Goal: Task Accomplishment & Management: Manage account settings

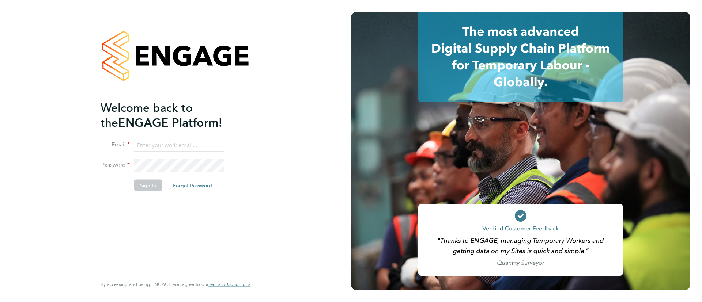
click at [199, 155] on li "Email" at bounding box center [172, 149] width 143 height 20
click at [200, 147] on input at bounding box center [179, 145] width 90 height 13
type input "Sulaymaan.jashat@Hays.com"
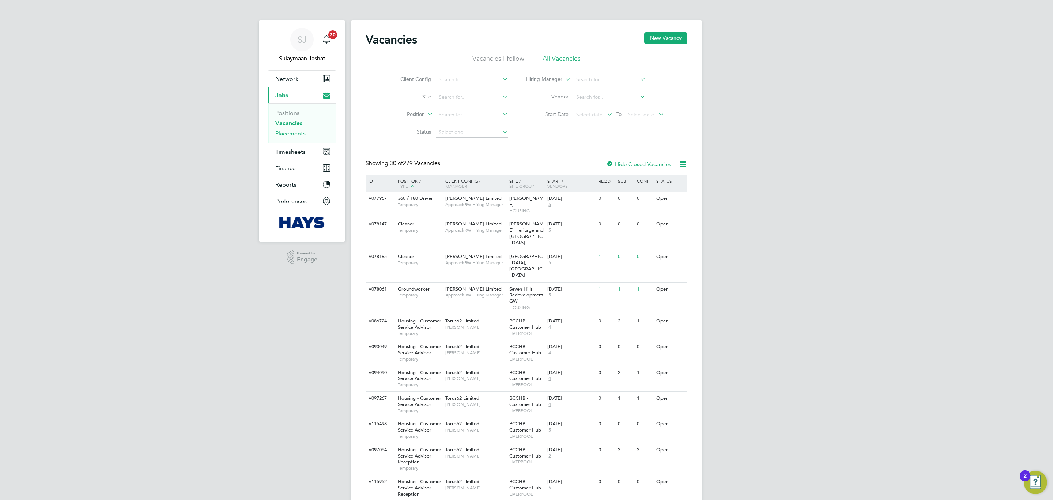
click at [284, 132] on link "Placements" at bounding box center [290, 133] width 30 height 7
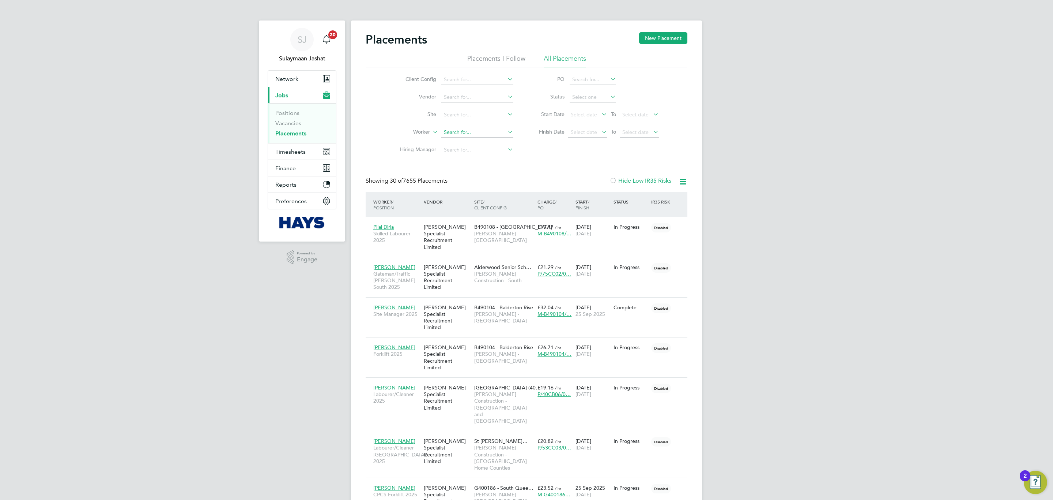
click at [459, 133] on input at bounding box center [477, 132] width 72 height 10
click at [488, 140] on b "Marty" at bounding box center [509, 143] width 42 height 6
type input "Scott Martyn"
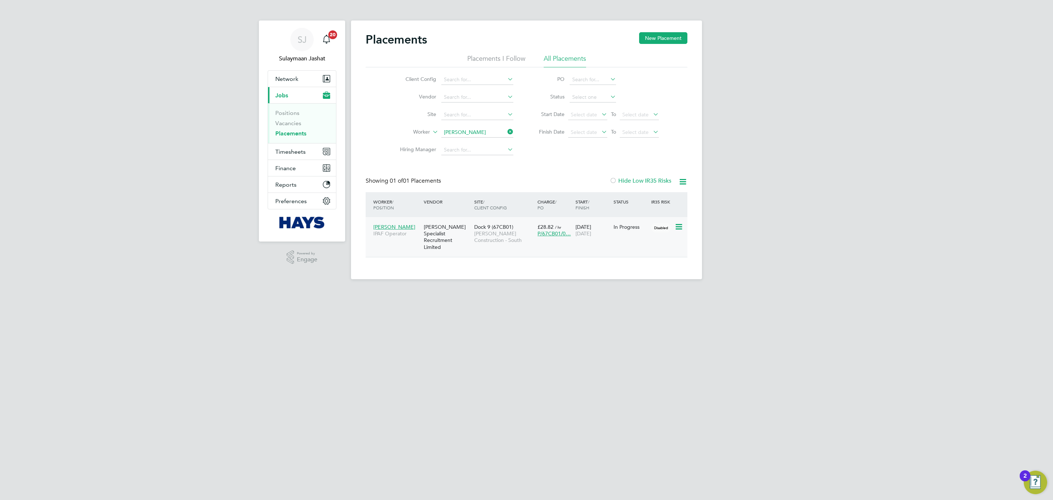
click at [482, 237] on span "Morgan Sindall Construction - South" at bounding box center [504, 236] width 60 height 13
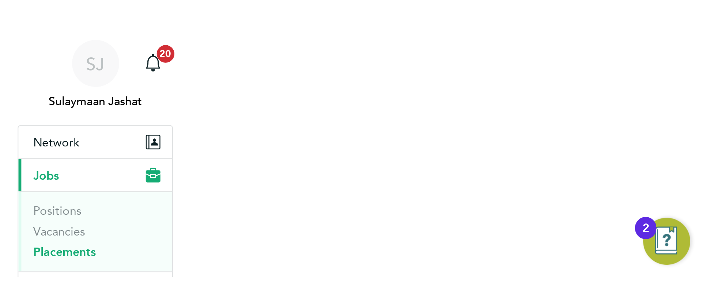
scroll to position [7, 33]
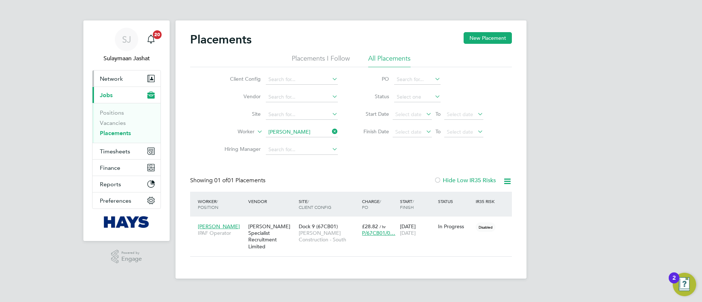
click at [116, 78] on span "Network" at bounding box center [111, 78] width 23 height 7
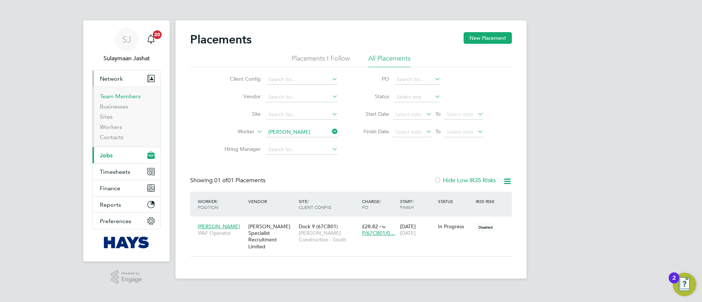
click at [120, 98] on link "Team Members" at bounding box center [120, 96] width 41 height 7
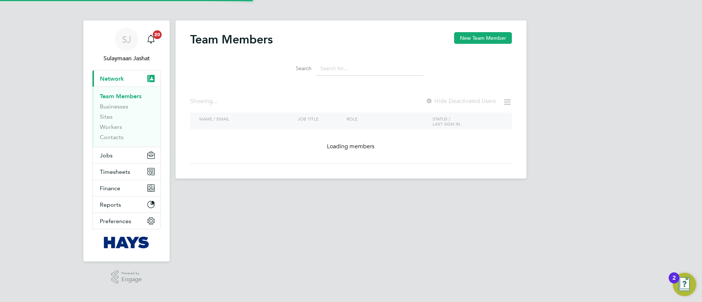
click at [341, 71] on input at bounding box center [370, 68] width 107 height 14
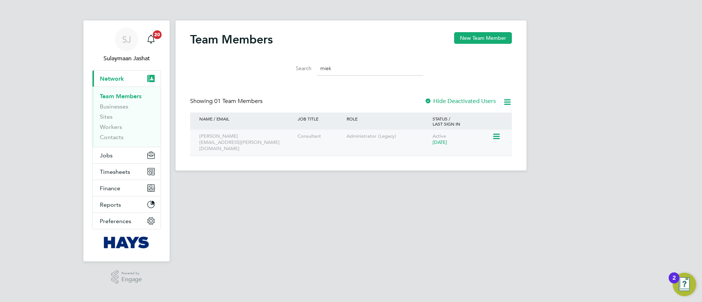
type input "miek"
click at [500, 135] on icon at bounding box center [495, 136] width 7 height 9
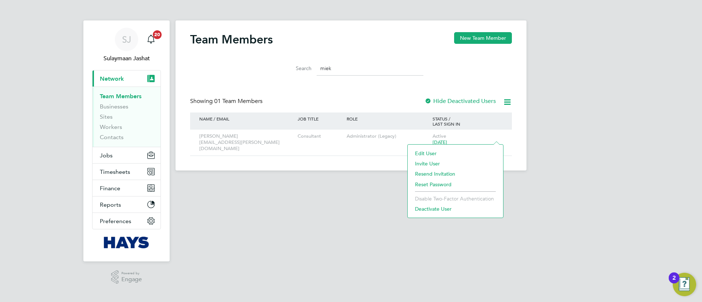
click at [450, 151] on li "Edit User" at bounding box center [455, 154] width 88 height 10
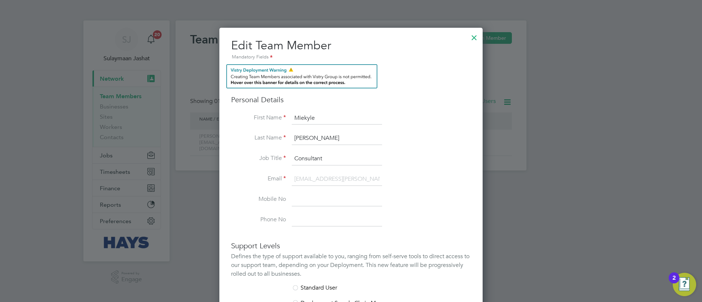
click at [471, 35] on div at bounding box center [474, 35] width 13 height 13
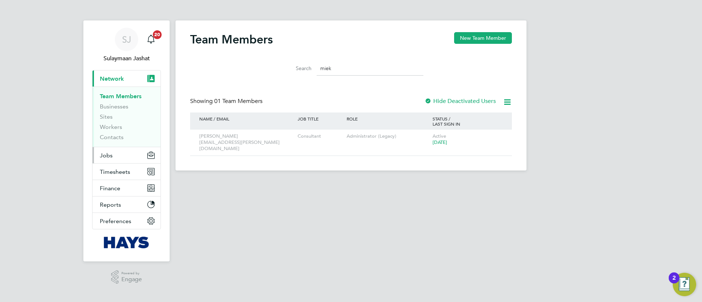
click at [119, 150] on button "Jobs" at bounding box center [127, 155] width 68 height 16
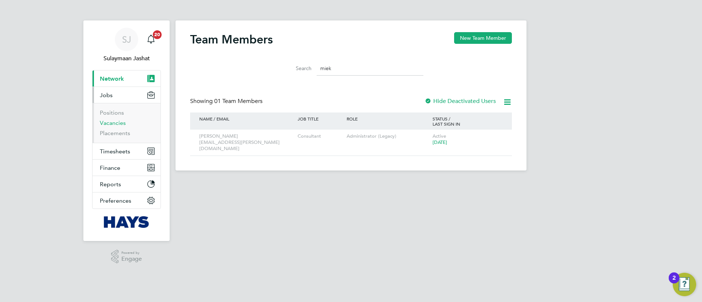
click at [118, 125] on link "Vacancies" at bounding box center [113, 123] width 26 height 7
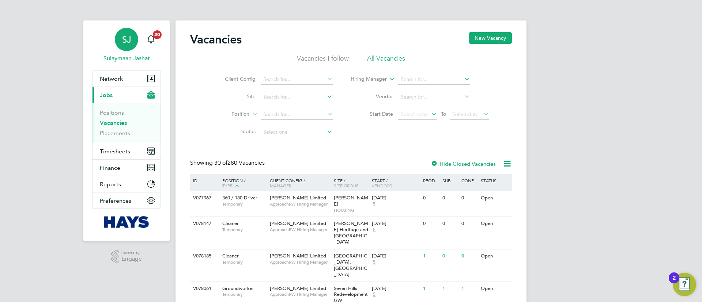
click at [159, 44] on link "SJ Sulaymaan Jashat" at bounding box center [126, 45] width 69 height 35
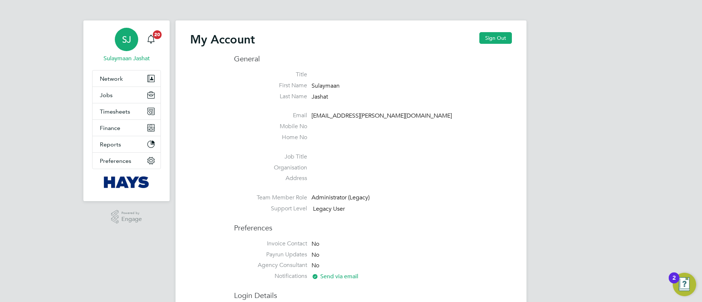
click at [386, 123] on ul "Title First Name Sulaymaan Last Name Jashat Email sulaymaan.jashat@hays.com Mob…" at bounding box center [373, 143] width 278 height 145
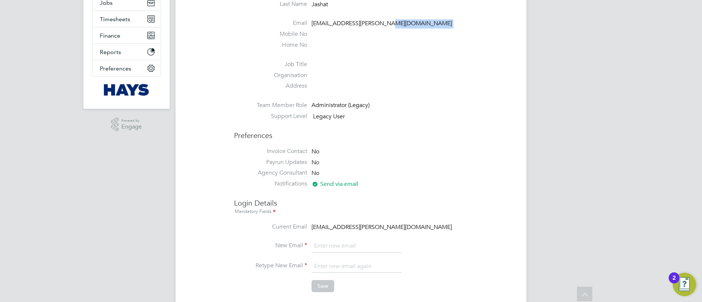
scroll to position [110, 0]
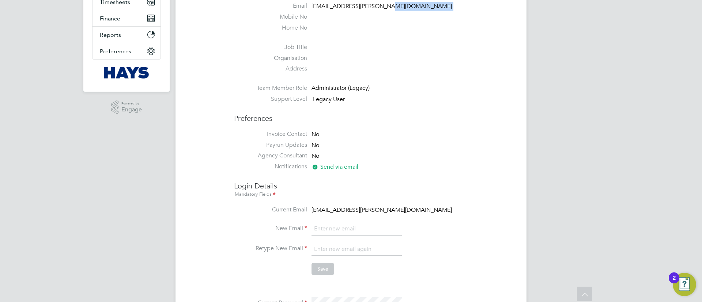
click at [329, 165] on span "Send via email" at bounding box center [335, 166] width 47 height 7
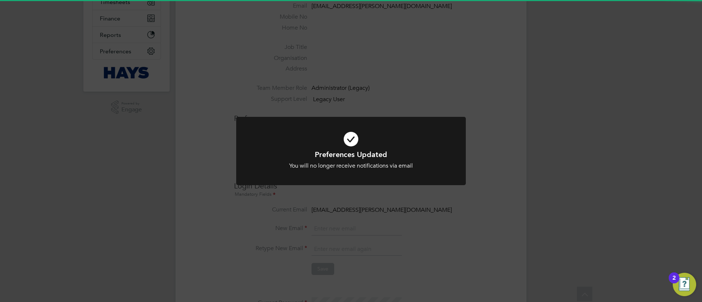
click at [334, 155] on h1 "Preferences Updated" at bounding box center [351, 155] width 190 height 10
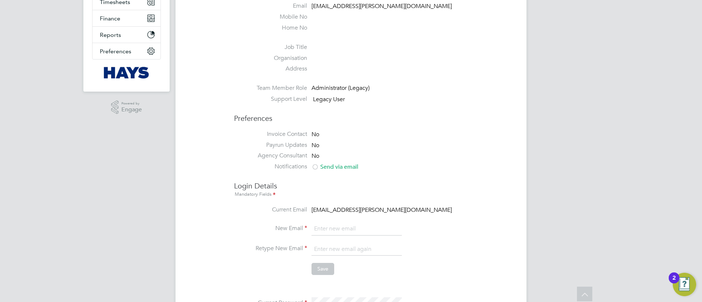
click at [327, 165] on span "Send via email" at bounding box center [335, 166] width 47 height 7
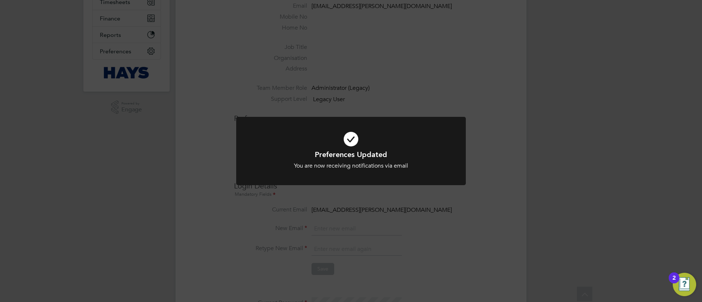
click at [358, 107] on div "Preferences Updated You are now receiving notifications via email Cancel Okay" at bounding box center [351, 151] width 702 height 302
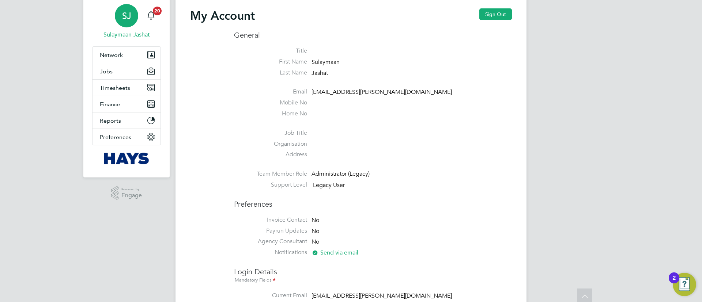
scroll to position [0, 0]
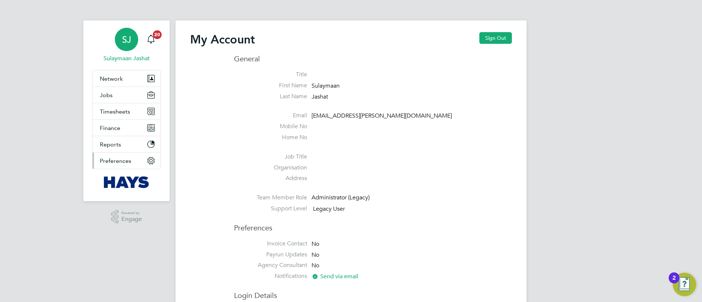
click at [119, 158] on span "Preferences" at bounding box center [115, 161] width 31 height 7
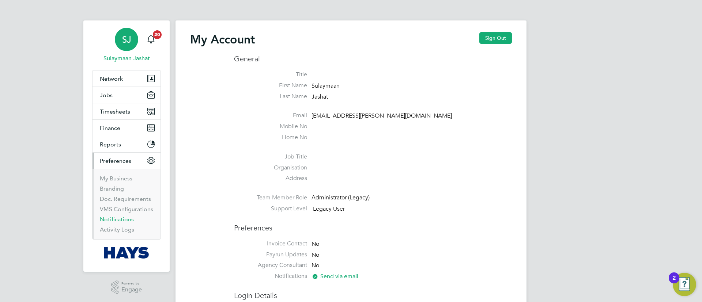
click at [117, 221] on link "Notifications" at bounding box center [117, 219] width 34 height 7
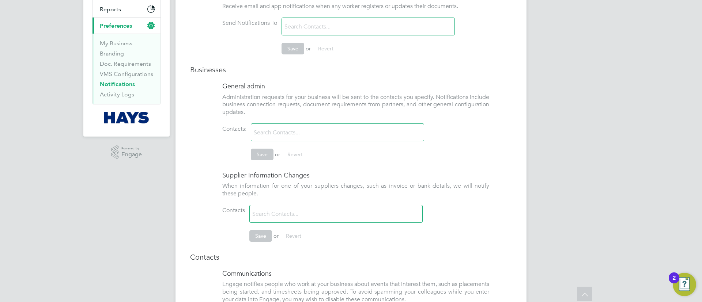
scroll to position [50, 0]
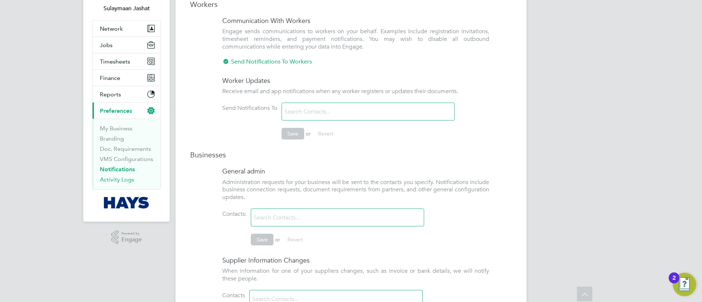
click at [114, 179] on link "Activity Logs" at bounding box center [117, 179] width 34 height 7
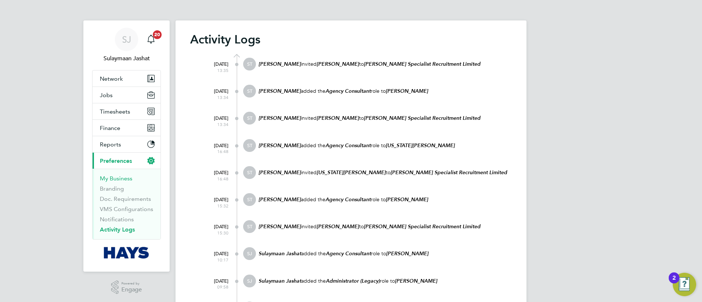
click at [113, 177] on link "My Business" at bounding box center [116, 178] width 33 height 7
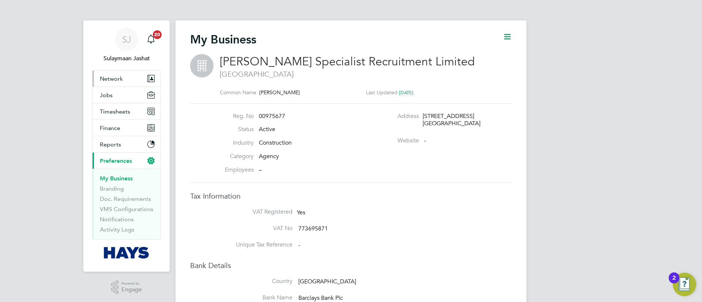
click at [128, 77] on button "Network" at bounding box center [127, 79] width 68 height 16
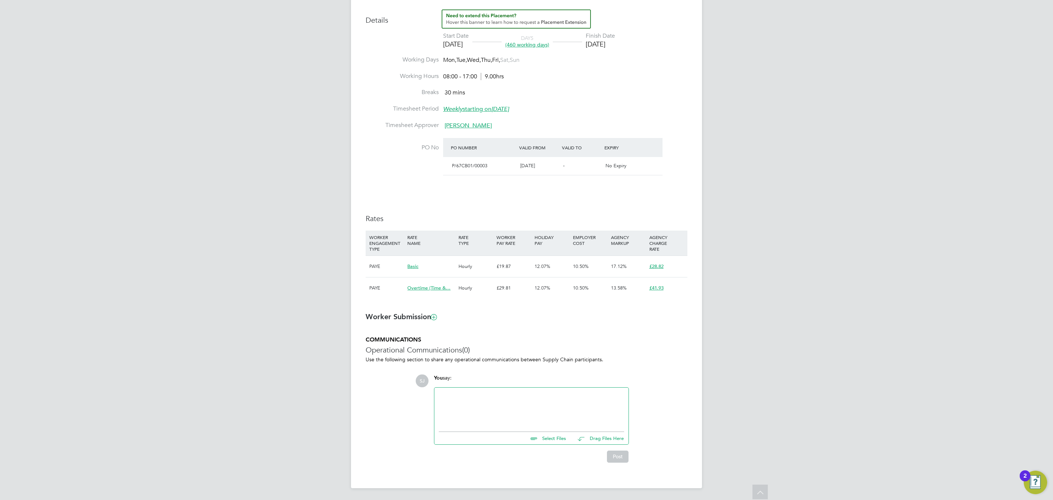
click at [565, 330] on ng-form "Placement IR35 Determination IR35 Status Disabled for this client. This feature…" at bounding box center [527, 184] width 322 height 555
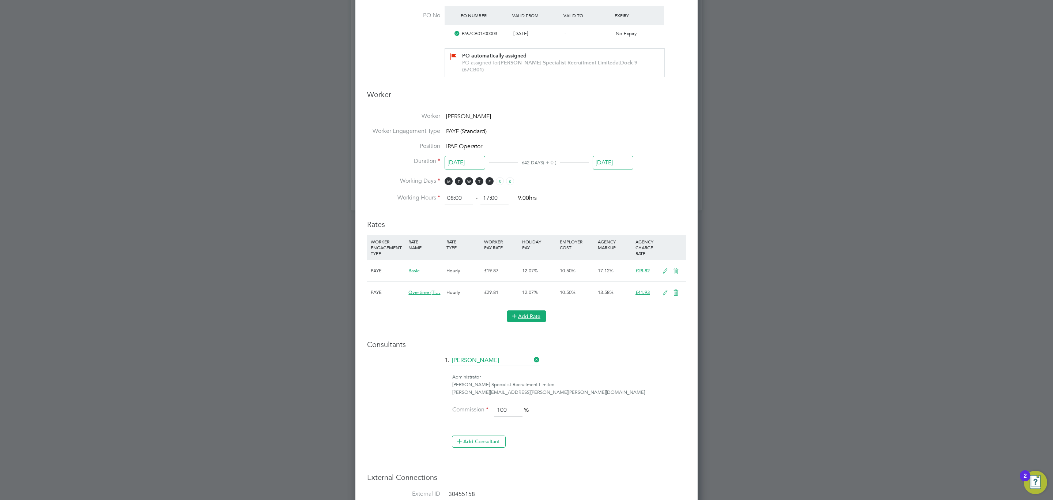
click at [534, 310] on button "Add Rate" at bounding box center [527, 316] width 40 height 12
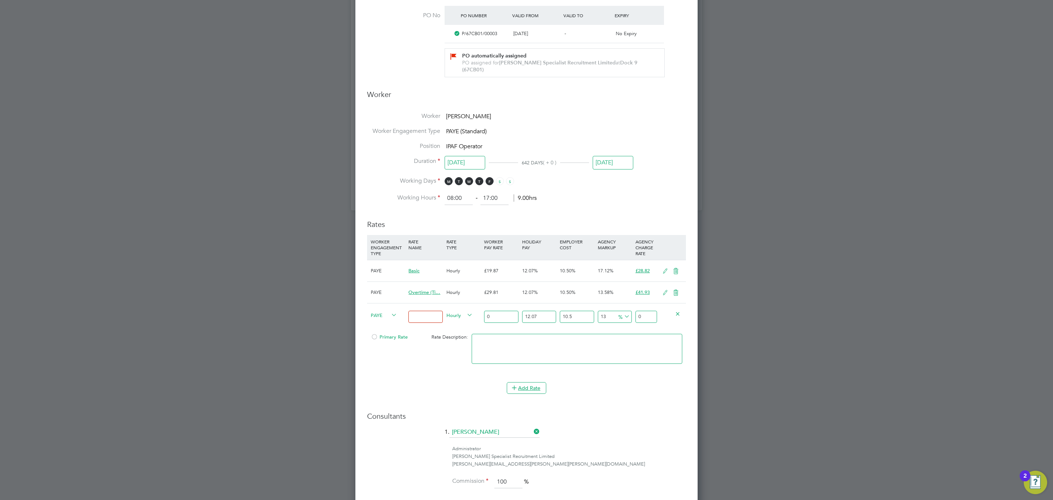
click at [435, 312] on input at bounding box center [426, 317] width 34 height 12
type input "Overtime"
click at [514, 317] on div "0" at bounding box center [501, 316] width 38 height 27
click at [512, 313] on input "0" at bounding box center [501, 317] width 34 height 12
type input "2"
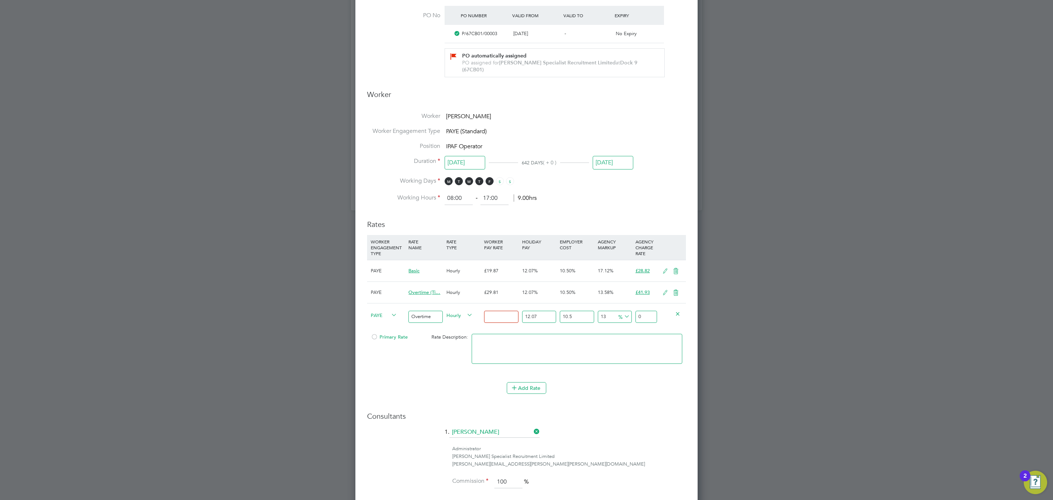
type input "2.79872411"
type input "29"
type input "40.581499595"
type input "29.8"
type input "41.700989239"
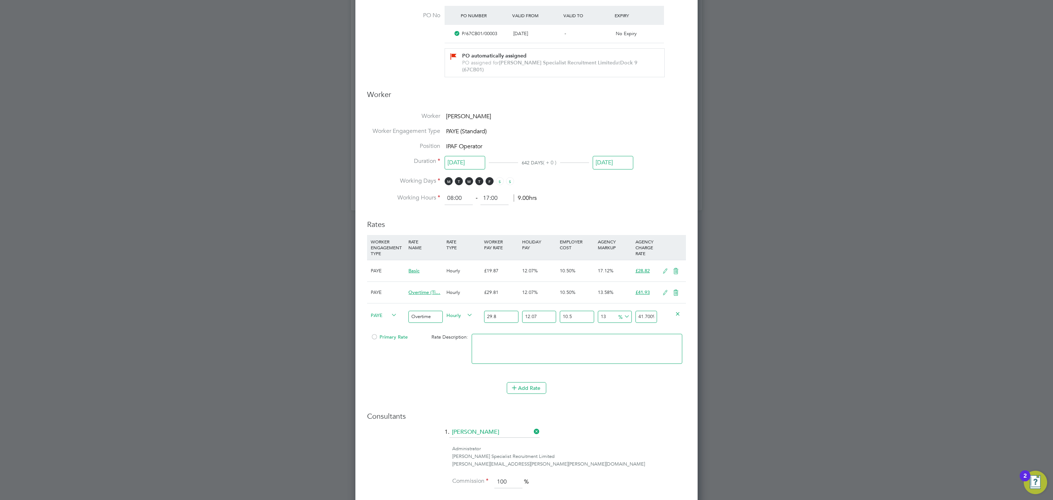
type input "29.81"
type input "41.71498285955"
type input "29.81"
click at [641, 311] on input "41.71498285955" at bounding box center [647, 317] width 22 height 12
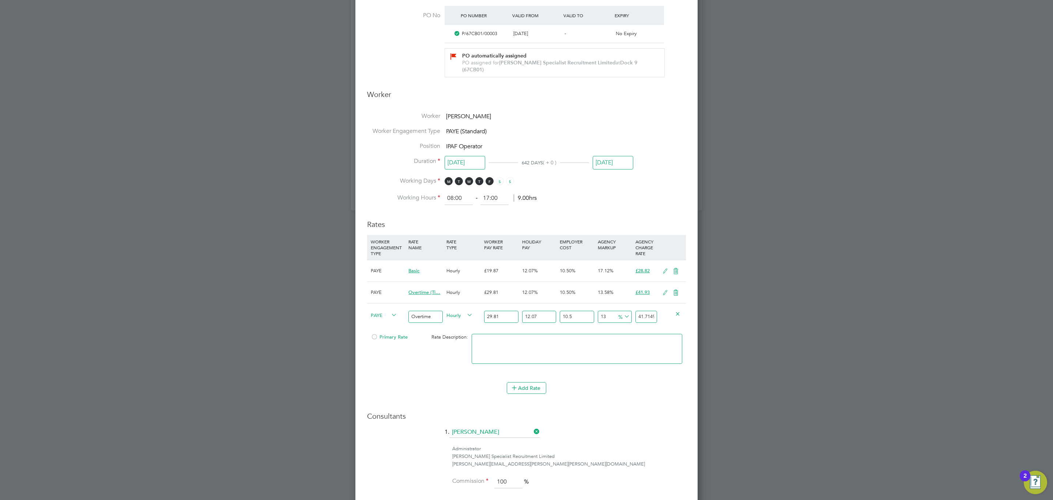
type input "-89.16456464762705"
type input "4"
type input "11.063212361822805"
type input "41"
type input "13.50118531610672"
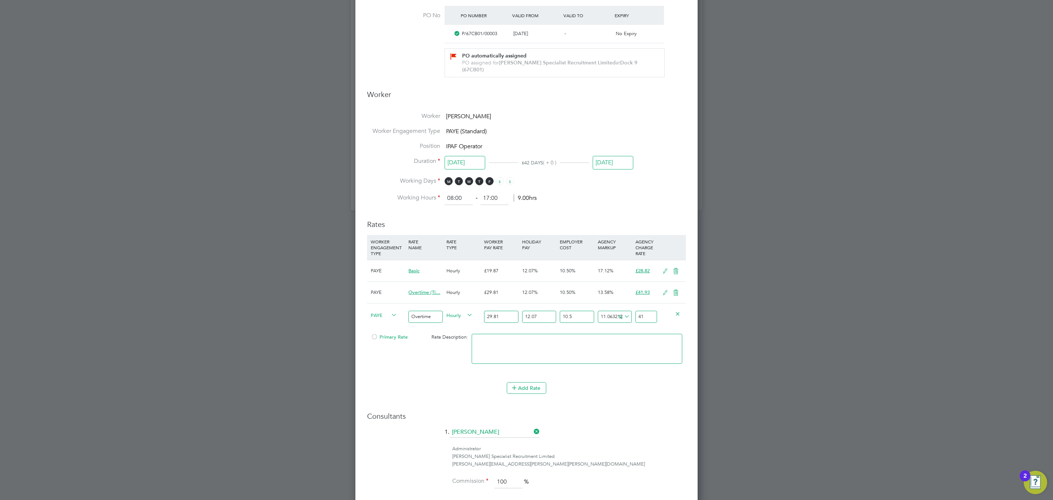
type input "41.9"
type input "13.582451081249518"
type input "41.93"
click at [550, 342] on textarea at bounding box center [577, 349] width 211 height 30
click at [681, 290] on icon at bounding box center [676, 293] width 9 height 6
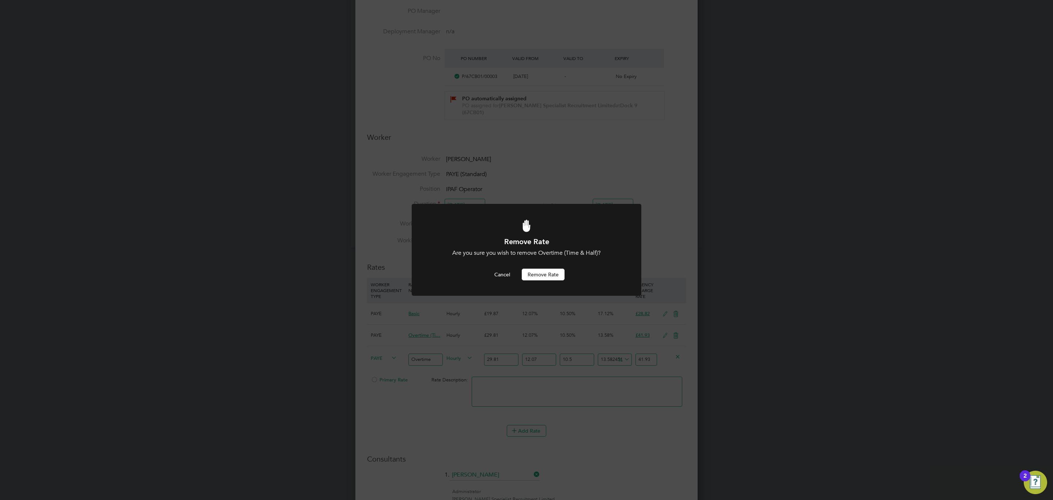
click at [542, 278] on button "Remove rate" at bounding box center [543, 274] width 43 height 12
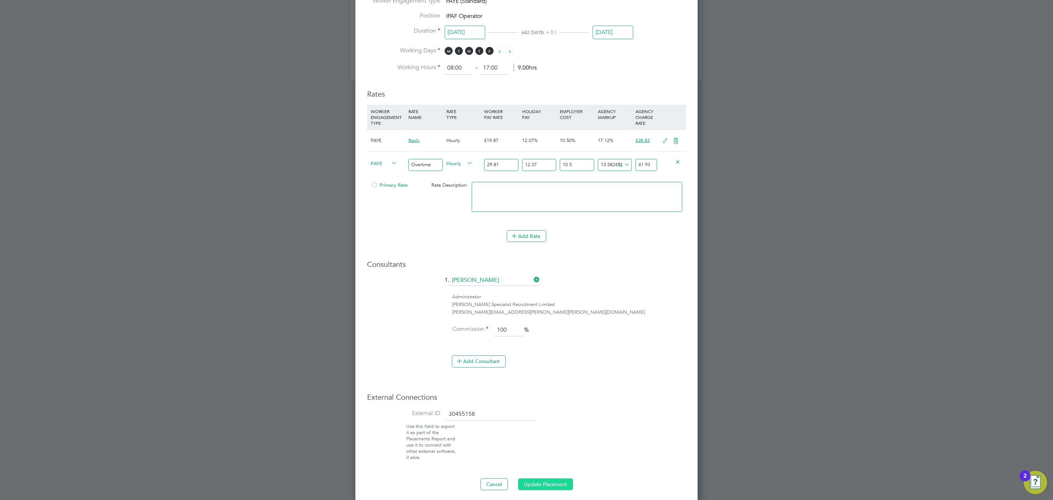
click at [554, 478] on button "Update Placement" at bounding box center [545, 484] width 55 height 12
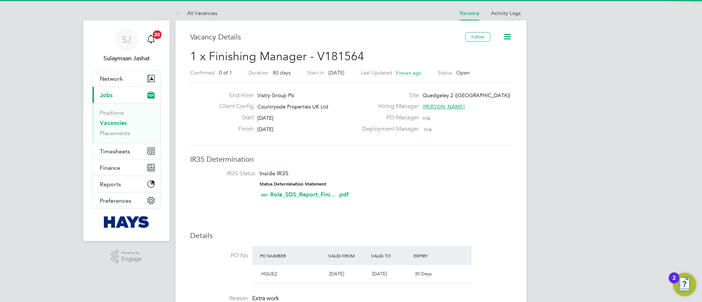
click at [508, 36] on icon at bounding box center [507, 36] width 9 height 9
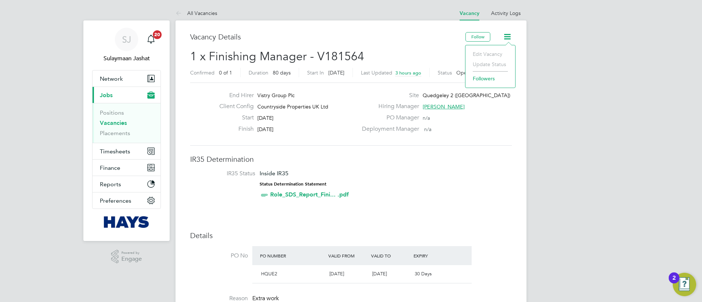
click at [484, 81] on li "Followers" at bounding box center [490, 79] width 42 height 10
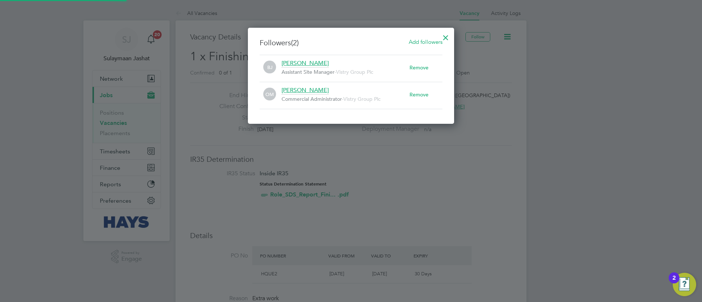
scroll to position [8, 128]
click at [446, 38] on div at bounding box center [445, 35] width 13 height 13
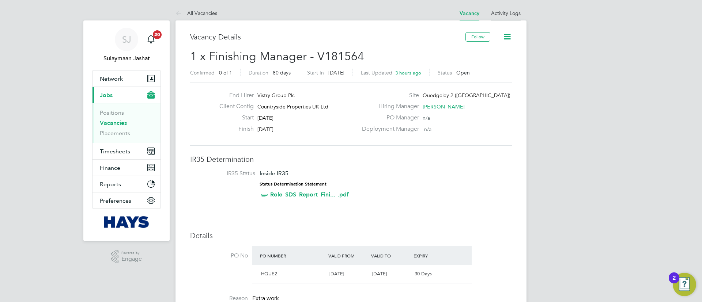
click at [519, 15] on link "Activity Logs" at bounding box center [506, 13] width 30 height 7
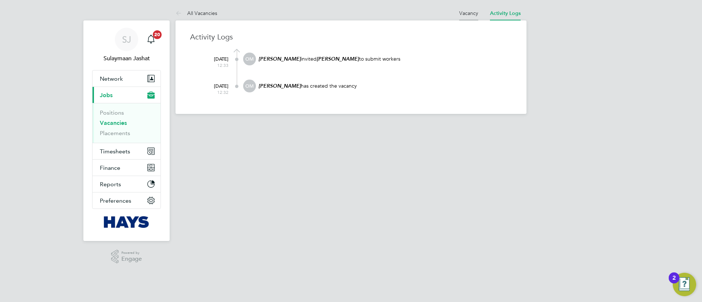
click at [476, 17] on li "Vacancy" at bounding box center [468, 13] width 19 height 15
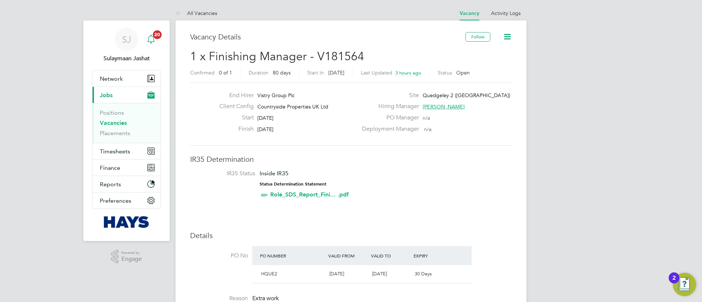
click at [148, 43] on icon "Main navigation" at bounding box center [151, 39] width 9 height 9
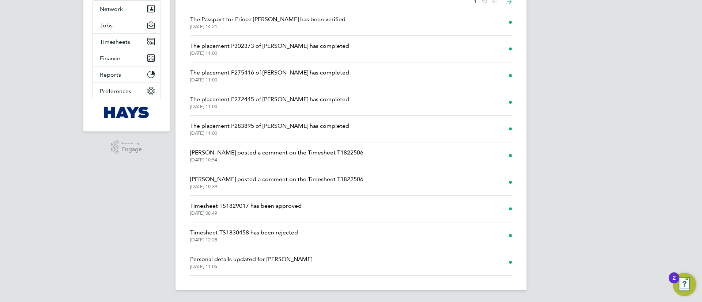
scroll to position [30, 0]
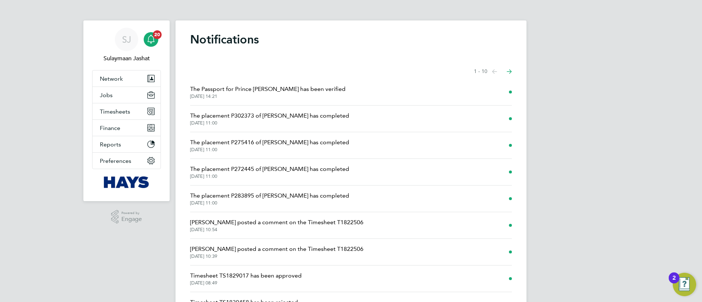
click at [266, 87] on span "The Passport for Prince Braimah has been verified" at bounding box center [267, 89] width 155 height 9
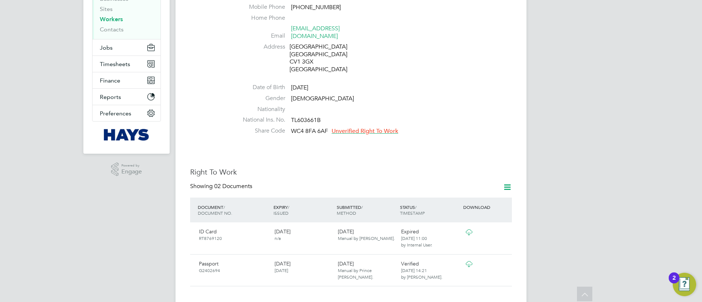
click at [368, 128] on span "Unverified Right To Work" at bounding box center [365, 131] width 67 height 7
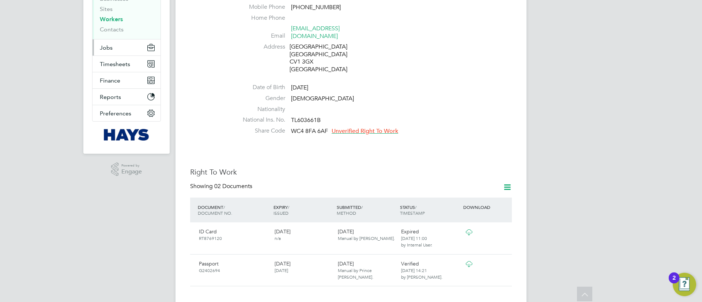
click at [135, 53] on button "Jobs" at bounding box center [127, 48] width 68 height 16
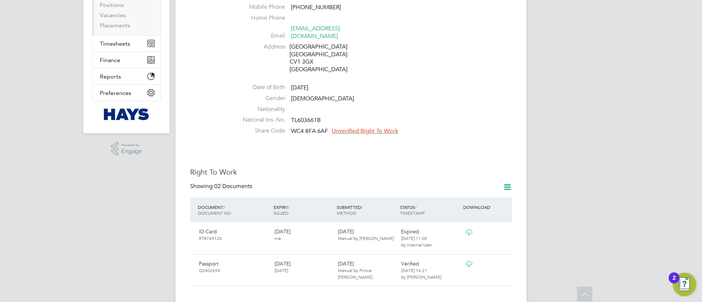
click at [122, 30] on ul "Positions Vacancies Placements" at bounding box center [127, 15] width 68 height 40
click at [123, 26] on link "Placements" at bounding box center [115, 25] width 30 height 7
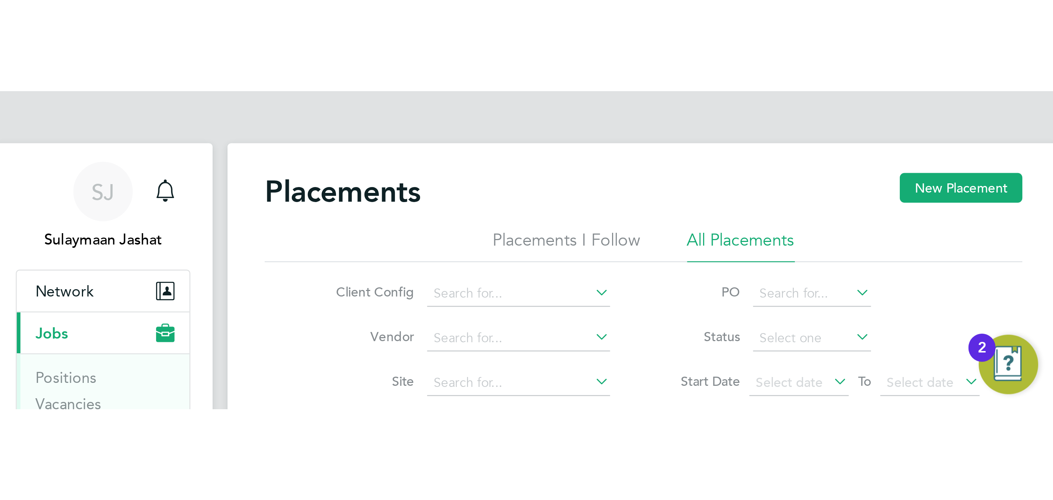
scroll to position [21, 51]
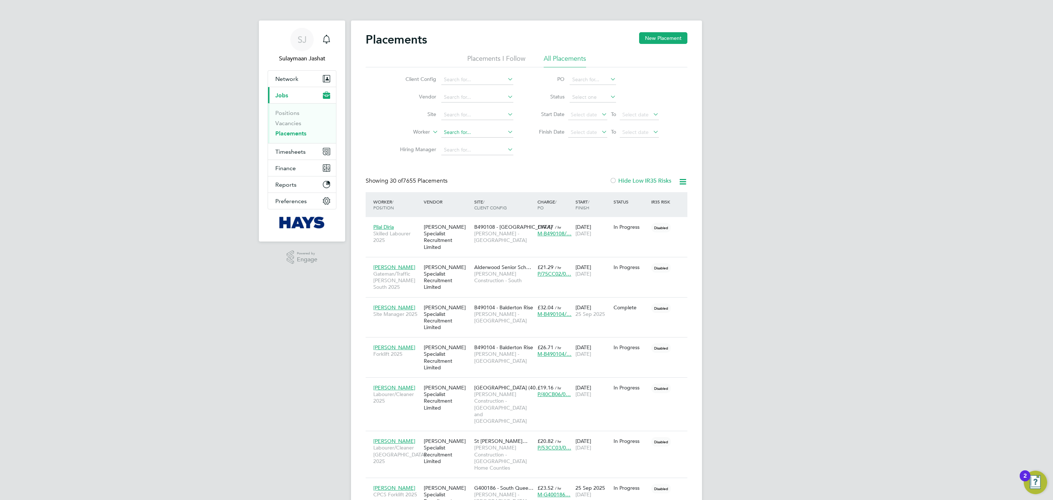
click at [472, 131] on input at bounding box center [477, 132] width 72 height 10
click at [489, 119] on input at bounding box center [477, 115] width 72 height 10
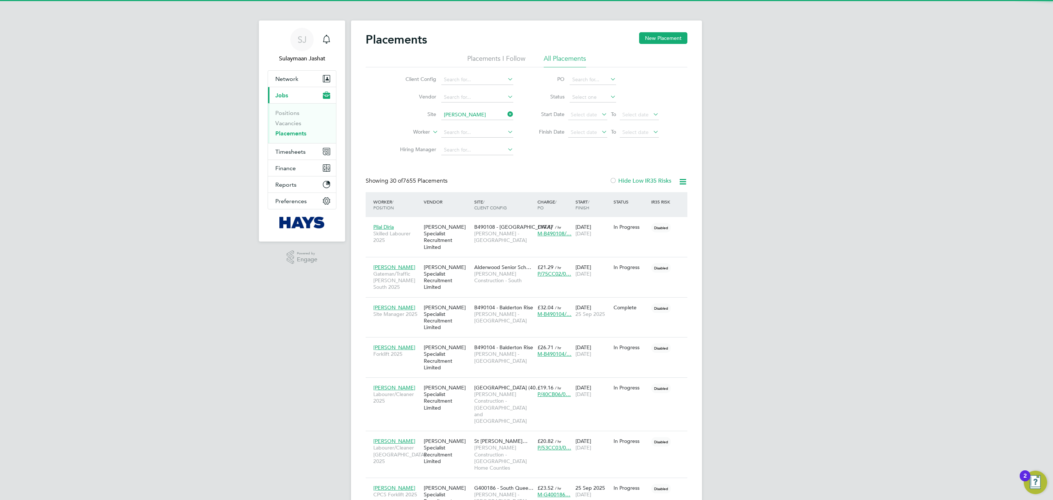
click at [470, 127] on li "Clyda ch ALN (26CC05)" at bounding box center [485, 125] width 89 height 10
type input "Clydach ALN (26CC05)"
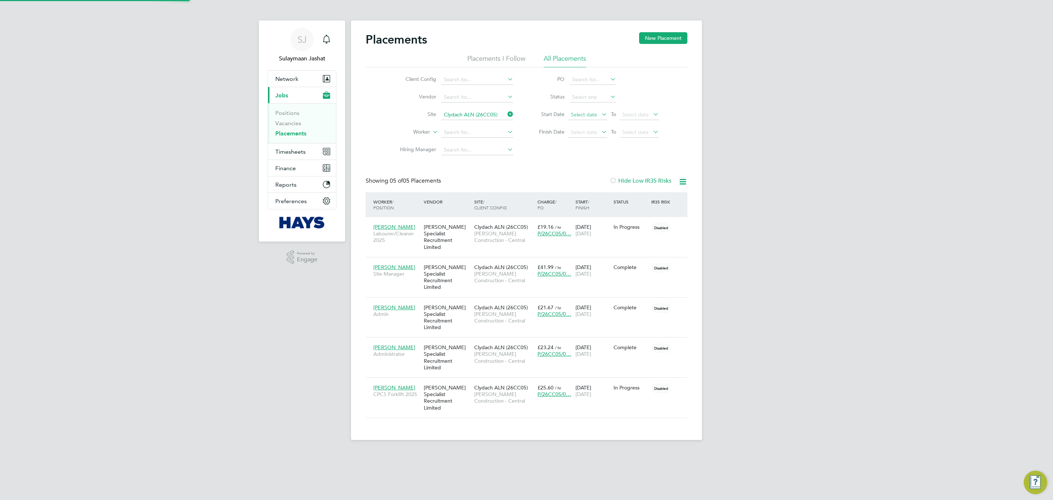
click at [572, 115] on span "Select date" at bounding box center [584, 114] width 26 height 7
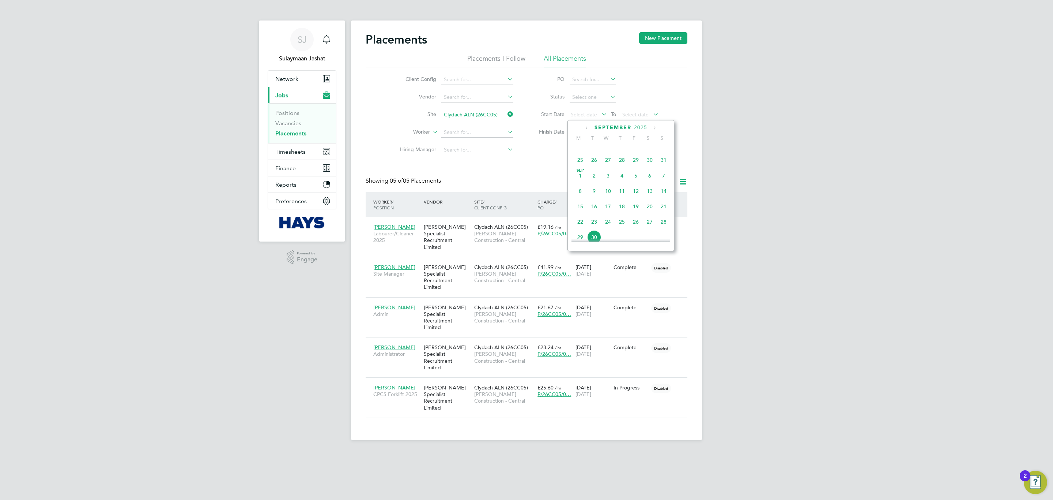
click at [578, 178] on span "Sep 1" at bounding box center [581, 176] width 14 height 14
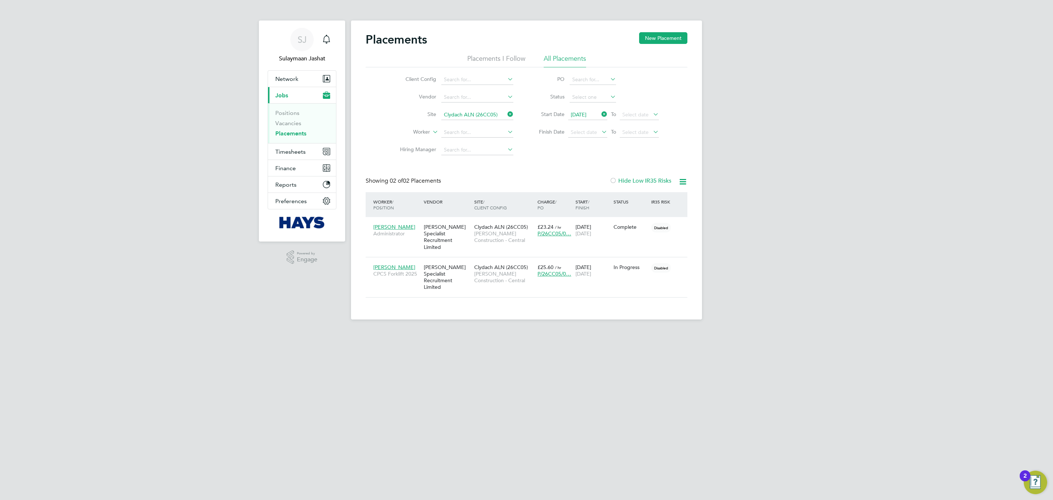
click at [680, 183] on icon at bounding box center [682, 181] width 9 height 9
click at [659, 201] on li "Download Placements Report" at bounding box center [647, 200] width 78 height 10
click at [489, 114] on input "Clydach ALN (26CC05)" at bounding box center [477, 115] width 72 height 10
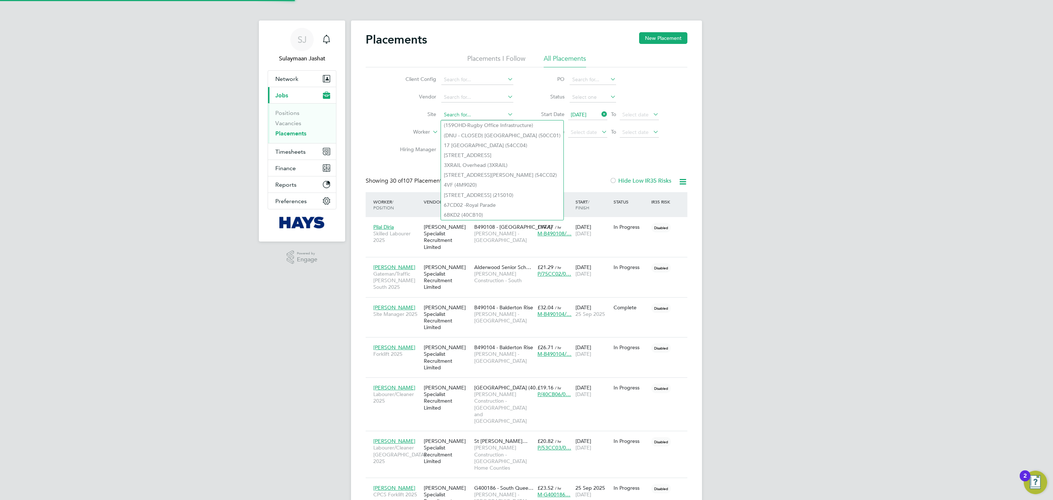
scroll to position [28, 64]
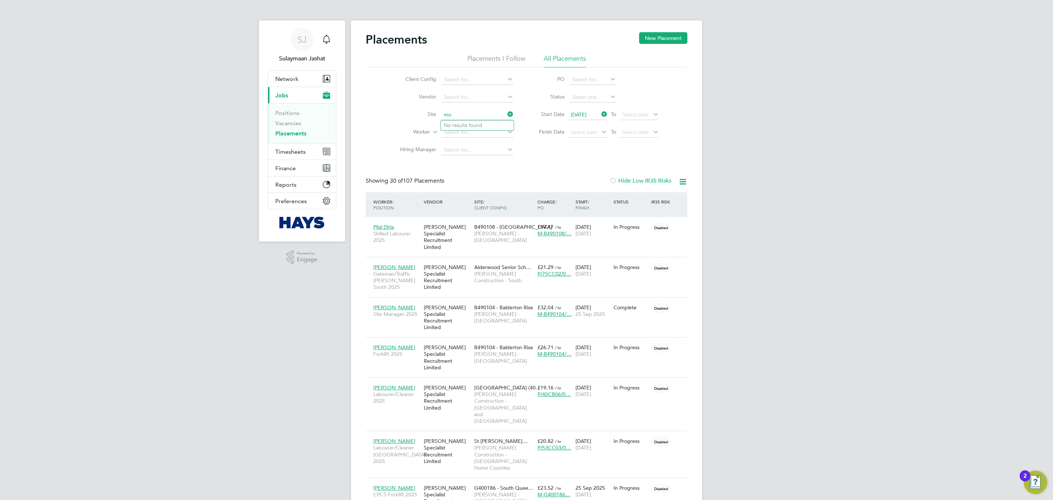
type input "m"
click at [490, 129] on li "4 Brand on Road (54CC02)" at bounding box center [499, 125] width 117 height 10
type input "4 Brandon Road (54CC02)"
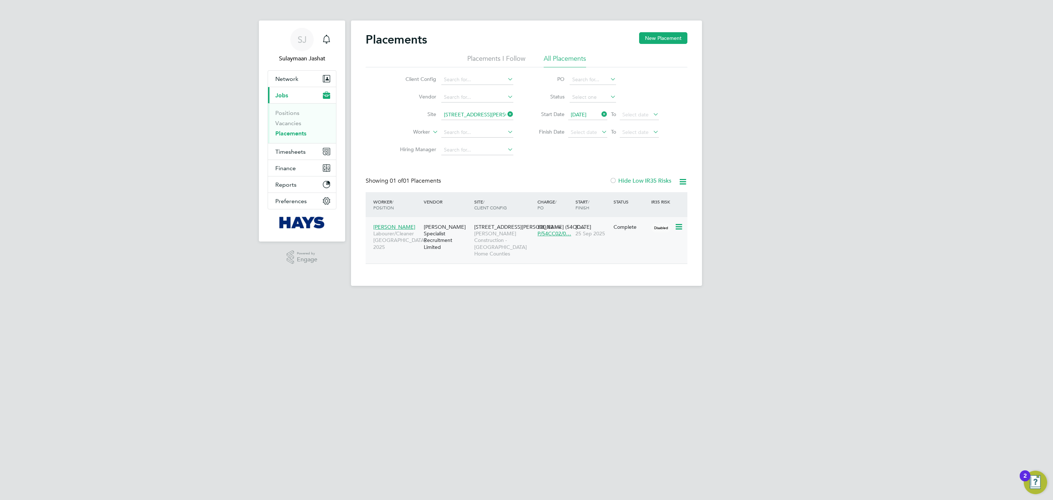
click at [679, 229] on icon at bounding box center [678, 226] width 7 height 9
click at [678, 177] on div "Placements New Placement Placements I Follow All Placements Client Config Vendo…" at bounding box center [527, 148] width 322 height 232
click at [682, 183] on icon at bounding box center [682, 181] width 9 height 9
click at [669, 196] on li "Download Placements Report" at bounding box center [647, 200] width 78 height 10
drag, startPoint x: 974, startPoint y: 201, endPoint x: 978, endPoint y: 199, distance: 4.3
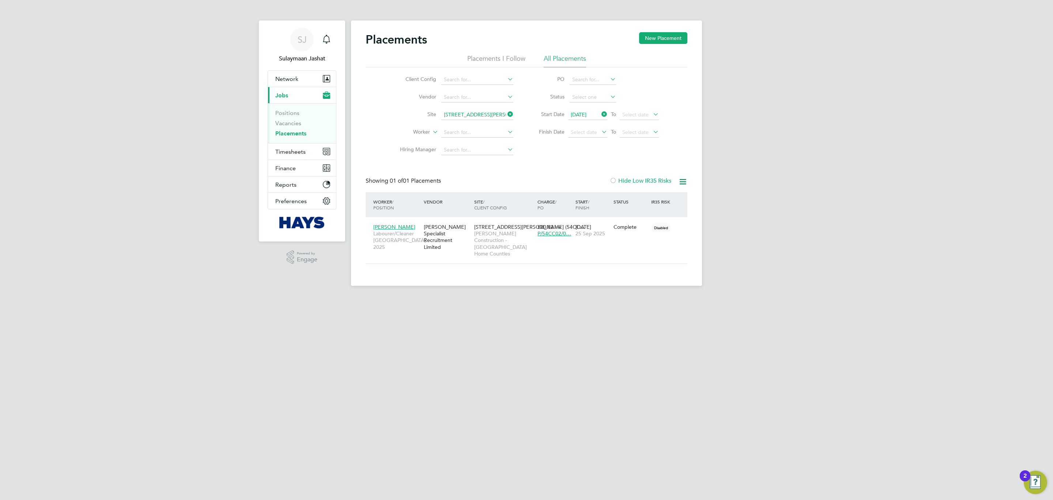
click at [702, 201] on div "SJ Sulaymaan Jashat Notifications Applications: Network Team Members Businesses…" at bounding box center [526, 148] width 1053 height 297
click at [283, 67] on app-nav-user-info "SJ Sulaymaan Jashat Notifications" at bounding box center [302, 45] width 69 height 50
click at [282, 74] on button "Network" at bounding box center [302, 79] width 68 height 16
click at [287, 114] on link "Sites" at bounding box center [281, 116] width 13 height 7
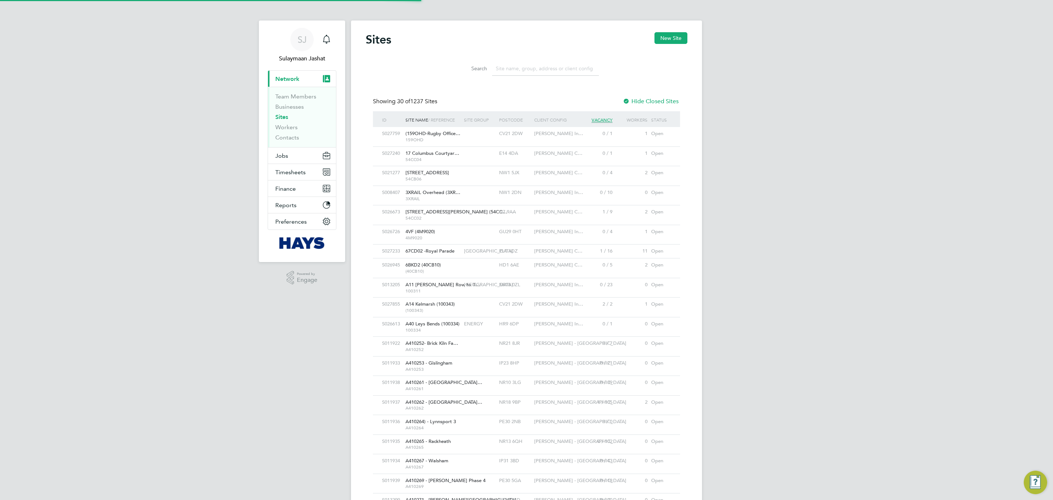
click at [564, 76] on input at bounding box center [545, 68] width 107 height 14
click at [552, 66] on input at bounding box center [545, 68] width 107 height 14
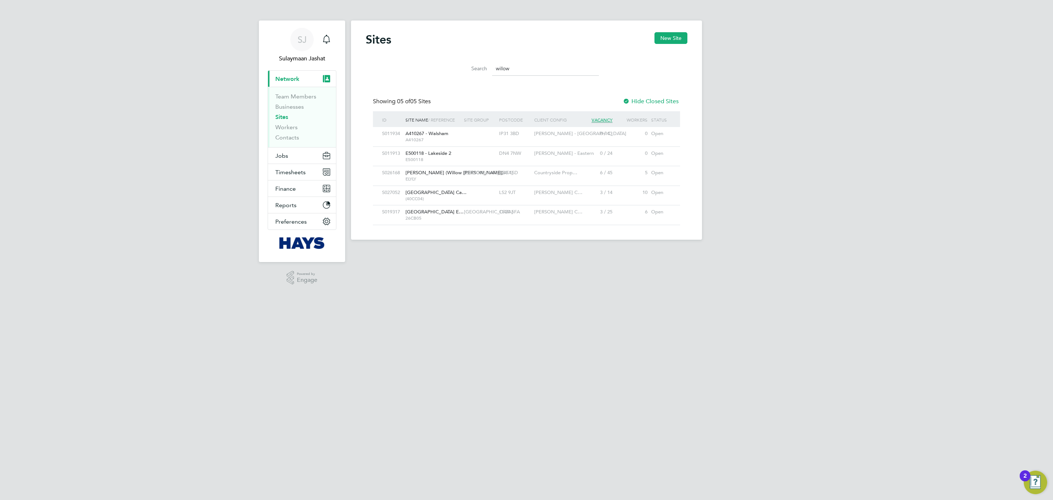
click at [471, 211] on span "CARDIFF" at bounding box center [488, 211] width 49 height 6
click at [528, 67] on input "willow" at bounding box center [545, 68] width 107 height 14
click at [529, 67] on input "willow" at bounding box center [545, 68] width 107 height 14
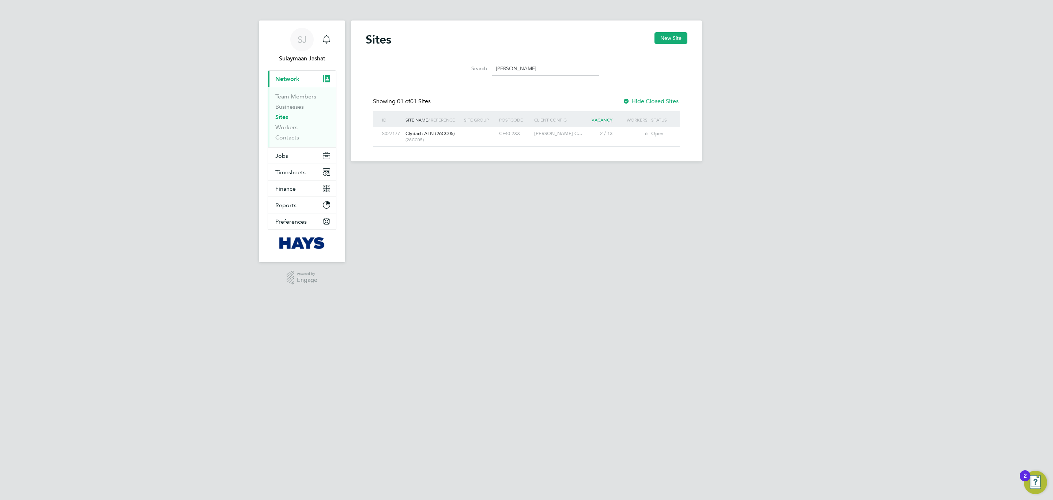
type input "clyda"
click at [478, 141] on div "S027177 Clydach ALN (26CC05) (26CC05) CF40 2XX Morgan Sindall C… 2 / 13 6 Open" at bounding box center [526, 136] width 307 height 19
click at [478, 133] on div at bounding box center [479, 134] width 35 height 14
click at [285, 125] on link "Workers" at bounding box center [286, 127] width 22 height 7
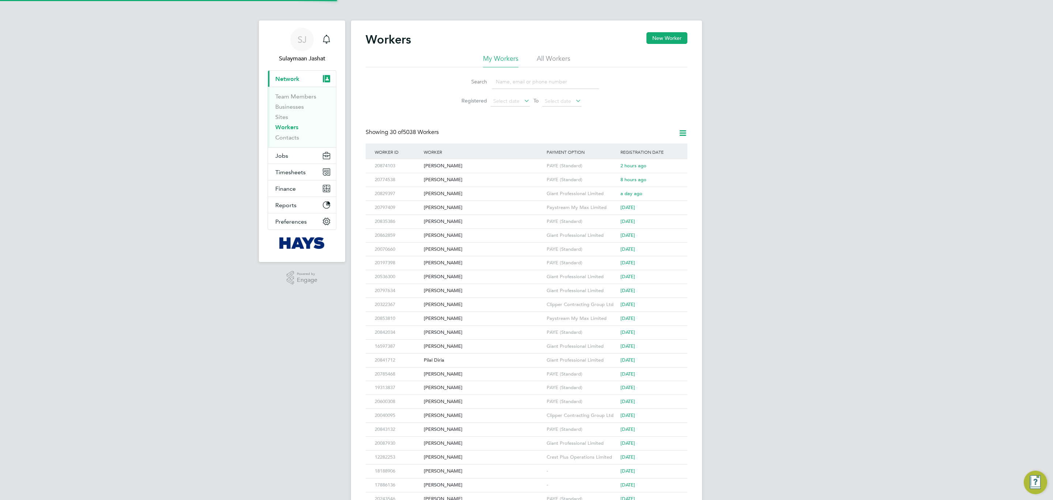
click at [501, 80] on input at bounding box center [545, 82] width 107 height 14
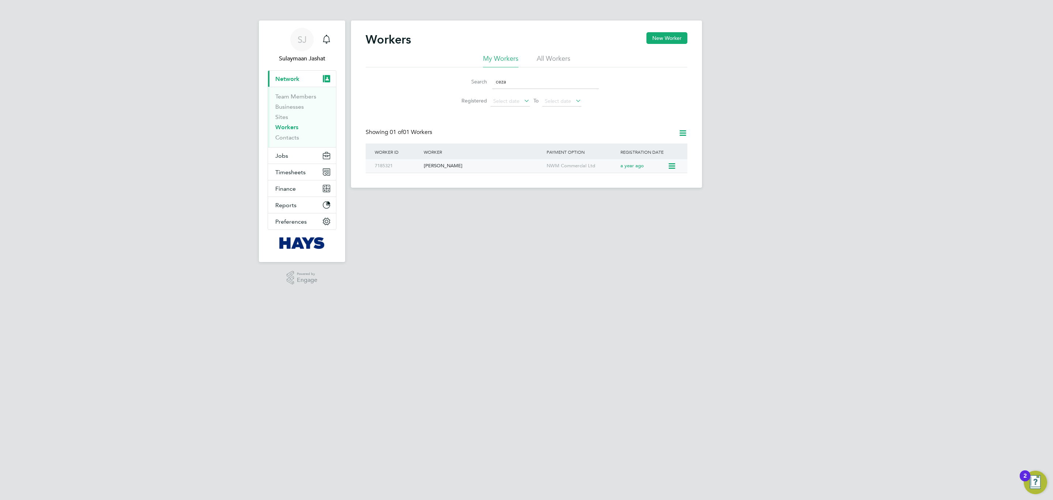
type input "ceza"
click at [494, 169] on div "Cezary Sokolowski" at bounding box center [483, 166] width 123 height 14
click at [287, 145] on ul "Team Members Businesses Sites Workers Contacts" at bounding box center [302, 117] width 68 height 60
click at [285, 155] on span "Jobs" at bounding box center [281, 155] width 13 height 7
click at [286, 137] on ul "Positions Vacancies Placements" at bounding box center [302, 123] width 68 height 40
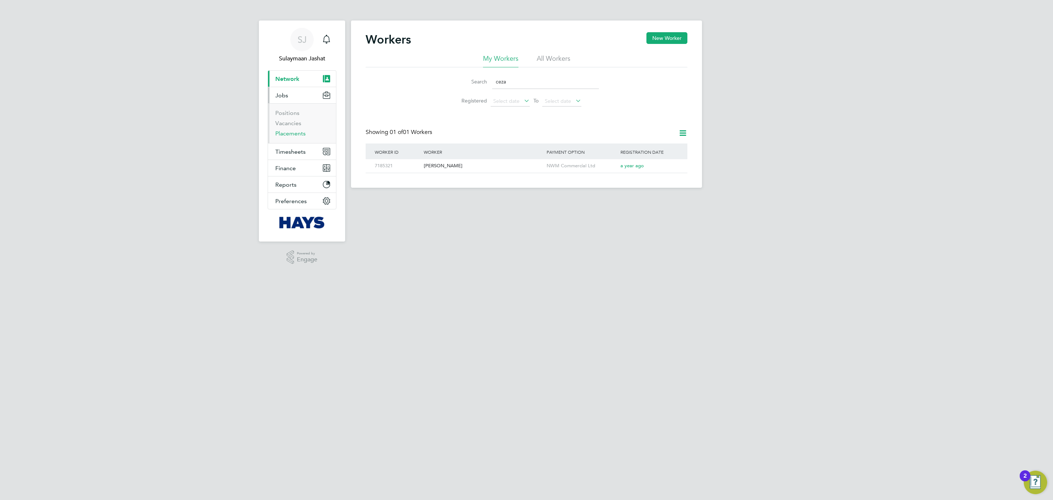
click at [289, 134] on link "Placements" at bounding box center [290, 133] width 30 height 7
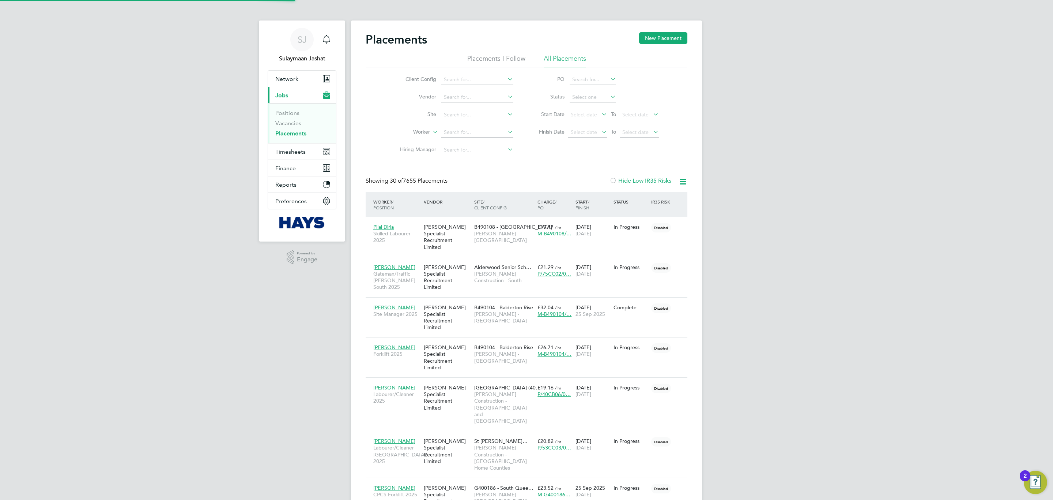
scroll to position [28, 64]
click at [576, 113] on span "Select date" at bounding box center [584, 114] width 26 height 7
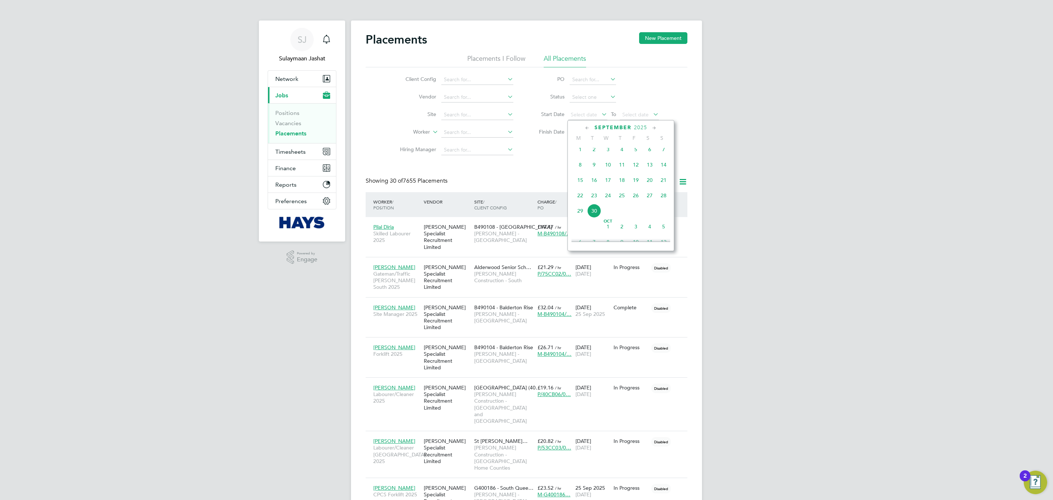
scroll to position [226, 0]
click at [583, 180] on span "Sep 1" at bounding box center [581, 176] width 14 height 14
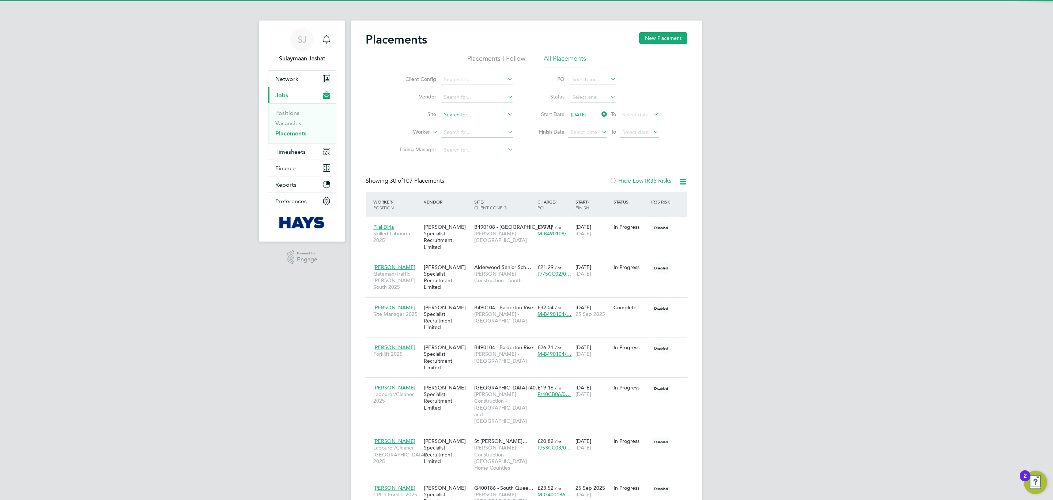
scroll to position [28, 64]
click at [473, 116] on input at bounding box center [477, 115] width 72 height 10
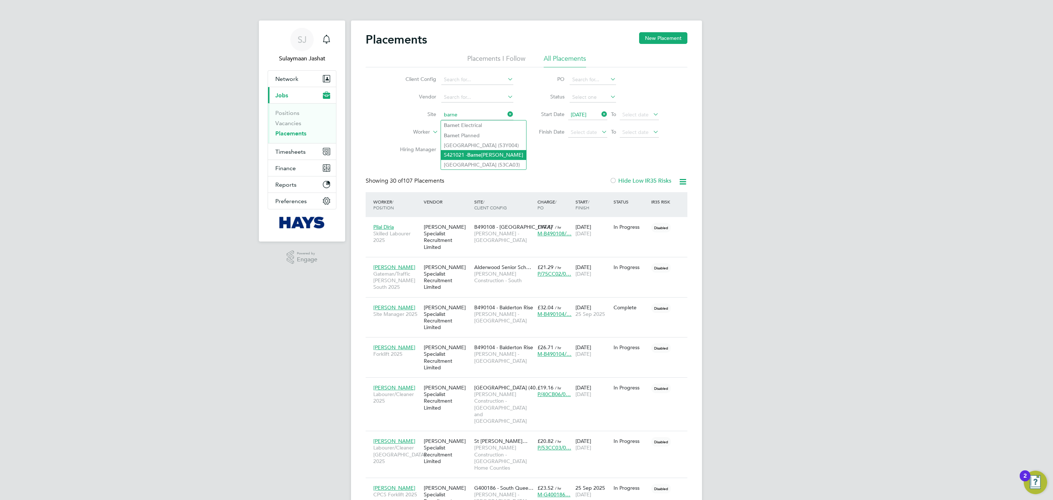
click at [497, 155] on li "S421021 - Barne Barton" at bounding box center [483, 155] width 85 height 10
type input "S421021 - Barne Barton"
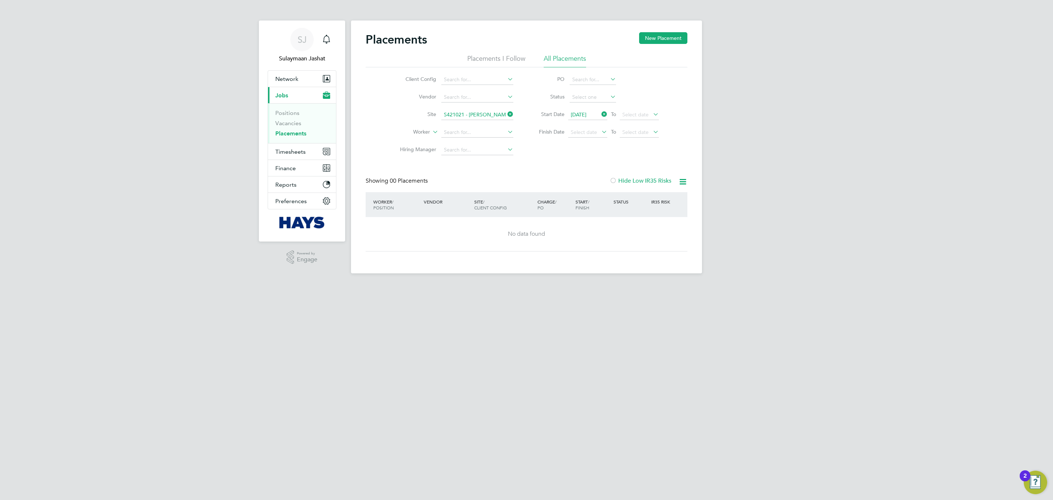
click at [493, 110] on input "S421021 - Barne Barton" at bounding box center [477, 115] width 72 height 10
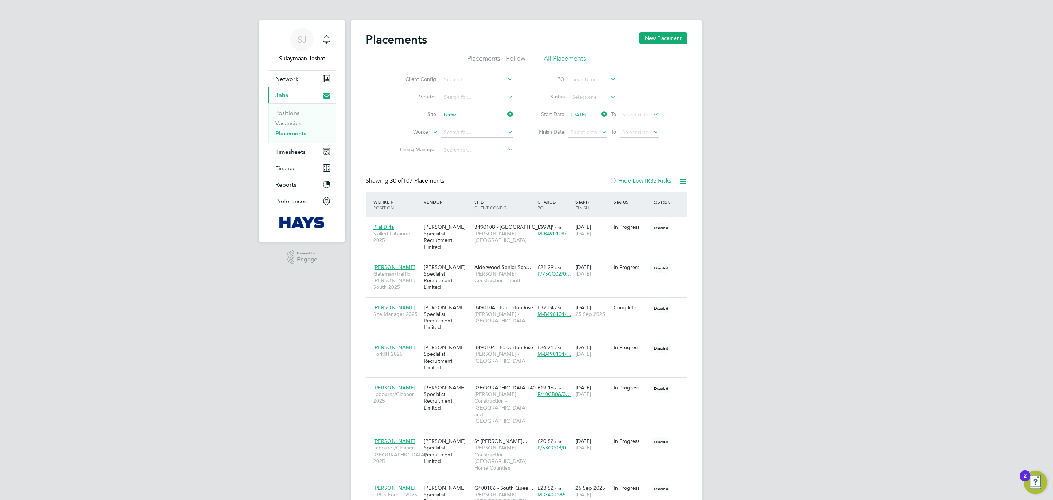
click at [471, 128] on li "L486230 - Brew ers Hill Road, Dunstable" at bounding box center [488, 125] width 94 height 10
type input "L486230 - Brewers Hill Road, Dunstable"
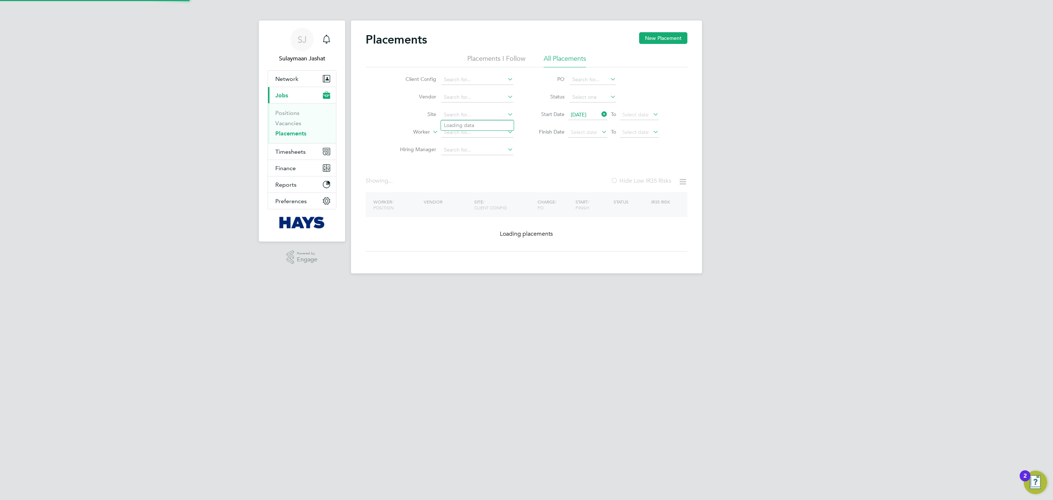
click at [480, 109] on li "Site" at bounding box center [454, 115] width 138 height 18
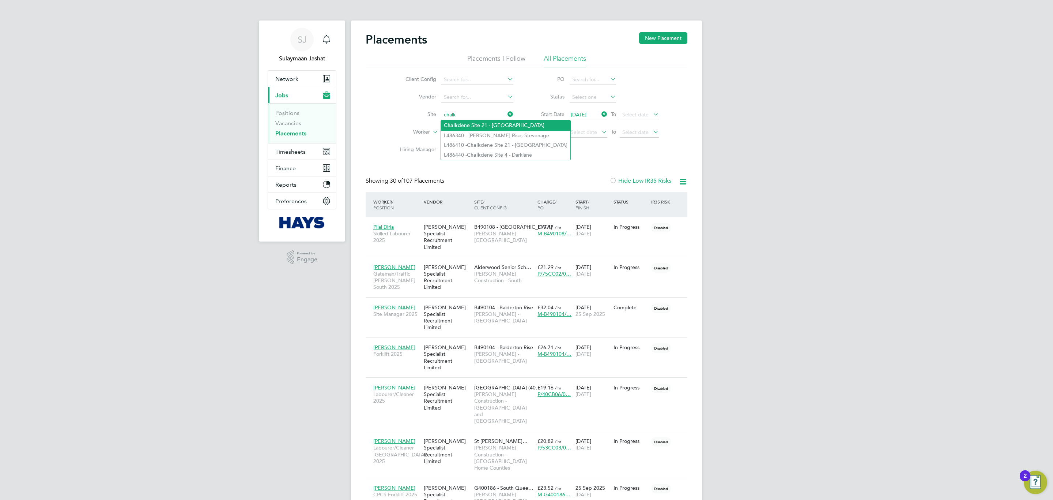
click at [478, 122] on li "Chalk dene Site 21 - London Colney" at bounding box center [505, 125] width 129 height 10
type input "Chalkdene Site 21 - London Colney"
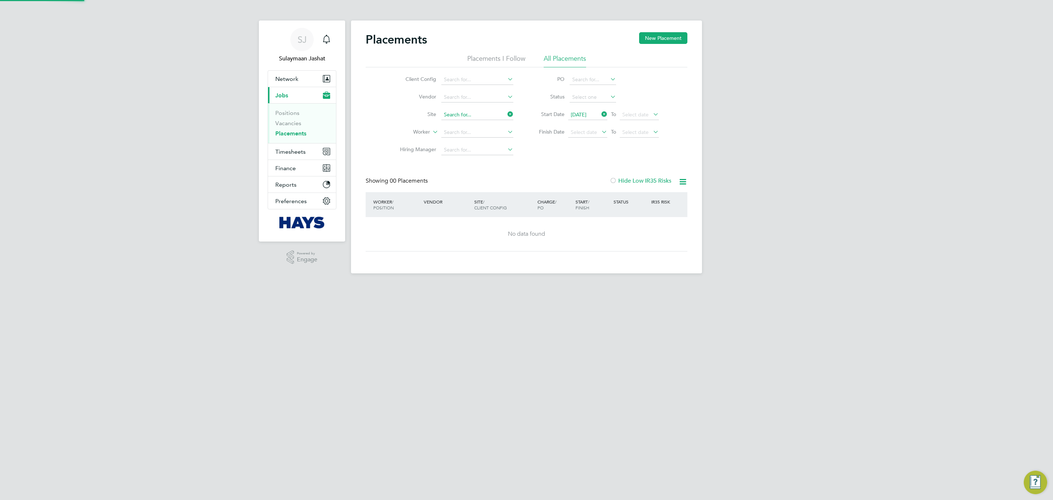
click at [478, 117] on input at bounding box center [477, 115] width 72 height 10
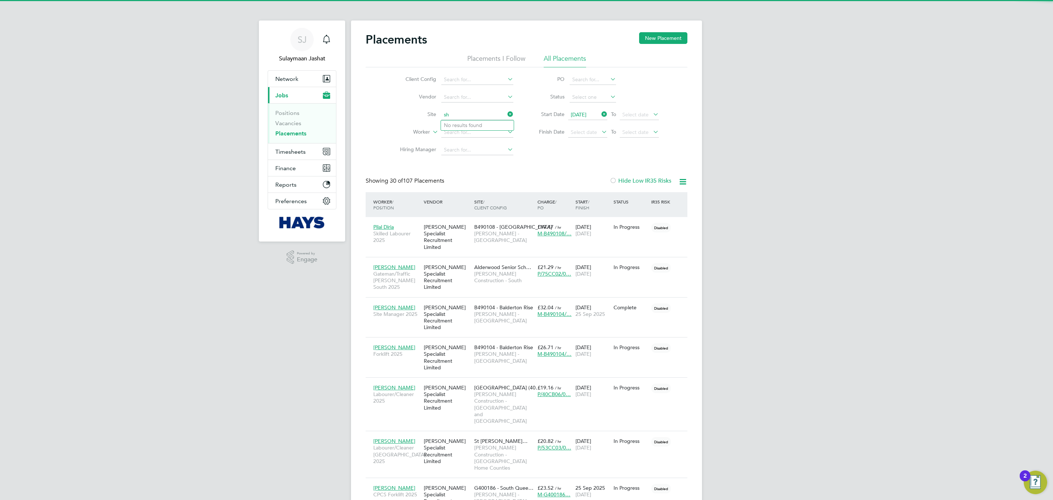
type input "s"
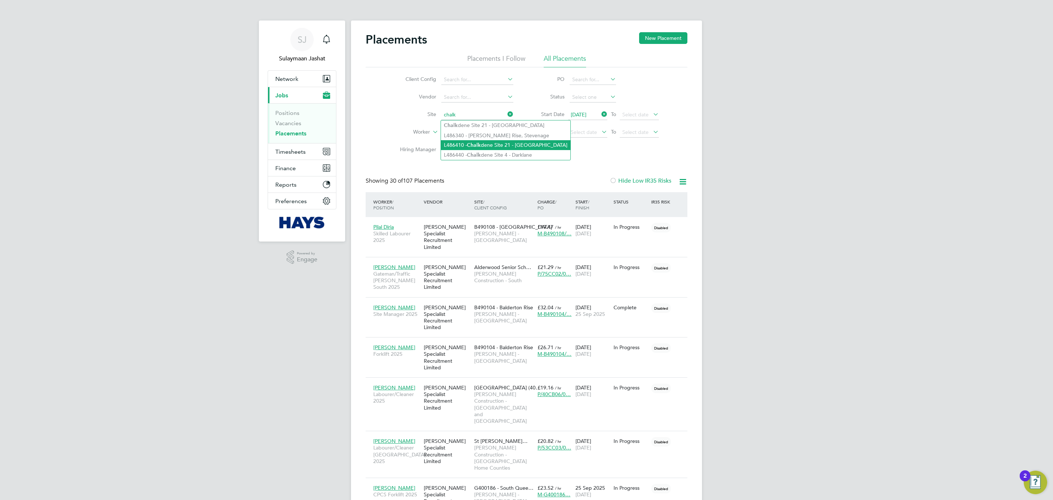
click at [518, 145] on li "L486410 - Chalk dene Site 21 - London Colney" at bounding box center [505, 145] width 129 height 10
type input "L486410 - Chalkdene Site 21 - London Colney"
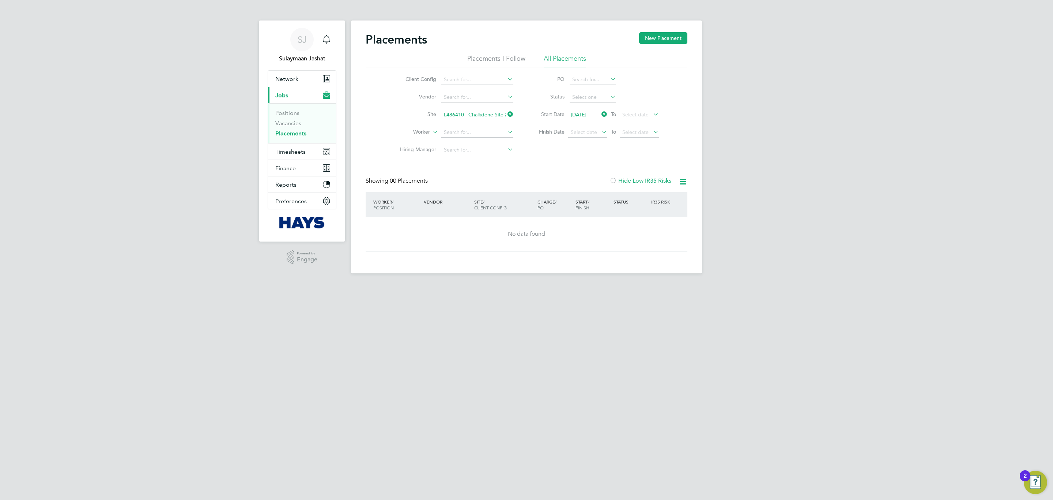
click at [472, 118] on input "L486410 - Chalkdene Site 21 - London Colney" at bounding box center [477, 115] width 72 height 10
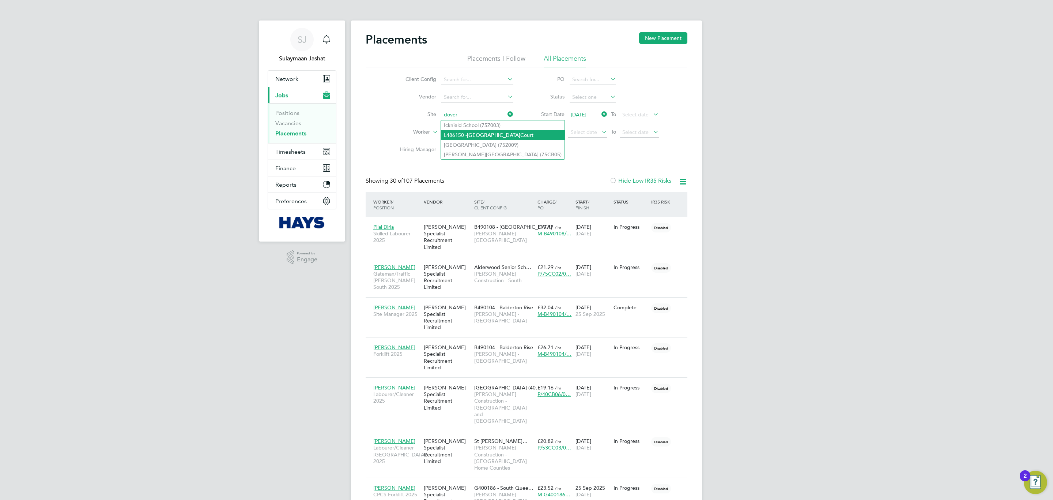
click at [489, 137] on li "L486150 - Dover Court" at bounding box center [503, 135] width 124 height 10
type input "L486150 - Dover Court"
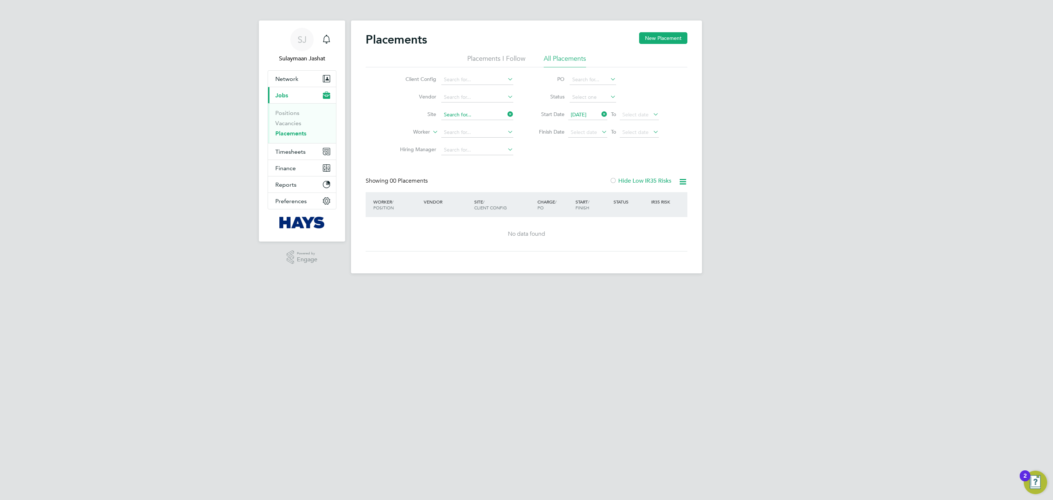
click at [466, 116] on input at bounding box center [477, 115] width 72 height 10
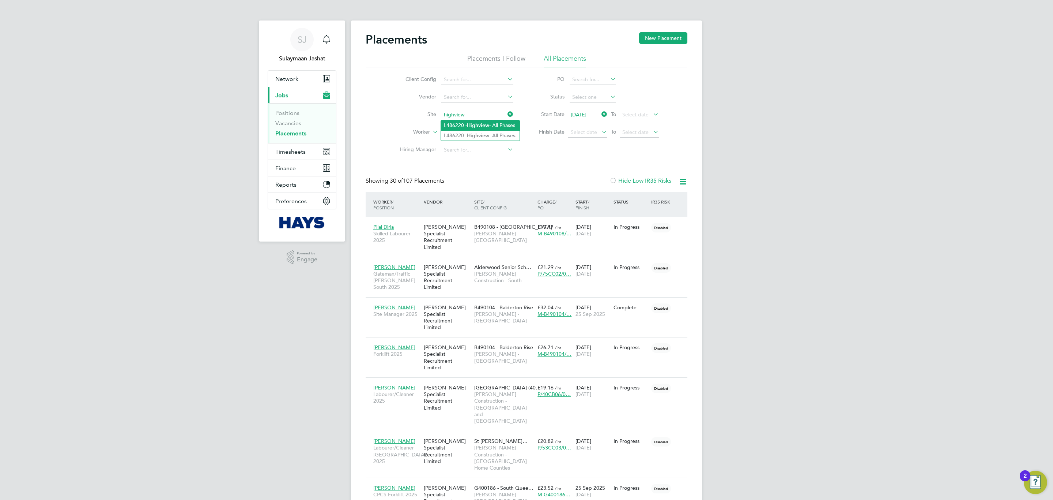
click at [492, 125] on li "L486220 - Highview - All Phases" at bounding box center [480, 125] width 79 height 10
type input "L486220 - Highview - All Phases"
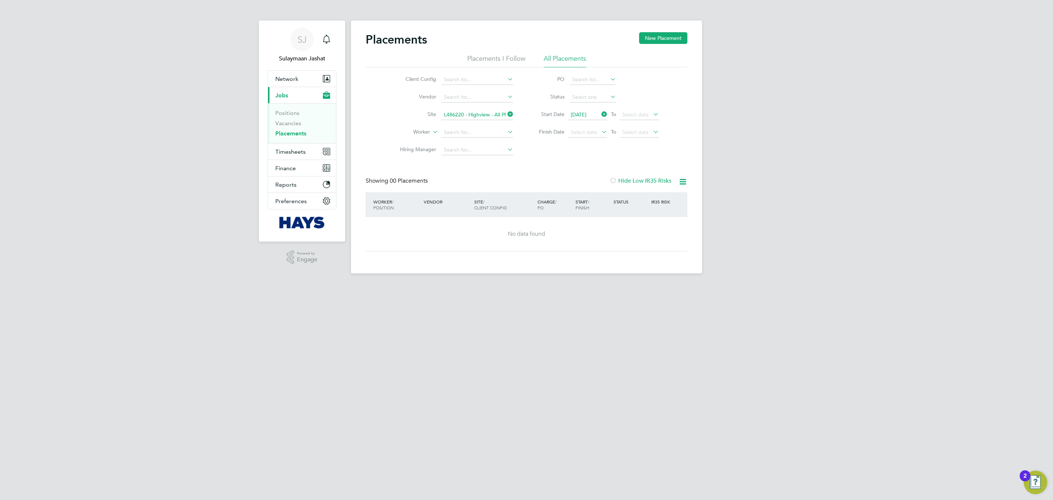
click at [485, 117] on input "L486220 - Highview - All Phases" at bounding box center [477, 115] width 72 height 10
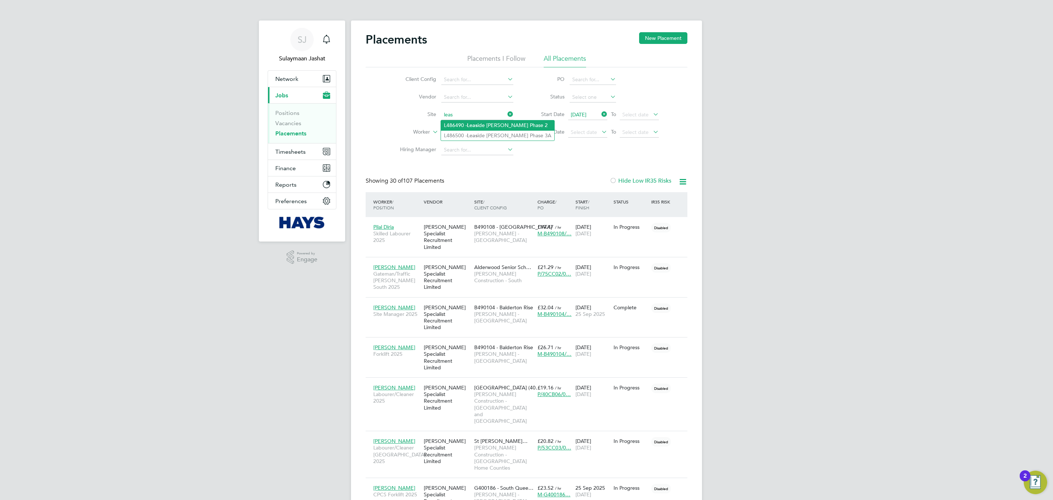
click at [494, 126] on li "L486490 - Leas ide Locke Phase 2" at bounding box center [497, 125] width 113 height 10
type input "L486490 - Leaside Locke Phase 2"
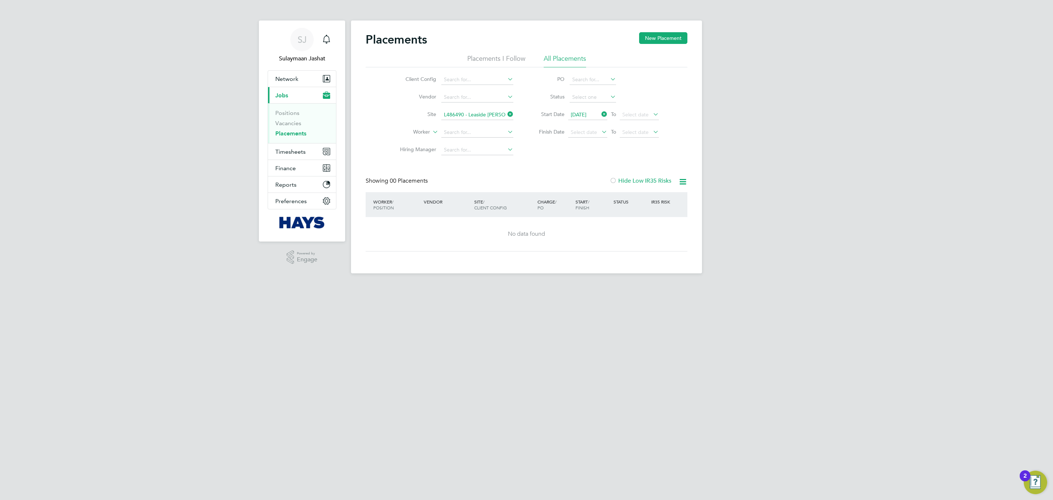
drag, startPoint x: 485, startPoint y: 111, endPoint x: 485, endPoint y: 117, distance: 5.5
click at [485, 117] on input "L486490 - Leaside Locke Phase 2" at bounding box center [477, 115] width 72 height 10
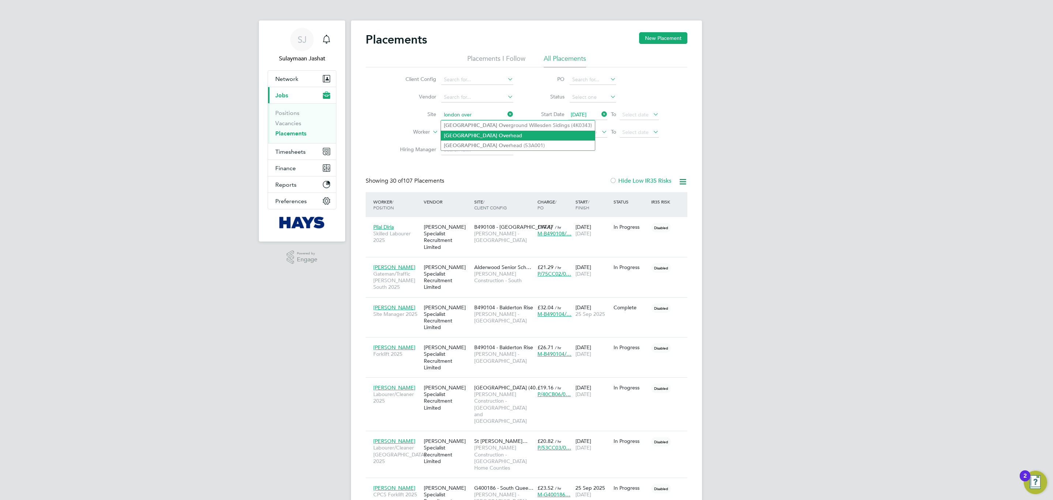
click at [489, 132] on li "London Over head" at bounding box center [518, 136] width 154 height 10
type input "London Overhead"
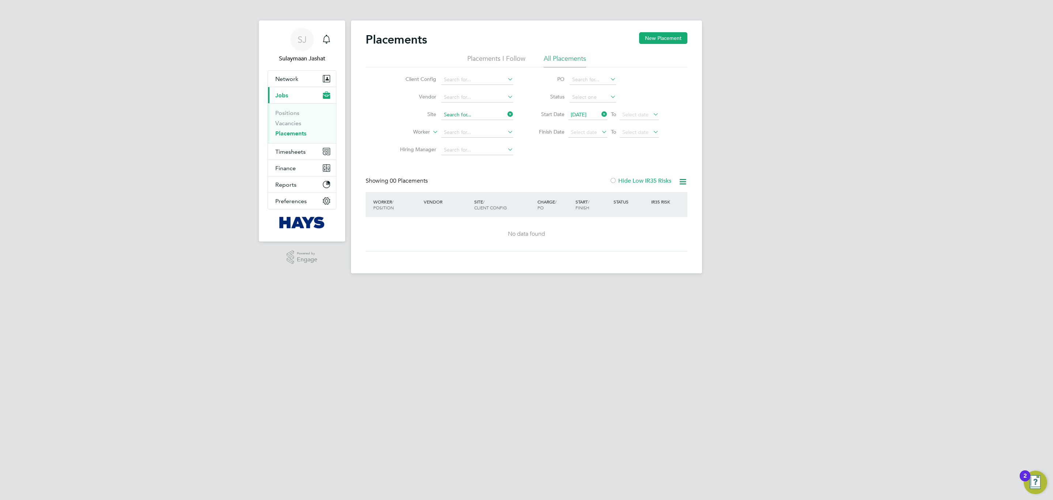
click at [473, 120] on div "Placements New Placement Placements I Follow All Placements Client Config Vendo…" at bounding box center [526, 146] width 351 height 253
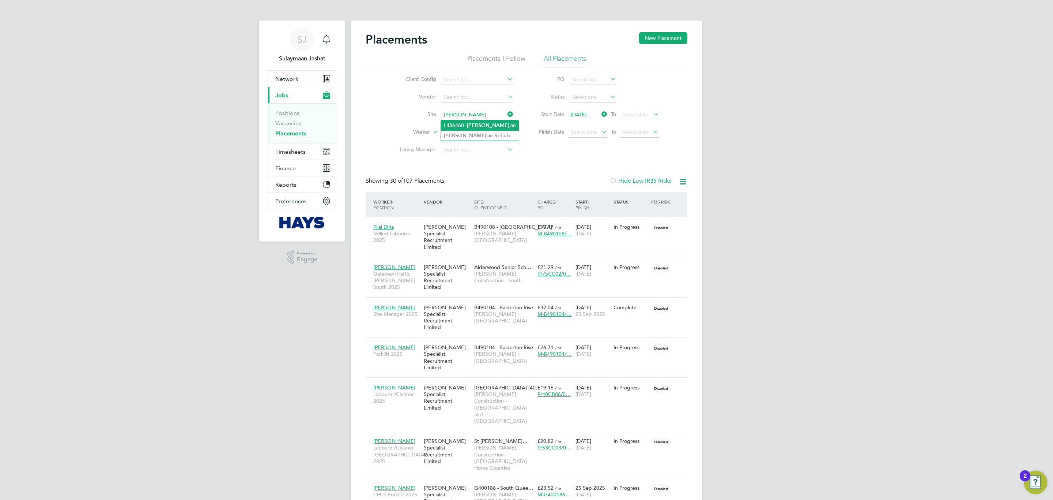
click at [483, 126] on li "L486460 - Mata lan" at bounding box center [480, 125] width 78 height 10
type input "L486460 - Matalan"
click at [483, 126] on li "L486460 - Mata lan" at bounding box center [480, 125] width 78 height 10
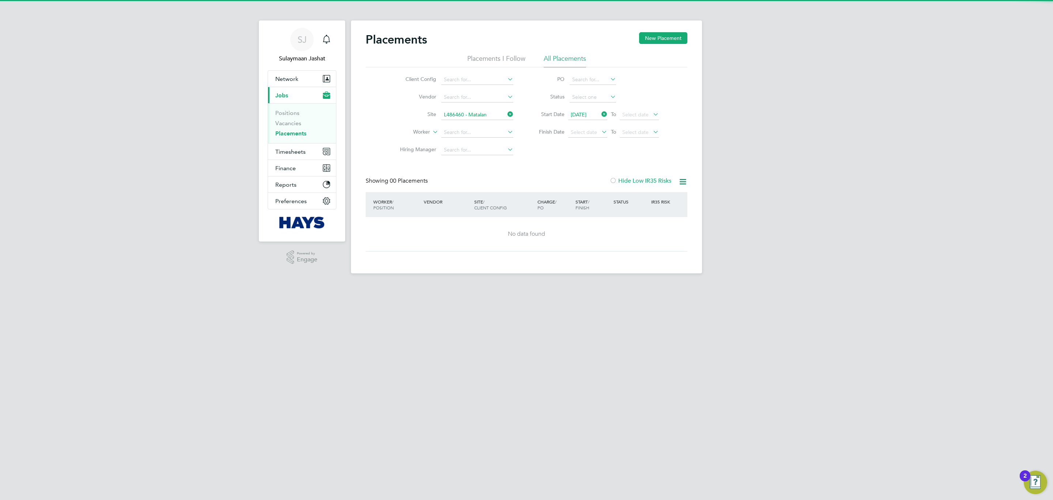
click at [483, 104] on li "Vendor" at bounding box center [454, 98] width 138 height 18
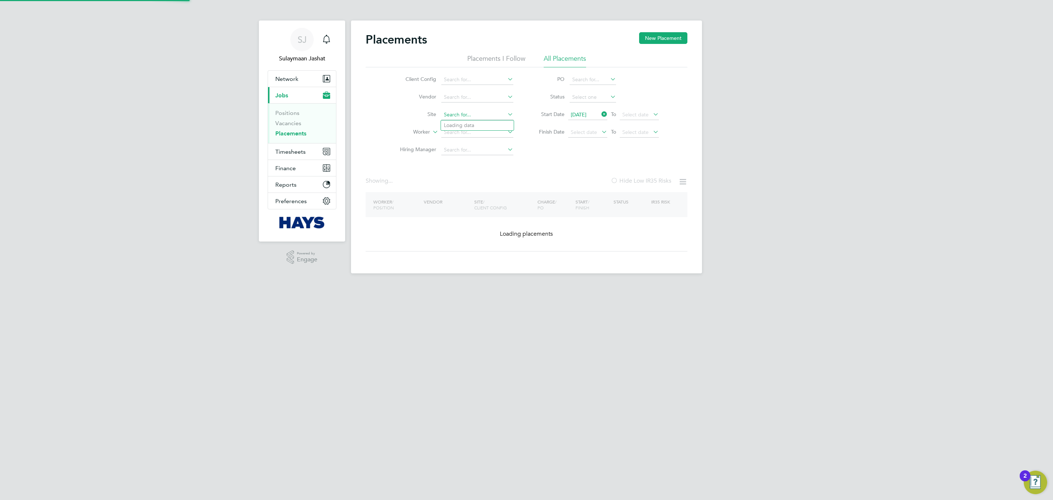
click at [483, 117] on input at bounding box center [477, 115] width 72 height 10
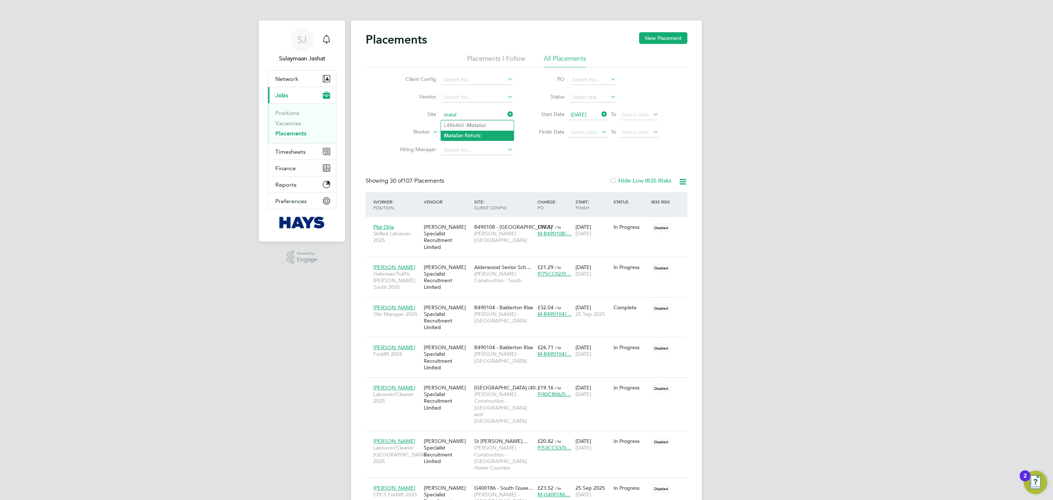
click at [485, 131] on li "Matal an Refurb" at bounding box center [477, 136] width 73 height 10
type input "Matalan Refurb"
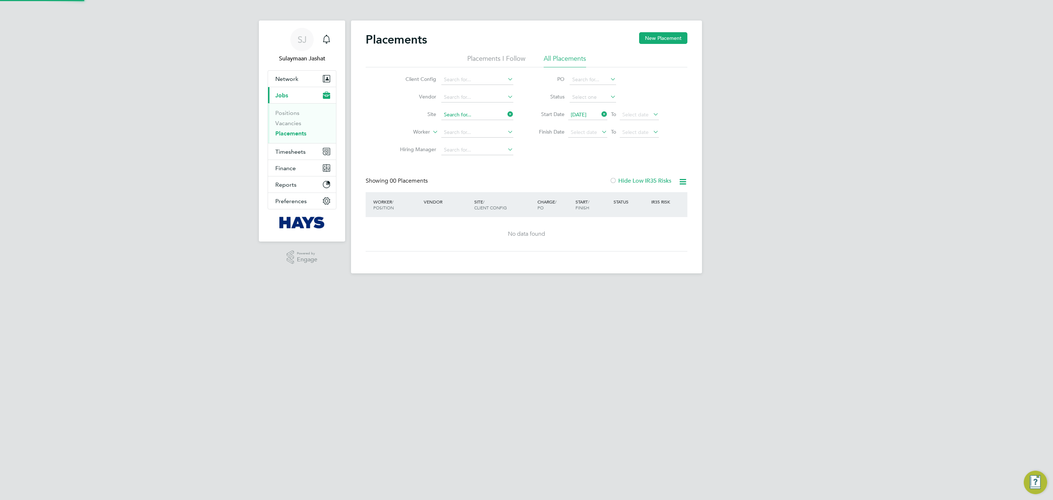
click at [482, 119] on input at bounding box center [477, 115] width 72 height 10
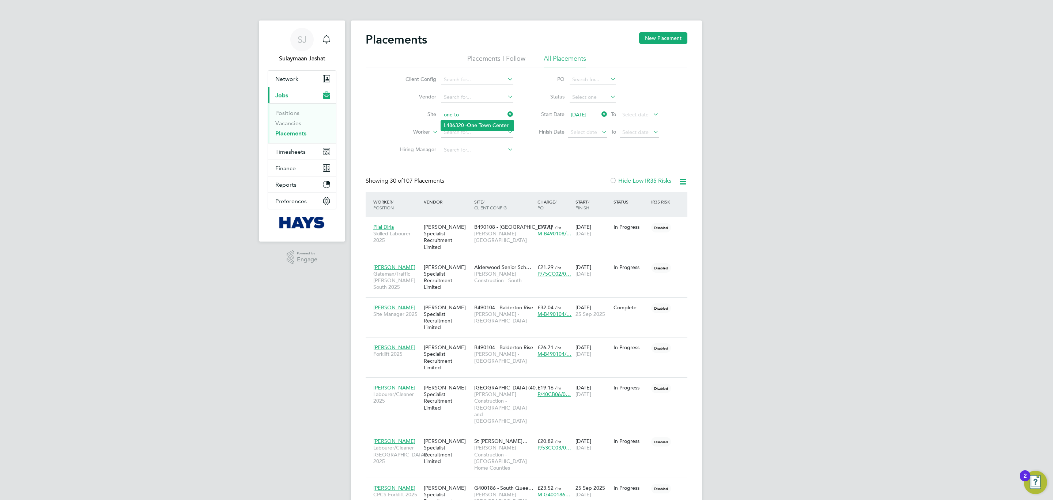
click at [481, 121] on li "L486320 - One To wn Center" at bounding box center [477, 125] width 73 height 10
type input "L486320 - One Town Center"
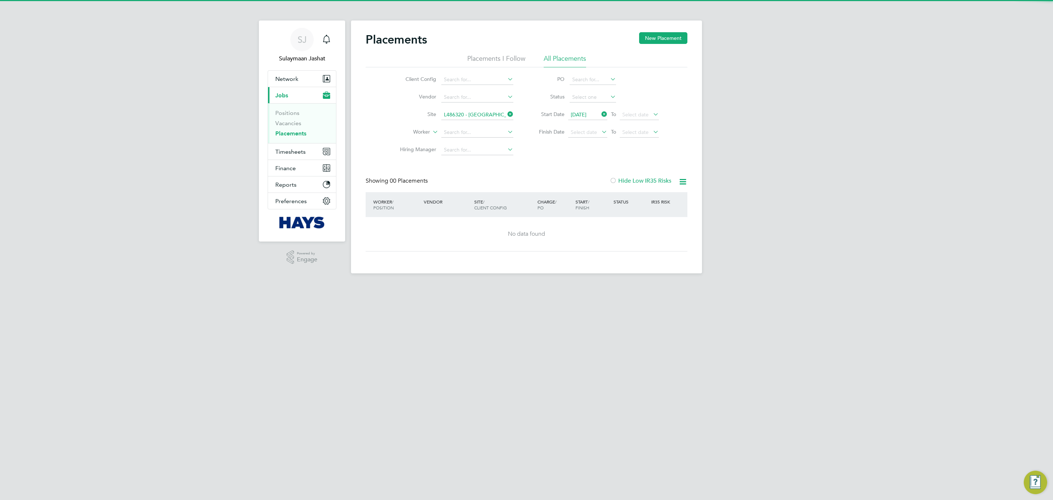
click at [476, 109] on li "Site L486320 - One Town Center" at bounding box center [454, 115] width 138 height 18
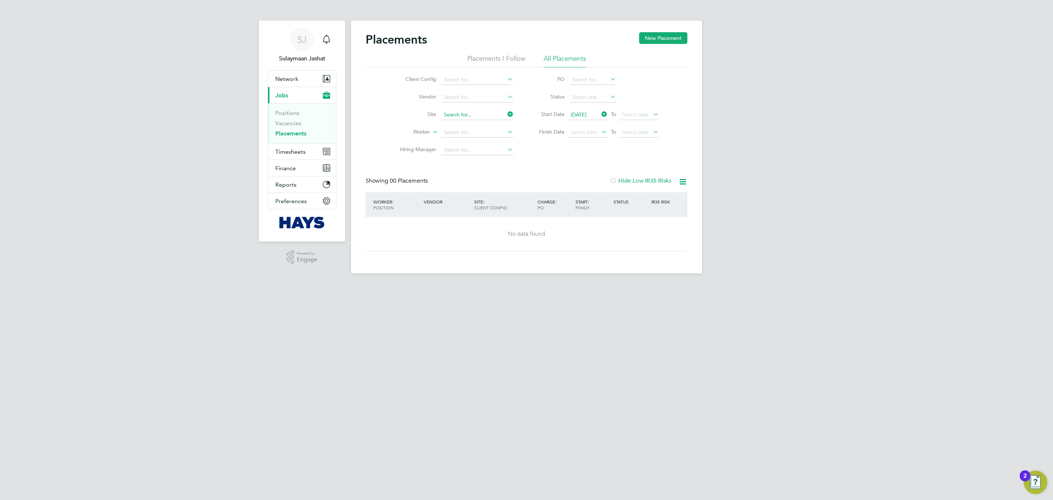
click at [475, 111] on input at bounding box center [477, 115] width 72 height 10
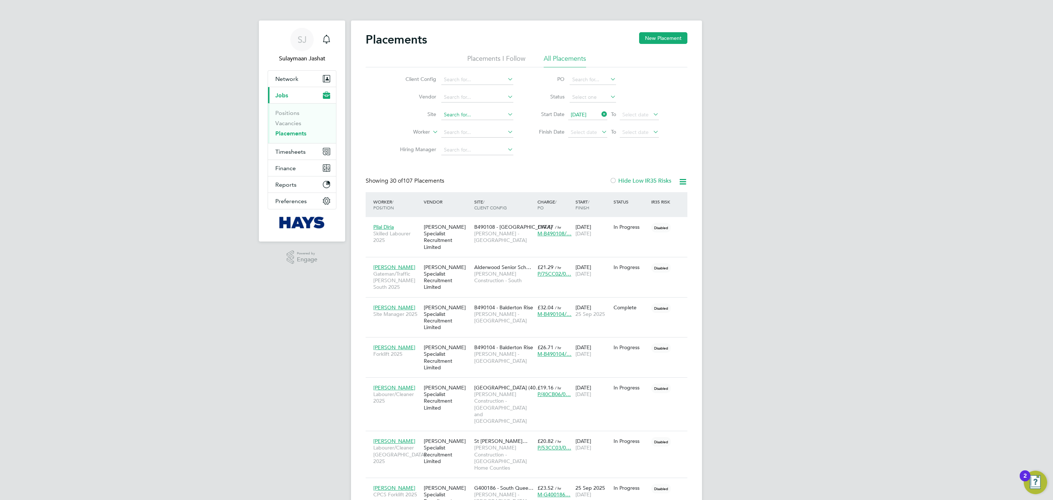
click at [493, 117] on input at bounding box center [477, 115] width 72 height 10
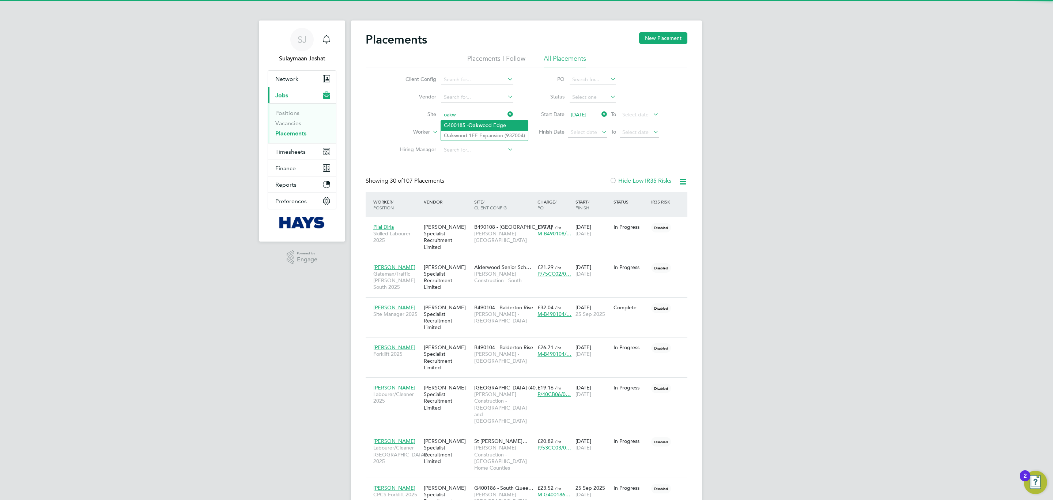
click at [447, 127] on li "G400185 - Oakw ood Edge" at bounding box center [484, 125] width 87 height 10
type input "G400185 - Oakwood Edge"
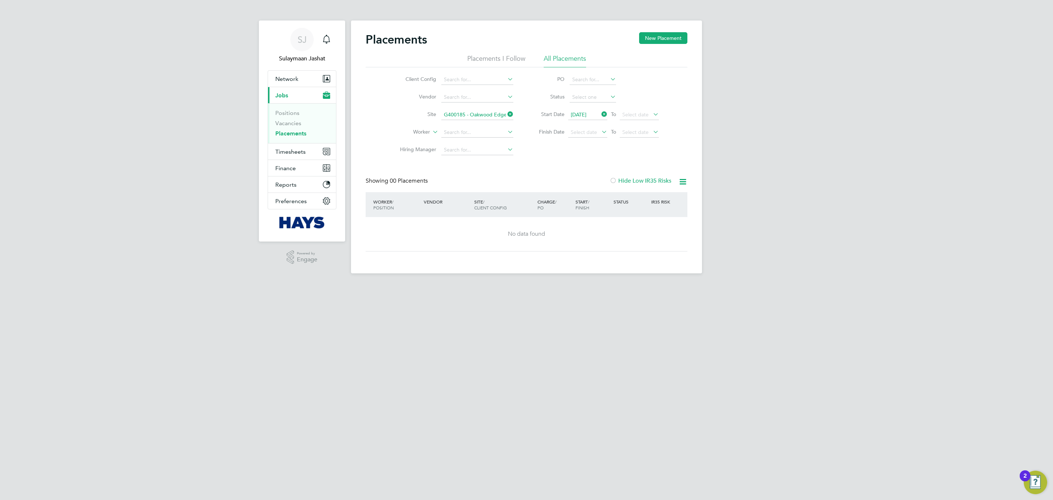
click at [479, 113] on input "G400185 - Oakwood Edge" at bounding box center [477, 115] width 72 height 10
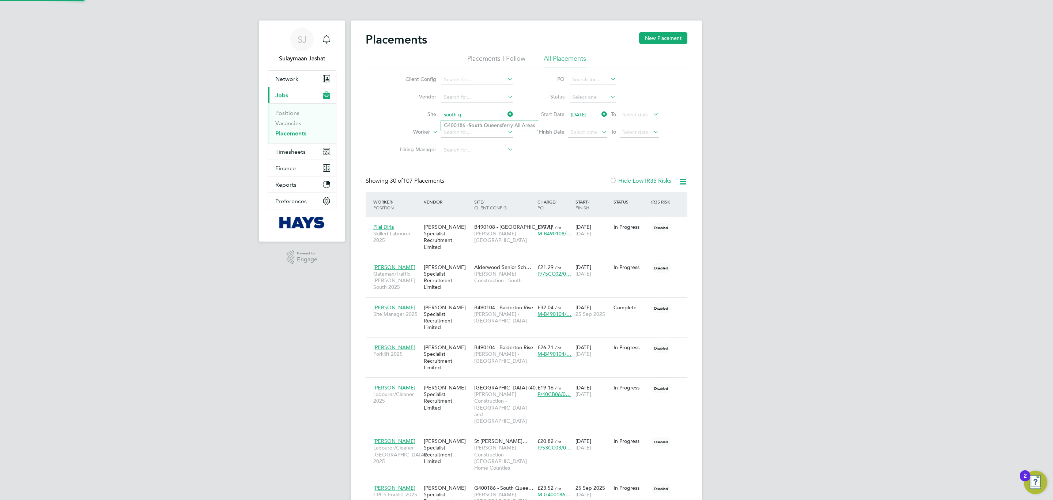
click at [482, 125] on b "South" at bounding box center [476, 125] width 14 height 6
type input "G400186 - South Queensferry All Areas"
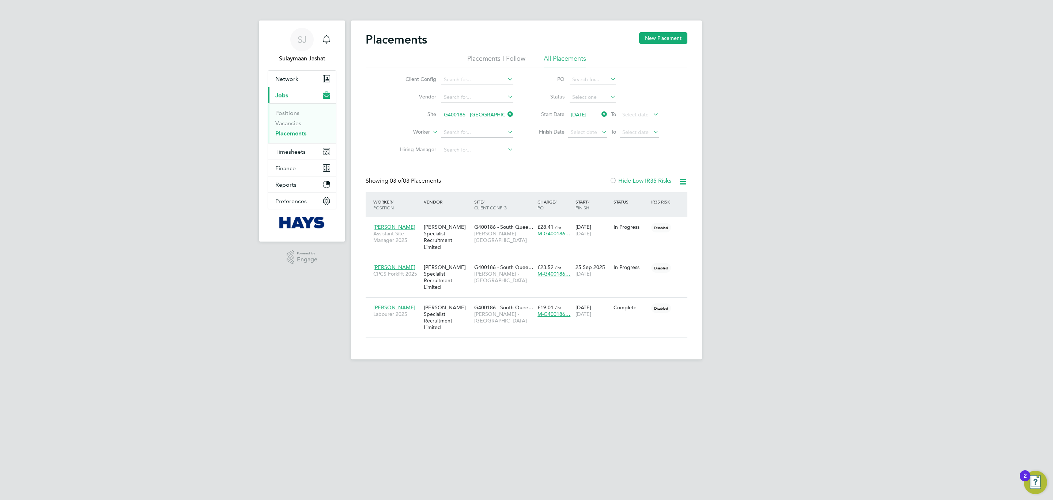
click at [473, 117] on input "G400186 - South Queensferry All Areas" at bounding box center [477, 115] width 72 height 10
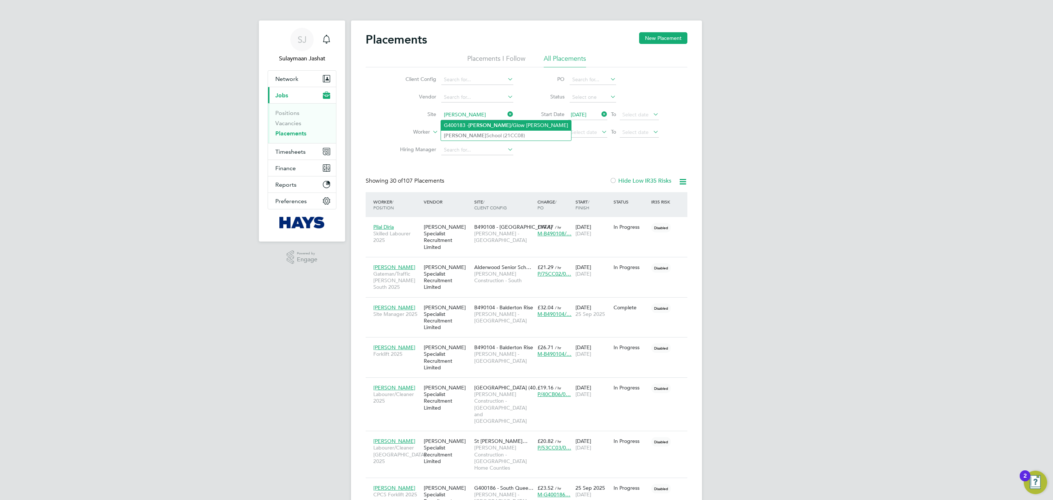
click at [465, 121] on li "G400183 - Hamilton /Glow Garren" at bounding box center [506, 125] width 130 height 10
type input "G400183 - Hamilton/Glow Garren"
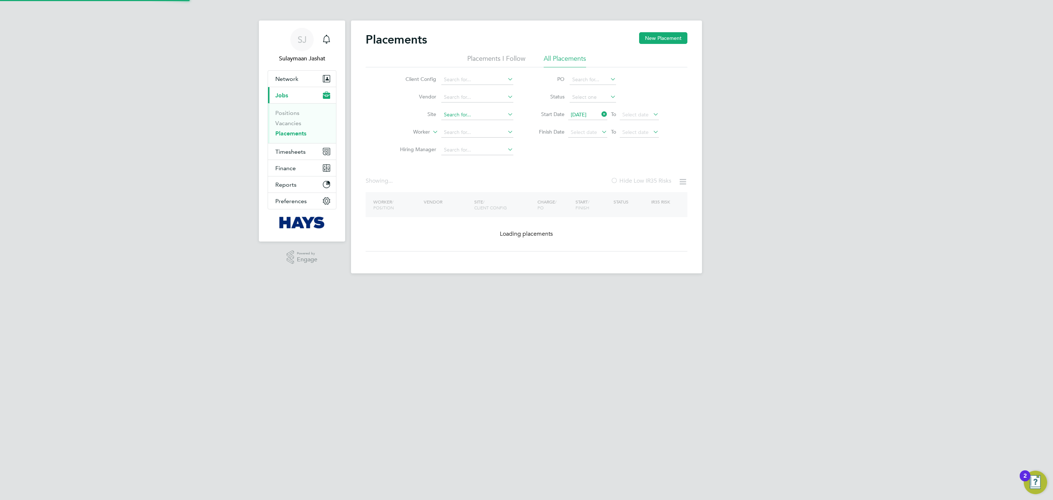
click at [468, 119] on input at bounding box center [477, 115] width 72 height 10
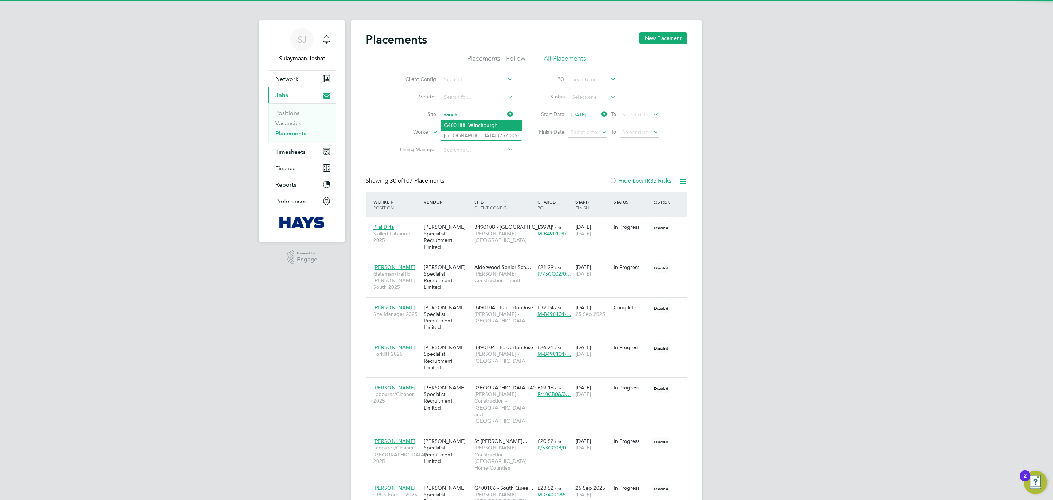
click at [468, 122] on li "G400188 - Winch burgh" at bounding box center [481, 125] width 81 height 10
type input "G400188 - Winchburgh"
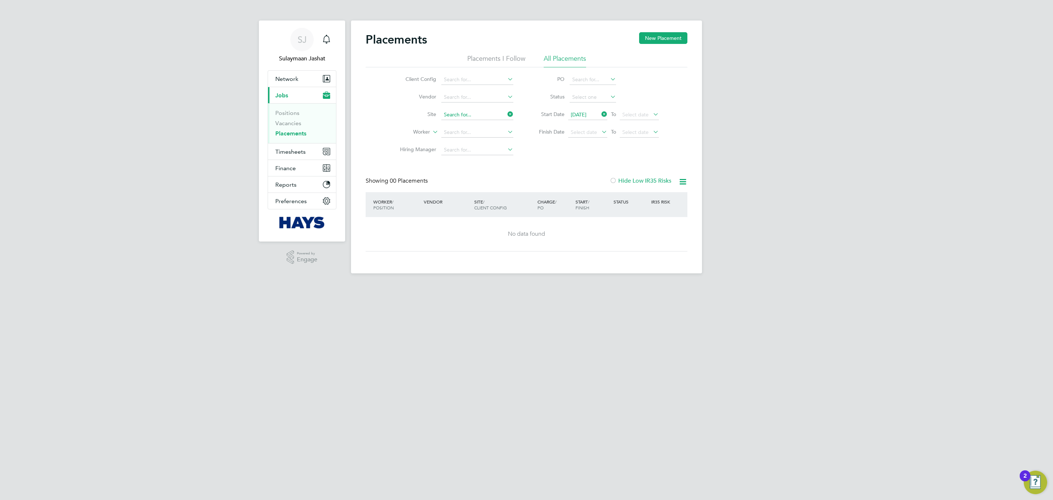
click at [479, 119] on input at bounding box center [477, 115] width 72 height 10
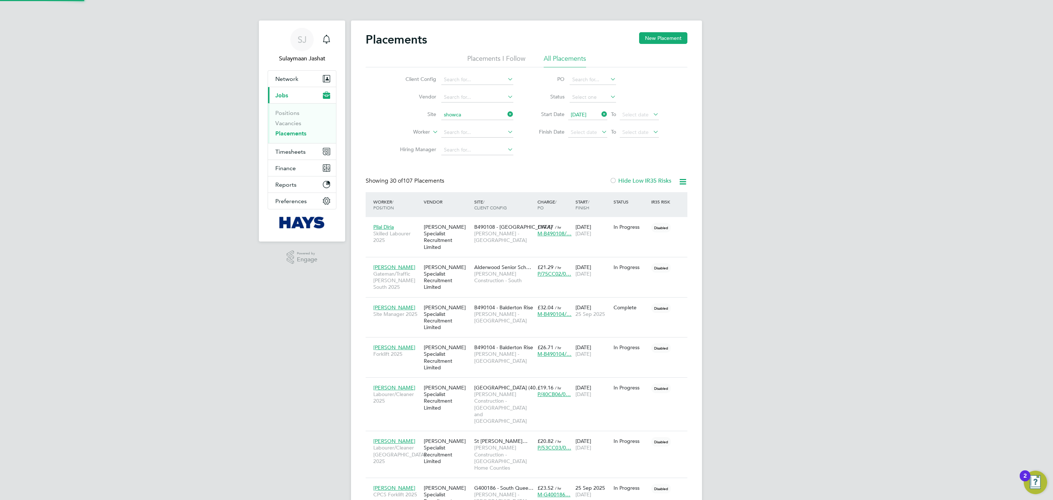
click at [464, 127] on li "N470233 - Showca se" at bounding box center [477, 125] width 73 height 10
type input "N470233 - Showcase"
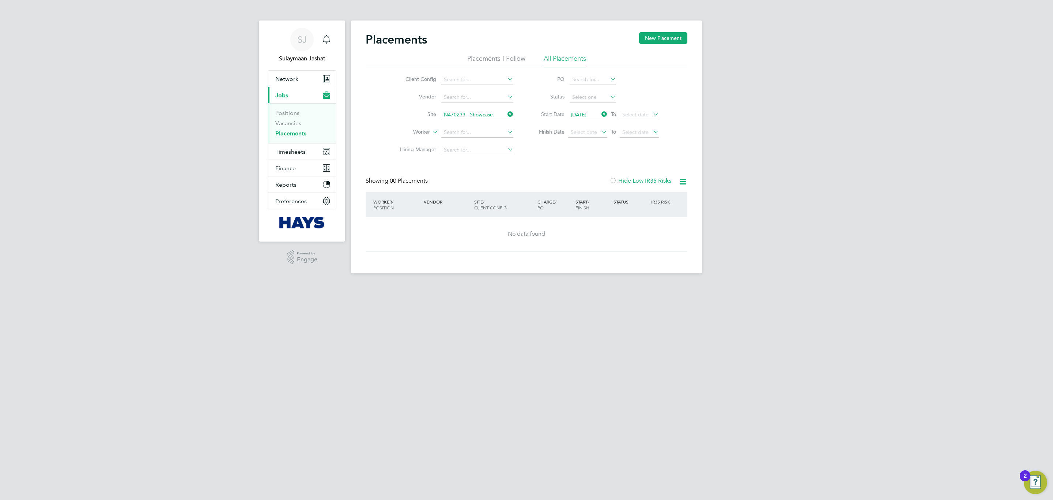
click at [485, 119] on input "N470233 - Showcase" at bounding box center [477, 115] width 72 height 10
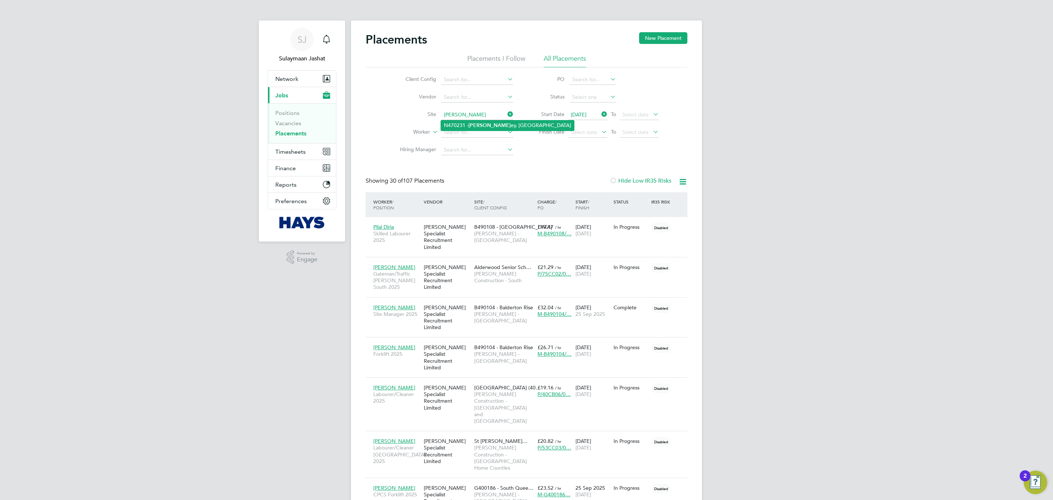
click at [484, 126] on li "N470231 - Whall ey, Clitheroe" at bounding box center [507, 125] width 133 height 10
type input "N470231 - Whalley, Clitheroe"
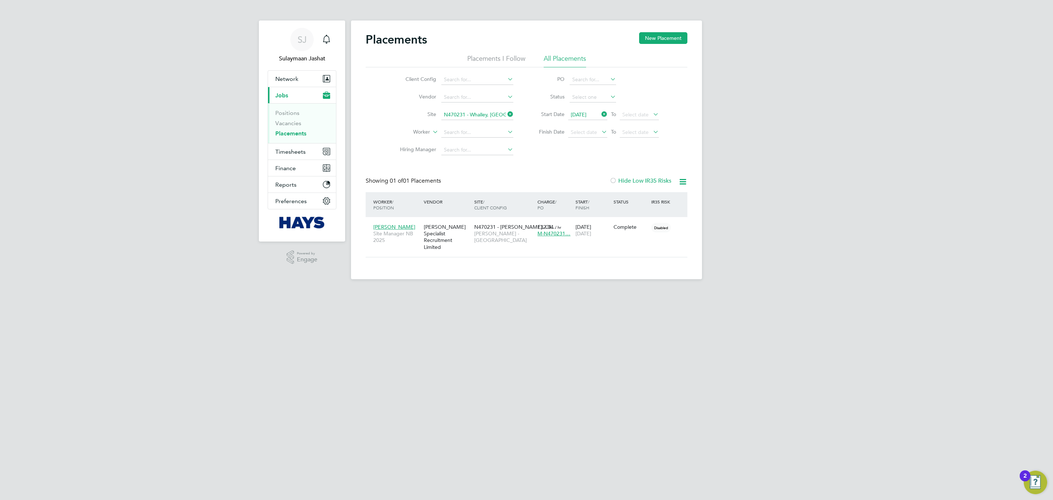
click at [456, 117] on input "N470231 - Whalley, Clitheroe" at bounding box center [477, 115] width 72 height 10
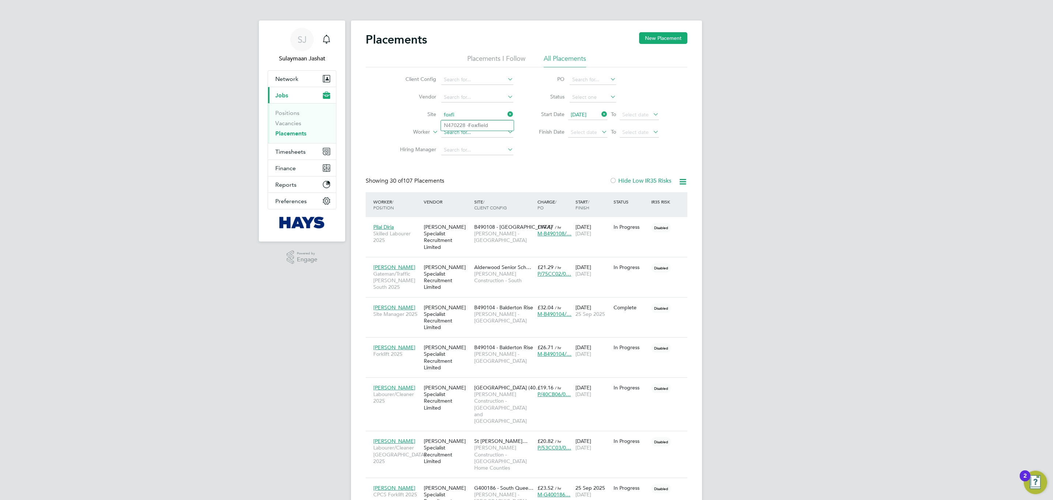
type input "foxfi"
click at [484, 133] on input at bounding box center [477, 132] width 72 height 10
click at [484, 119] on input at bounding box center [477, 115] width 72 height 10
click at [475, 123] on b "Foxf" at bounding box center [474, 125] width 11 height 6
type input "N470228 - Foxfield"
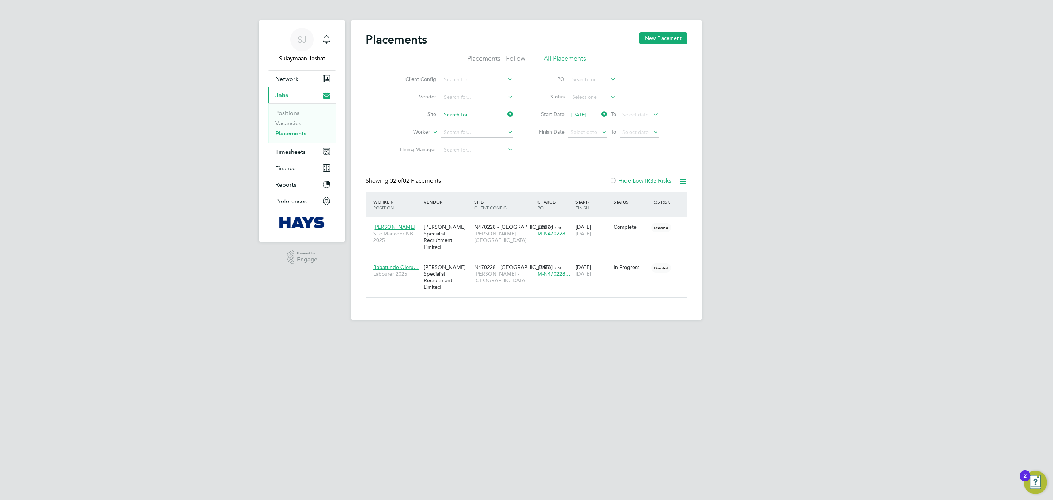
click at [483, 117] on input at bounding box center [477, 115] width 72 height 10
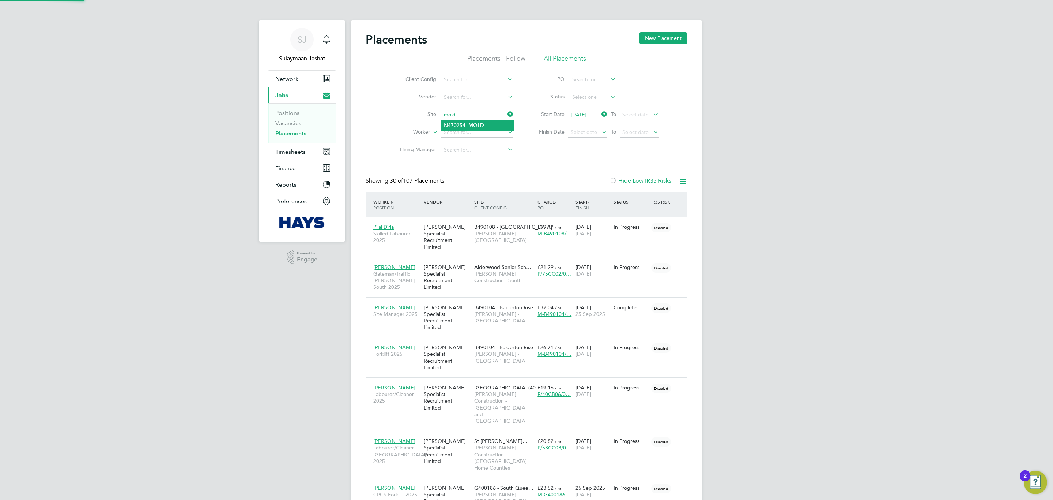
click at [478, 124] on b "MOLD" at bounding box center [477, 125] width 16 height 6
type input "N470254 - MOLD"
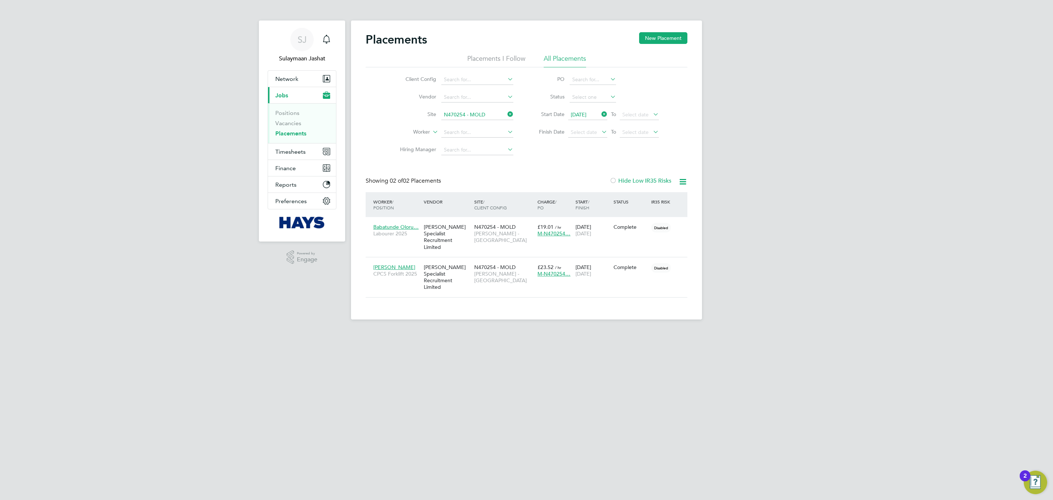
click at [485, 115] on input "N470254 - MOLD" at bounding box center [477, 115] width 72 height 10
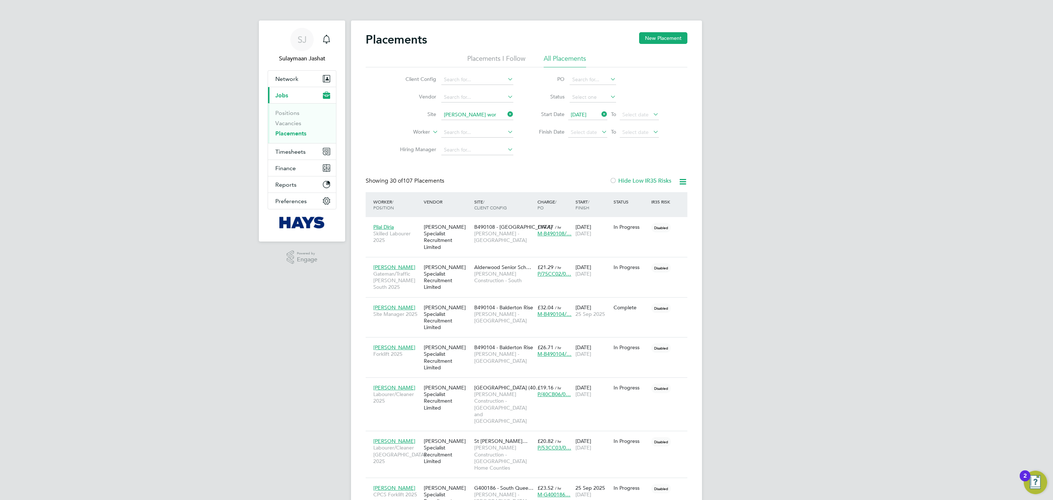
click at [512, 127] on b "Wor" at bounding box center [517, 125] width 10 height 6
type input "N470246 - Wade Works"
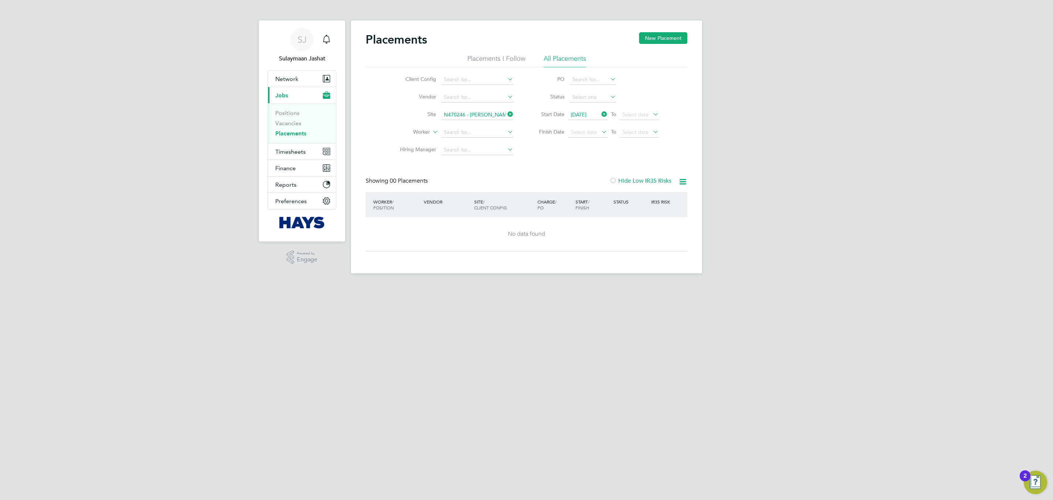
click at [471, 256] on div "Placements New Placement Placements I Follow All Placements Client Config Vendo…" at bounding box center [526, 146] width 351 height 253
click at [500, 114] on input "N470246 - Wade Works" at bounding box center [477, 115] width 72 height 10
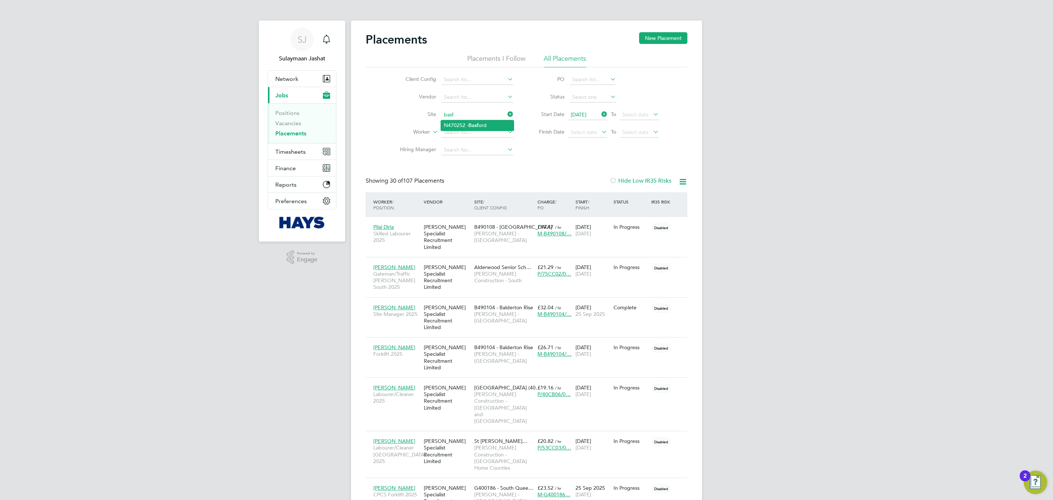
click at [489, 121] on li "N470252 - Basf ord" at bounding box center [477, 125] width 73 height 10
type input "N470252 - Basford"
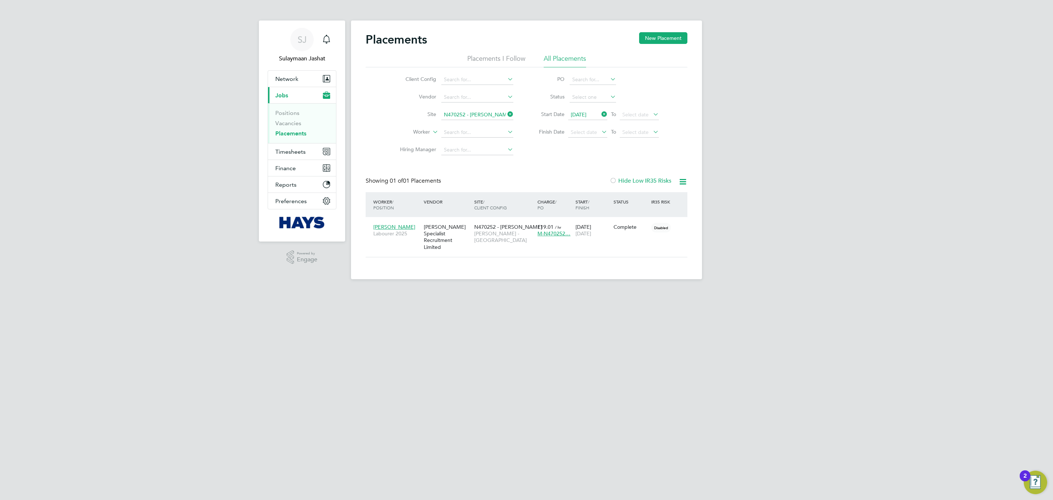
click at [473, 116] on input "N470252 - Basford" at bounding box center [477, 115] width 72 height 10
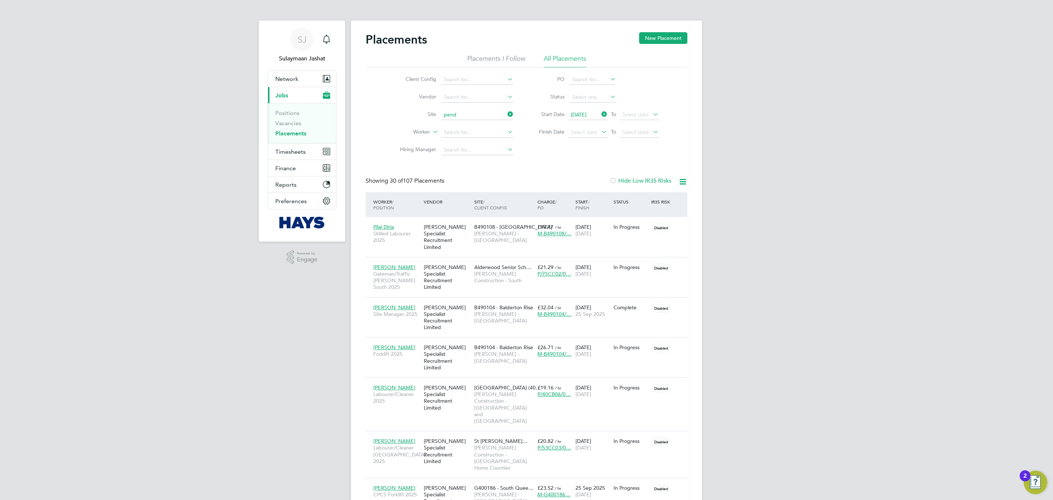
click at [483, 139] on li "N470232- Pend leton" at bounding box center [477, 135] width 73 height 10
type input "N470232- Pendleton"
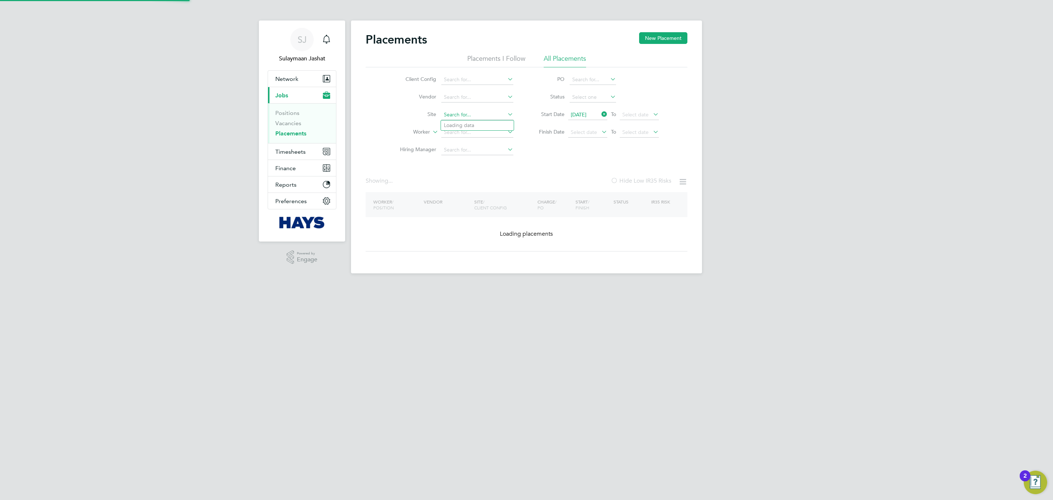
click at [484, 112] on input at bounding box center [477, 115] width 72 height 10
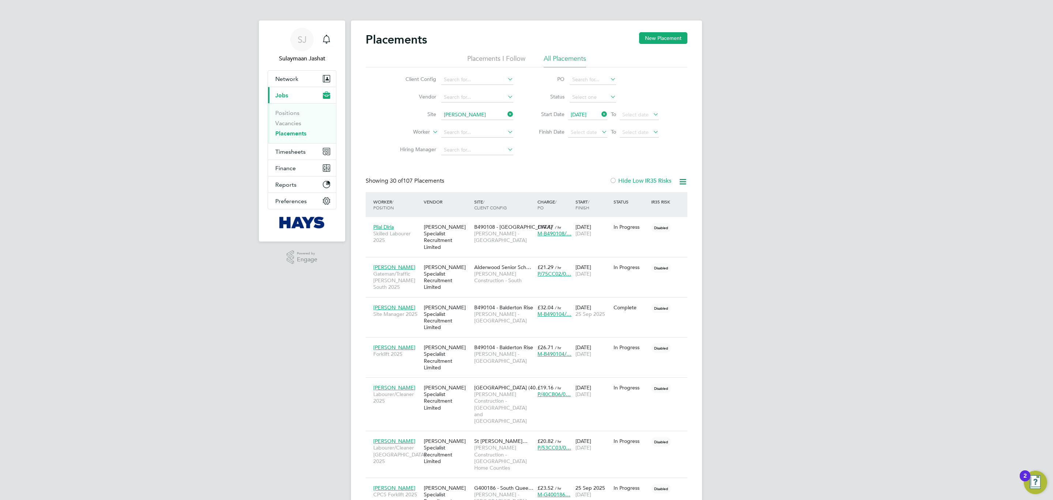
click at [485, 133] on li "N470256 Pendl eton Phase 2" at bounding box center [491, 136] width 100 height 10
type input "N470256 Pendleton Phase 2"
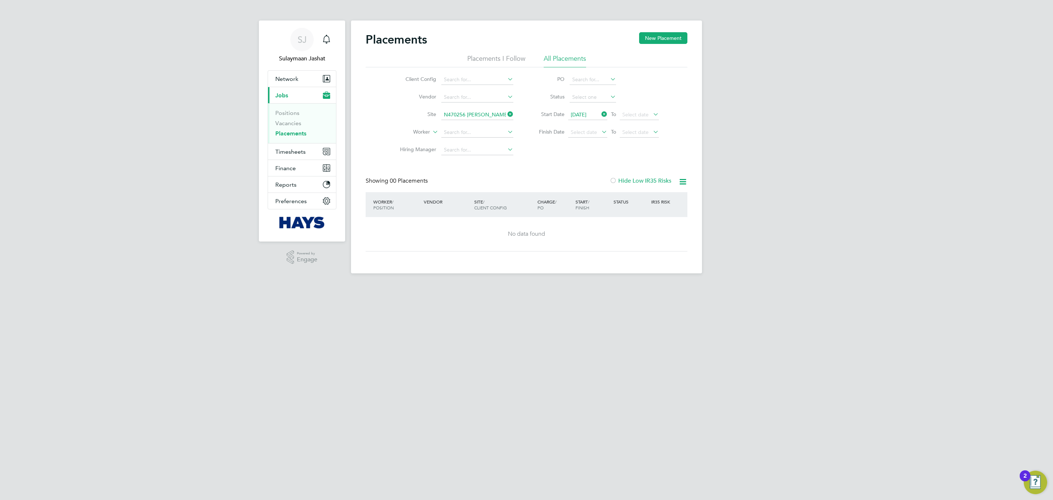
drag, startPoint x: 449, startPoint y: 114, endPoint x: 452, endPoint y: 116, distance: 3.9
click at [450, 114] on input "N470256 Pendleton Phase 2" at bounding box center [477, 115] width 72 height 10
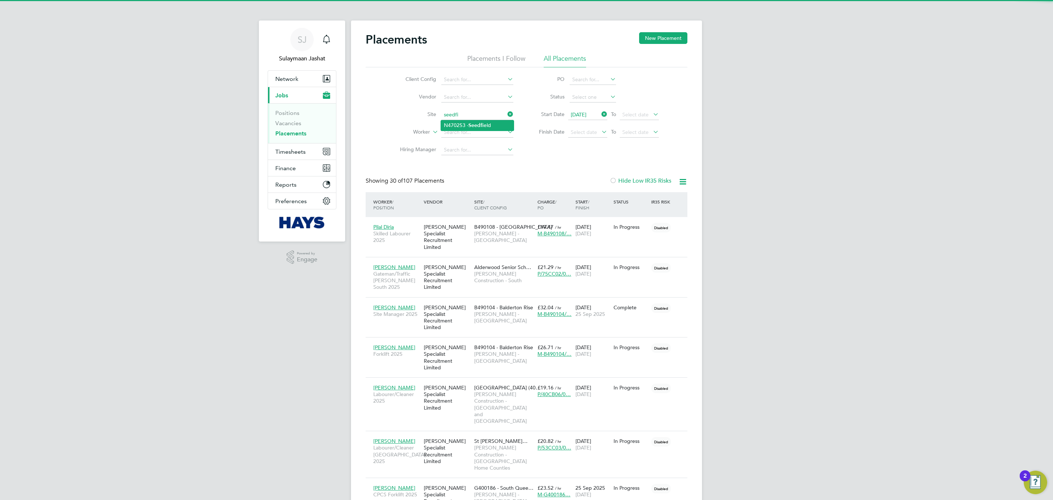
click at [481, 127] on b "Seedfi" at bounding box center [476, 125] width 15 height 6
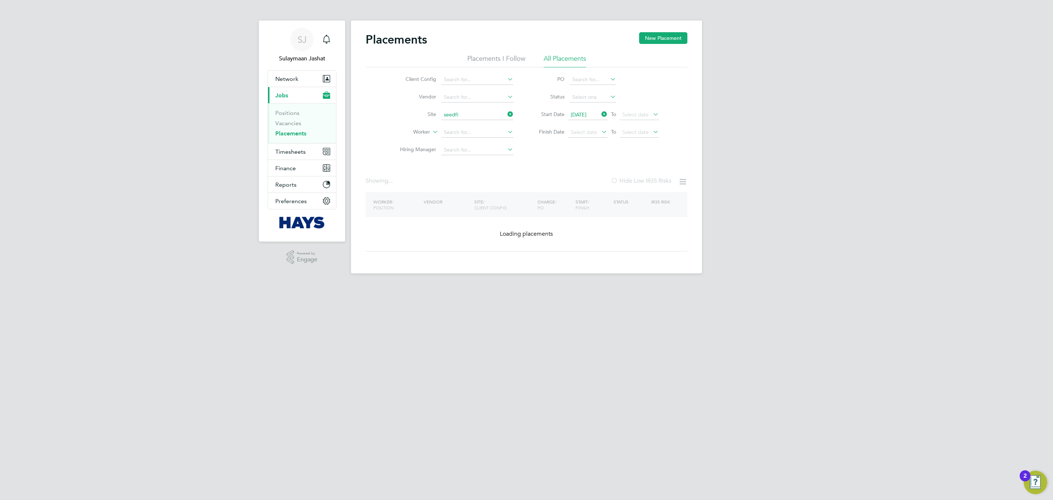
type input "N470253 - Seedfield"
click at [458, 115] on input at bounding box center [477, 115] width 72 height 10
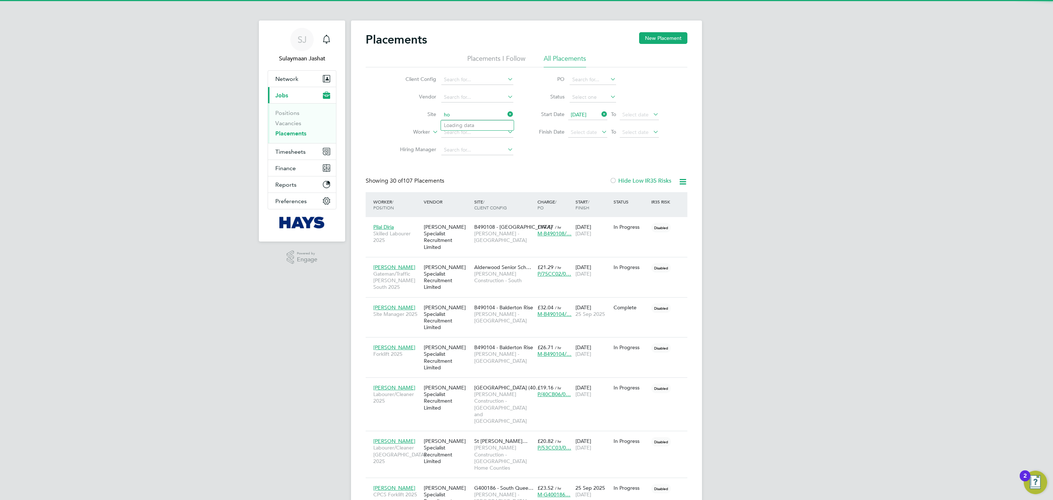
scroll to position [28, 64]
click at [480, 127] on b "Hospital" at bounding box center [478, 125] width 20 height 6
type input "B490113 - Hospital Close"
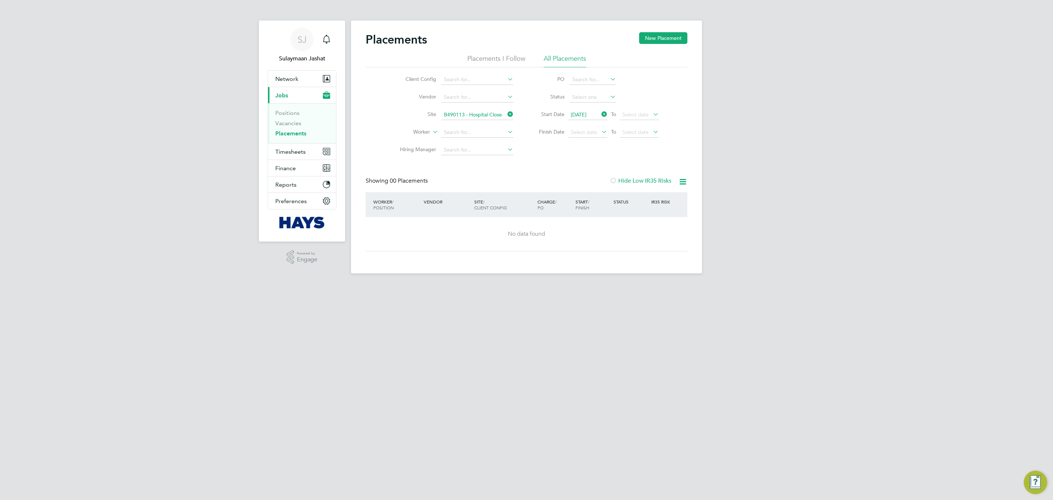
click at [606, 106] on li "Start Date 01 Sep 2025 To Select date" at bounding box center [596, 115] width 146 height 18
click at [600, 112] on icon at bounding box center [600, 114] width 0 height 10
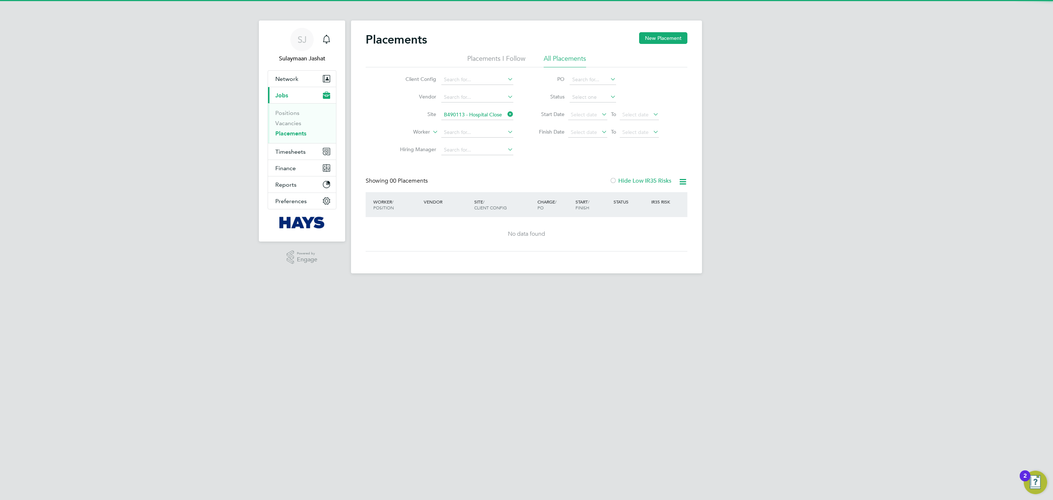
click at [560, 160] on div "Placements New Placement Placements I Follow All Placements Client Config Vendo…" at bounding box center [527, 141] width 322 height 219
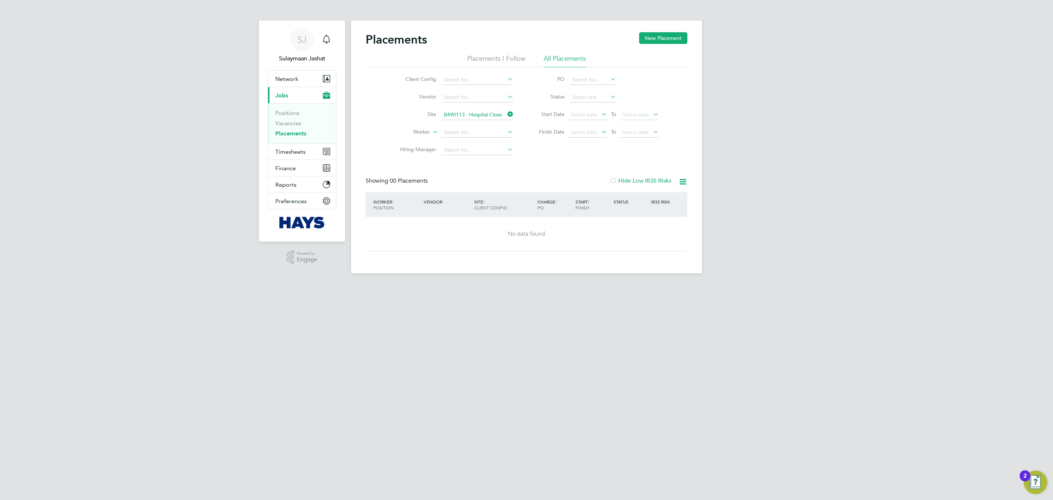
click at [610, 187] on div "Showing 00 Placements Hide Low IR35 Risks" at bounding box center [527, 184] width 322 height 15
click at [614, 173] on div "Placements New Placement Placements I Follow All Placements Client Config Vendo…" at bounding box center [527, 141] width 322 height 219
click at [610, 179] on div at bounding box center [613, 180] width 7 height 7
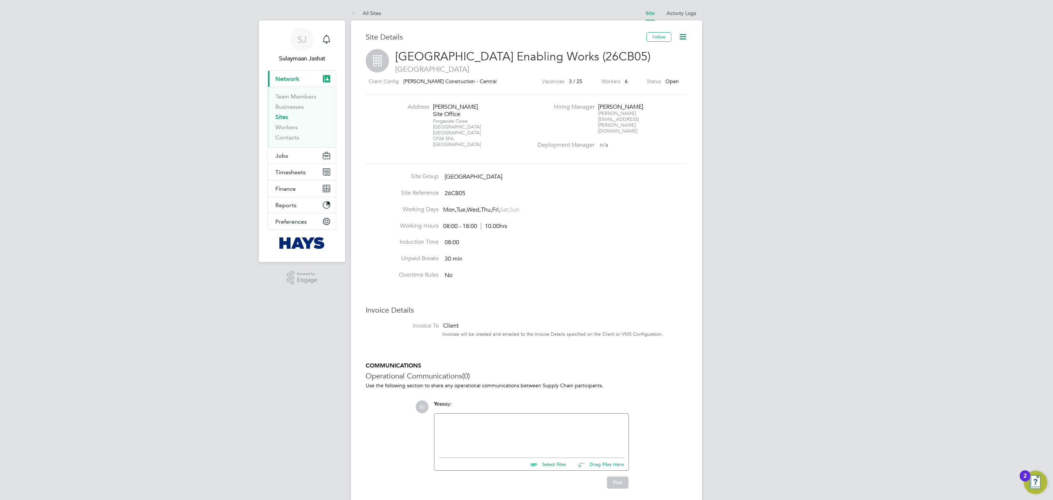
click at [448, 134] on div "[STREET_ADDRESS]" at bounding box center [456, 132] width 46 height 29
click at [448, 135] on div "[STREET_ADDRESS]" at bounding box center [456, 132] width 46 height 29
click at [447, 140] on div "[STREET_ADDRESS]" at bounding box center [456, 132] width 46 height 29
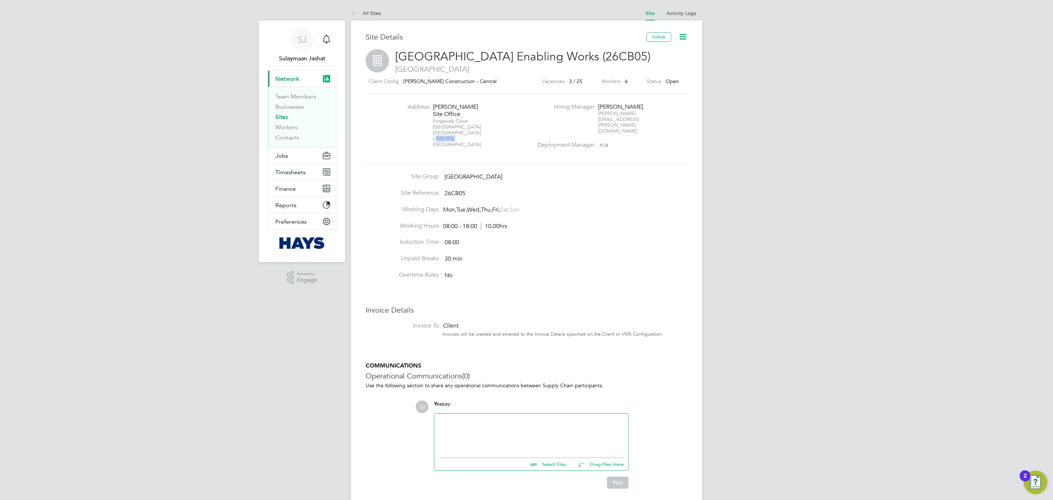
click at [447, 140] on div "[STREET_ADDRESS]" at bounding box center [456, 132] width 46 height 29
copy div "CF24 5FA"
click at [278, 117] on link "Sites" at bounding box center [281, 116] width 13 height 7
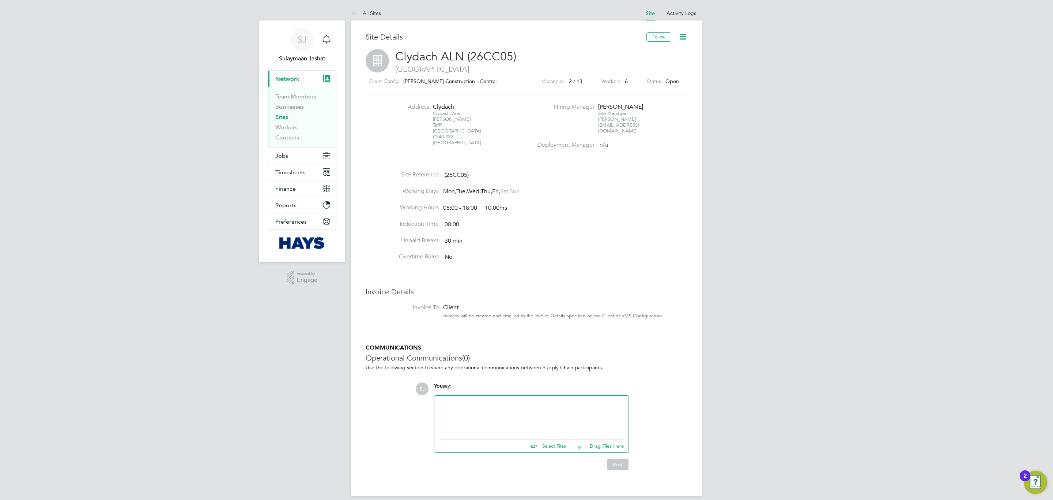
click at [445, 135] on div "Clydach Vale Rhondda Cynnon Tafff Cardiff CF40 2XX [GEOGRAPHIC_DATA]" at bounding box center [456, 127] width 46 height 35
copy div "CF40 2XX"
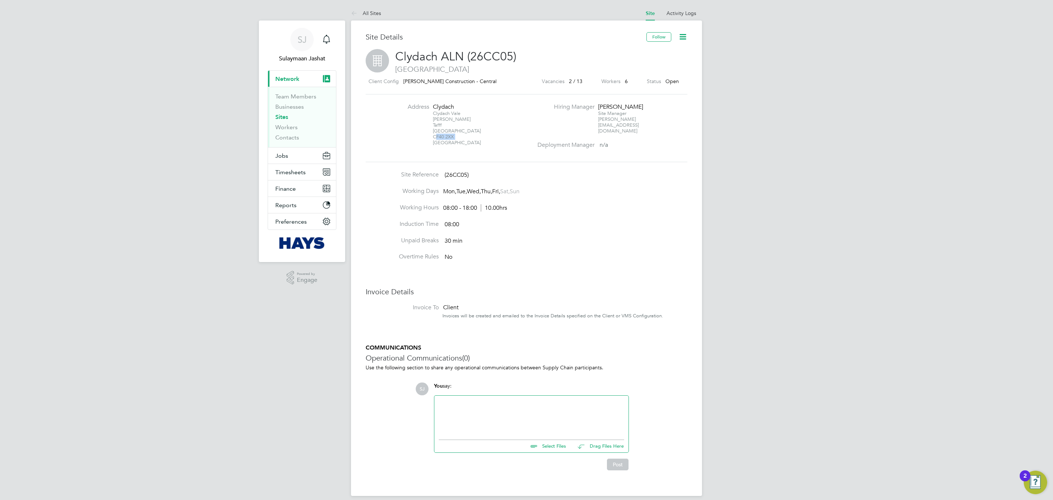
copy div "CF40 2XX"
click at [283, 115] on link "Sites" at bounding box center [281, 116] width 13 height 7
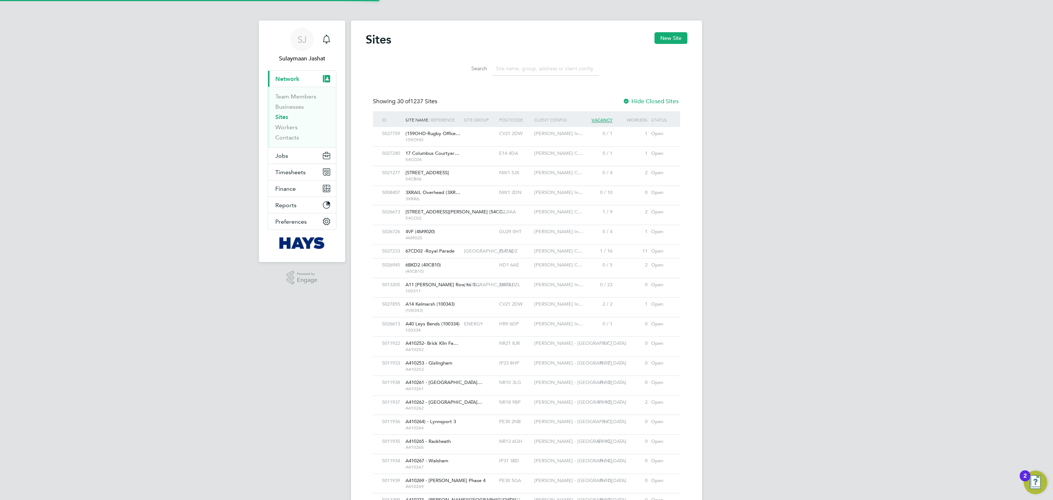
click at [504, 66] on input at bounding box center [545, 68] width 107 height 14
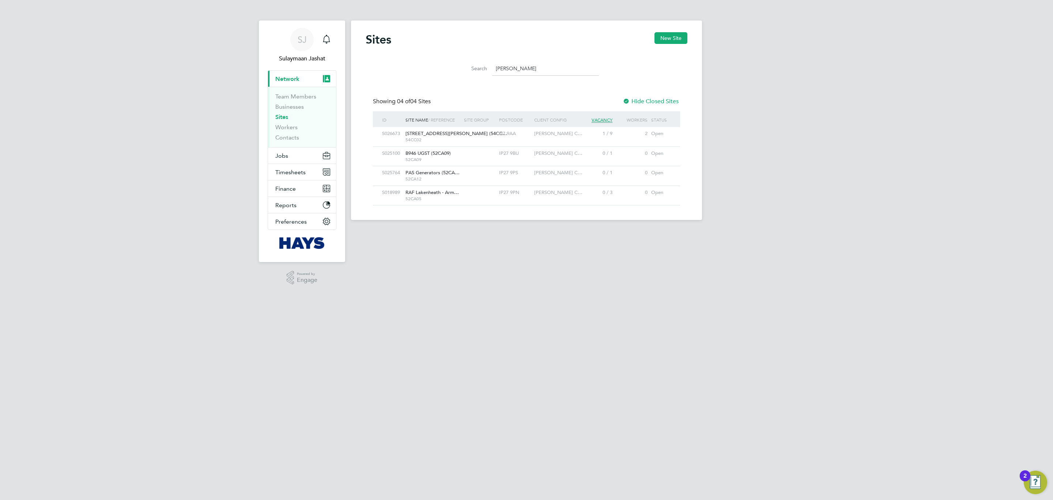
type input "brandon"
click at [485, 131] on div at bounding box center [479, 134] width 35 height 14
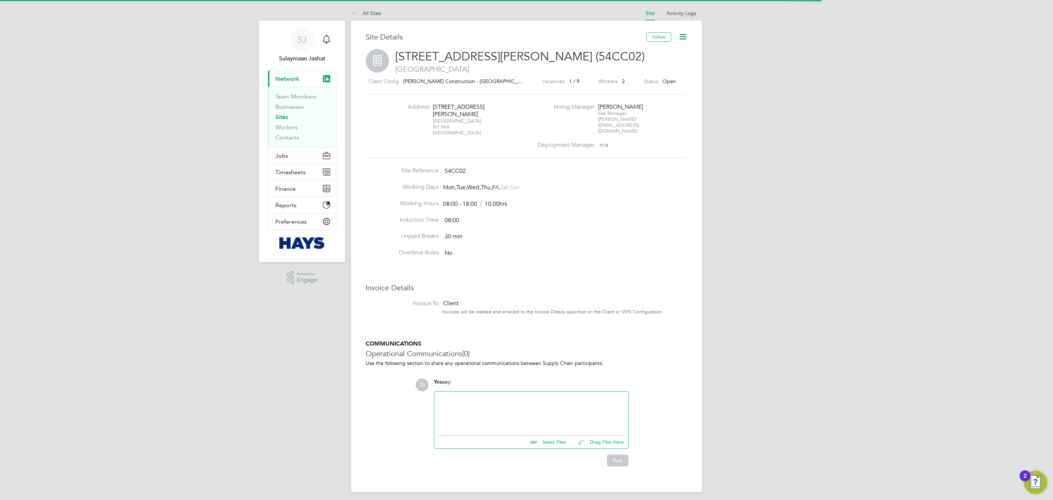
click at [446, 121] on div "[STREET_ADDRESS]" at bounding box center [456, 127] width 46 height 18
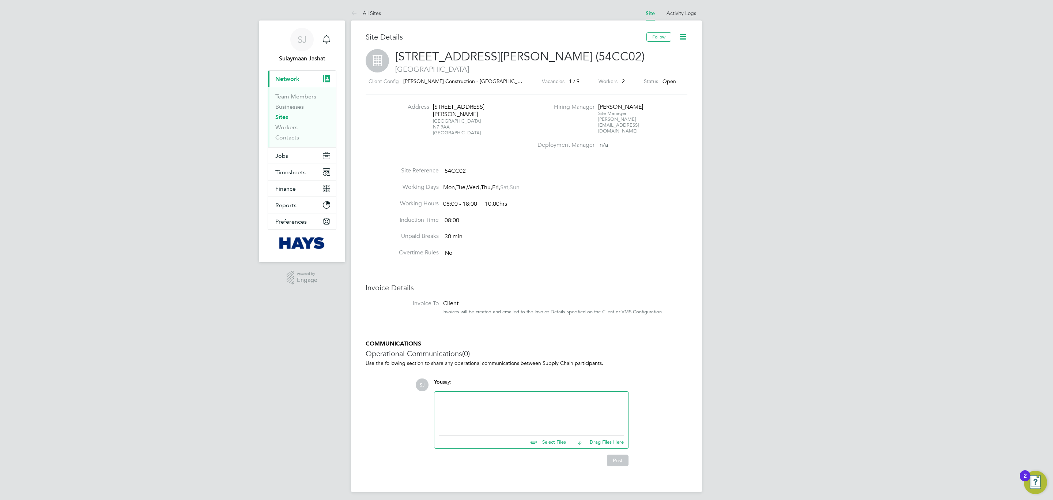
click at [446, 121] on div "[STREET_ADDRESS]" at bounding box center [456, 127] width 46 height 18
copy div "N7 9AA"
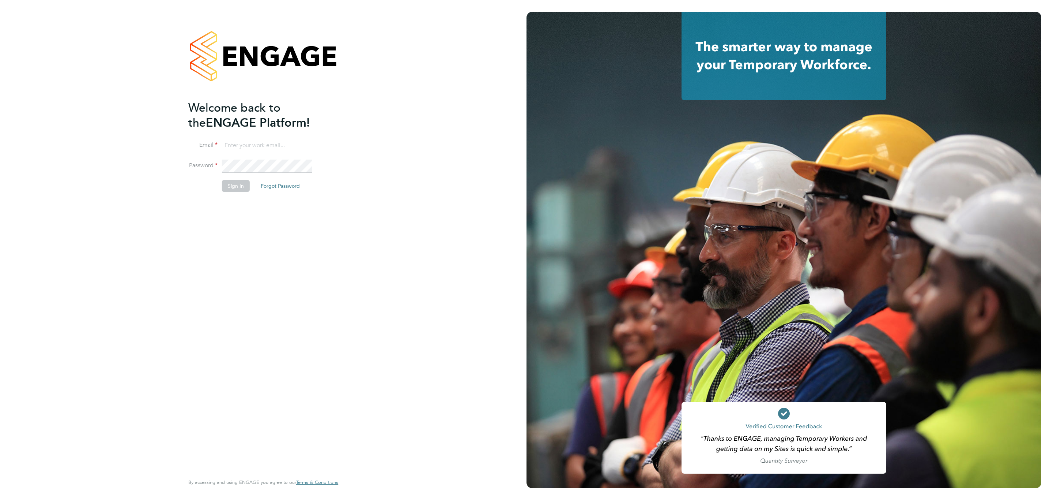
click at [282, 143] on input at bounding box center [267, 145] width 90 height 13
type input "Sulaymaan.Jashat.Lovell@engagedeployment.com"
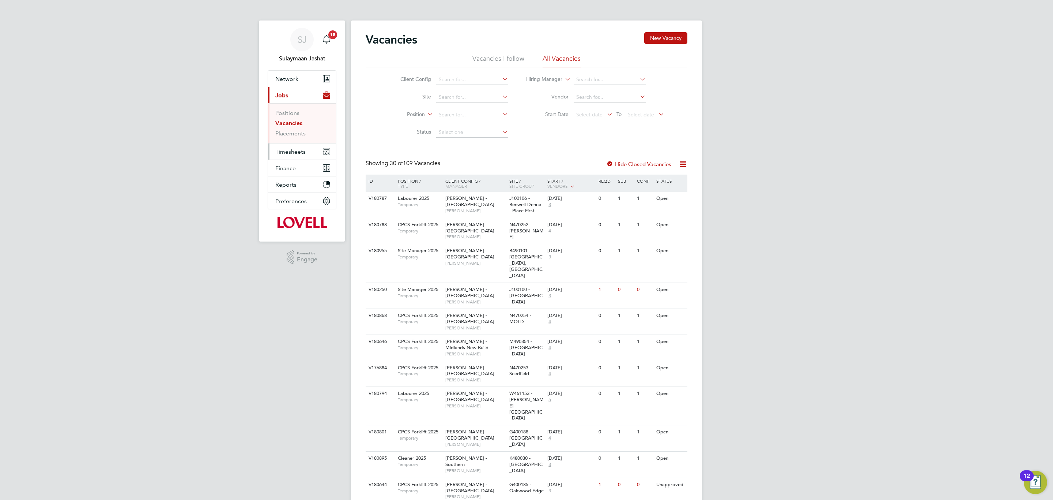
click at [303, 151] on span "Timesheets" at bounding box center [290, 151] width 30 height 7
click at [291, 129] on link "Timesheets" at bounding box center [290, 129] width 30 height 7
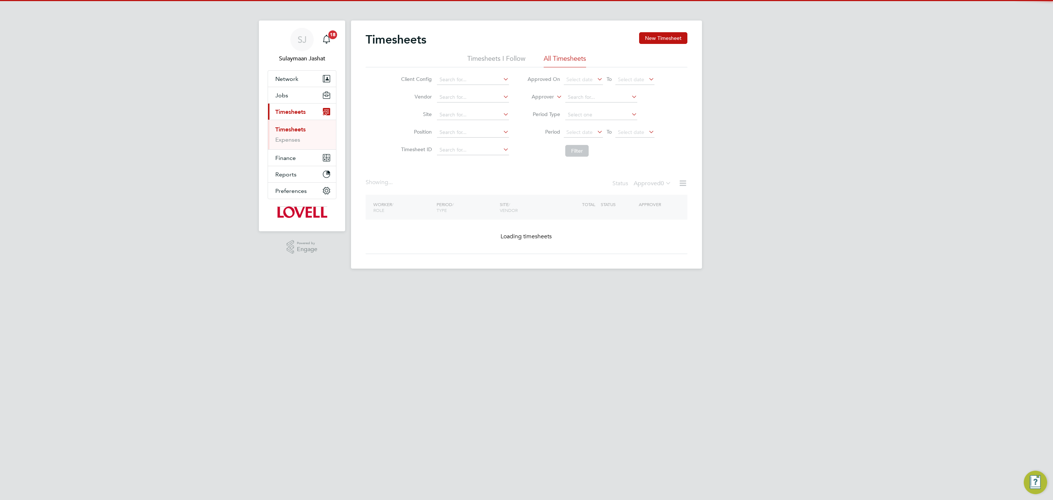
click at [653, 191] on div "Showing ... Status Approved 0" at bounding box center [527, 186] width 322 height 16
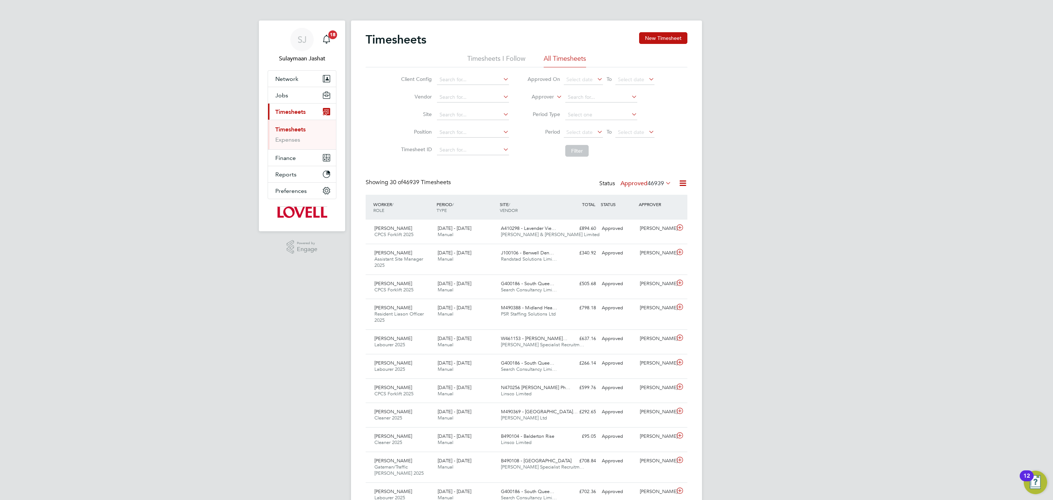
click at [657, 181] on span "46939" at bounding box center [656, 183] width 16 height 7
click at [641, 196] on li "All" at bounding box center [634, 197] width 34 height 10
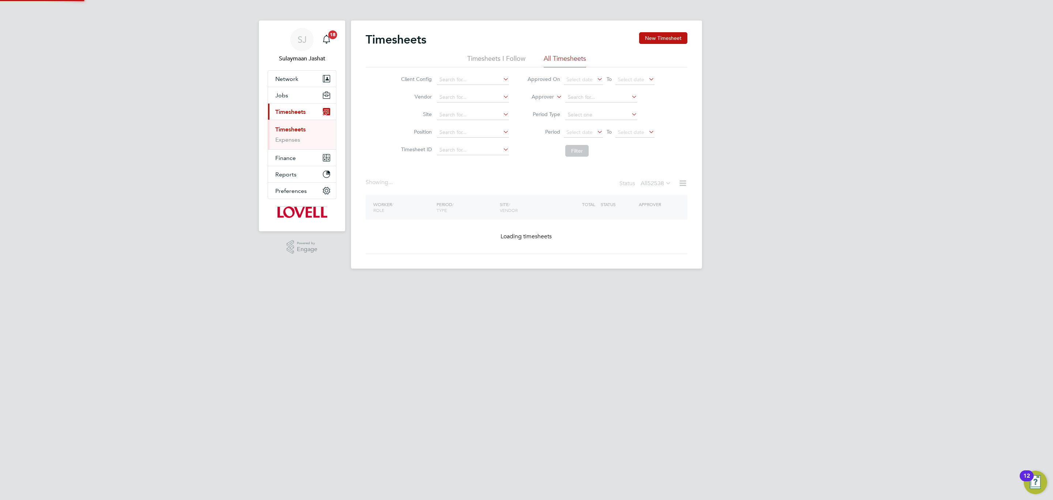
click at [553, 102] on li "Approver" at bounding box center [591, 98] width 146 height 18
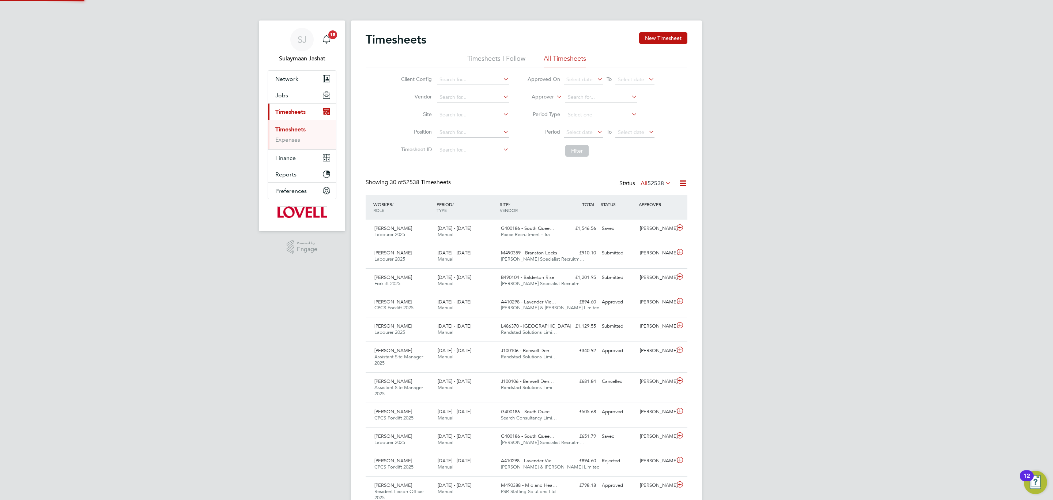
click at [534, 101] on li "Worker" at bounding box center [536, 106] width 36 height 10
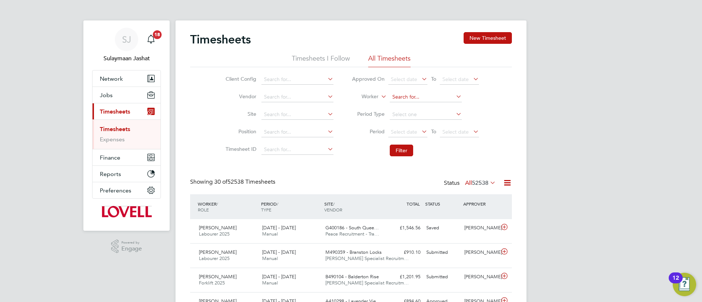
drag, startPoint x: 384, startPoint y: 99, endPoint x: 402, endPoint y: 98, distance: 18.3
click at [380, 98] on icon at bounding box center [380, 94] width 0 height 7
click at [403, 98] on input at bounding box center [426, 97] width 72 height 10
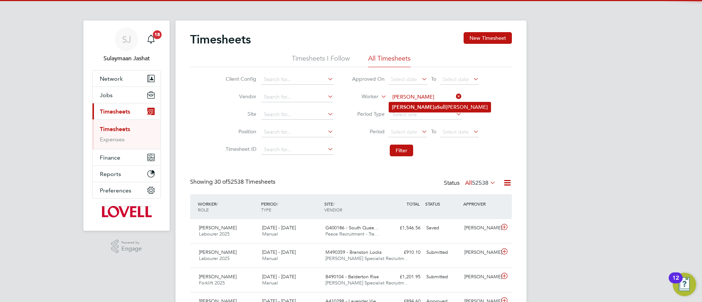
click at [408, 105] on b "Michael" at bounding box center [413, 107] width 42 height 6
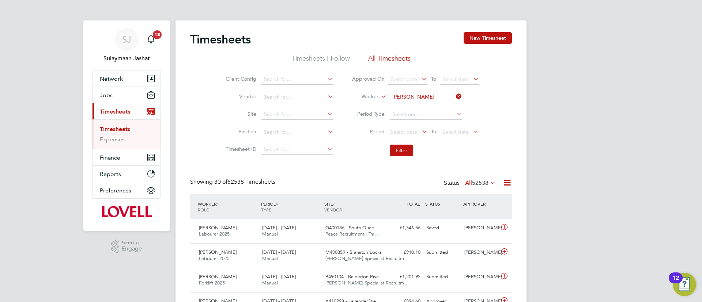
type input "[PERSON_NAME]"
click at [408, 155] on button "Filter" at bounding box center [401, 151] width 23 height 12
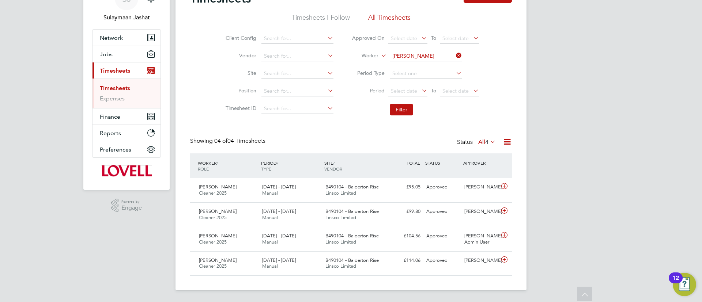
click at [473, 144] on div "Status All 4" at bounding box center [477, 143] width 40 height 10
click at [480, 142] on label "All 4" at bounding box center [487, 142] width 18 height 7
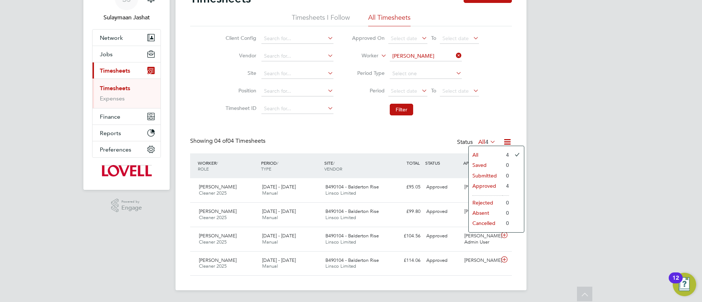
click at [480, 142] on label "All 4" at bounding box center [487, 142] width 18 height 7
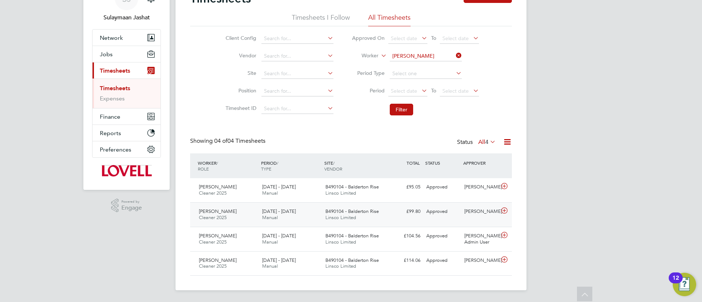
drag, startPoint x: 279, startPoint y: 199, endPoint x: 360, endPoint y: 210, distance: 81.3
click at [281, 199] on div "20 - 26 Sep 2025 Manual" at bounding box center [290, 190] width 63 height 18
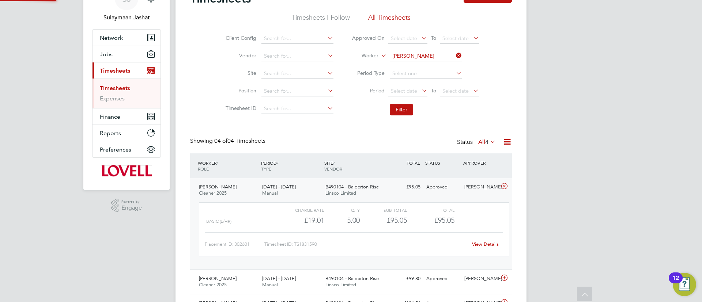
click at [481, 239] on div "Placement ID: 302601 Timesheet ID: TS1831590 View Details" at bounding box center [354, 242] width 298 height 18
click at [481, 241] on link "View Details" at bounding box center [485, 244] width 27 height 6
click at [437, 53] on input at bounding box center [426, 56] width 72 height 10
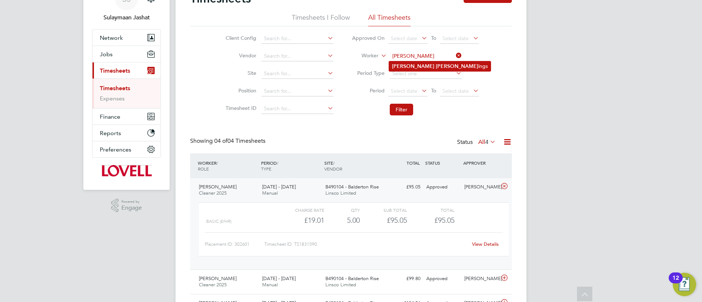
click at [428, 66] on li "Joel Mull ings" at bounding box center [440, 66] width 102 height 10
type input "Joel Mullings"
click at [373, 114] on li "Filter" at bounding box center [416, 109] width 146 height 19
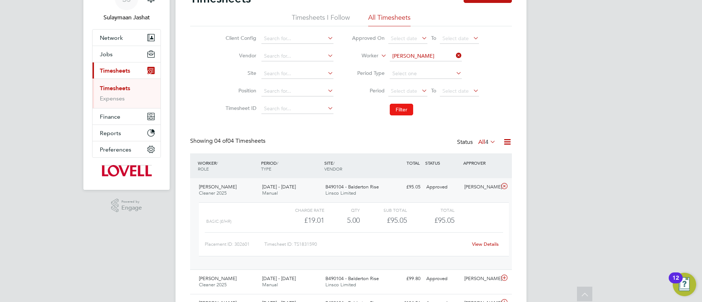
click at [390, 112] on button "Filter" at bounding box center [401, 110] width 23 height 12
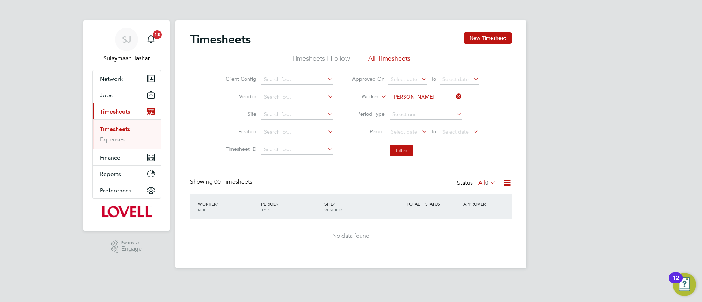
click at [488, 186] on span "0" at bounding box center [486, 183] width 3 height 7
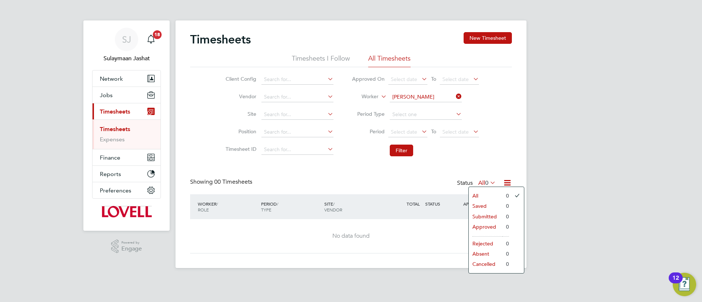
click at [442, 161] on div "Timesheets New Timesheet Timesheets I Follow All Timesheets Client Config Vendo…" at bounding box center [351, 143] width 322 height 222
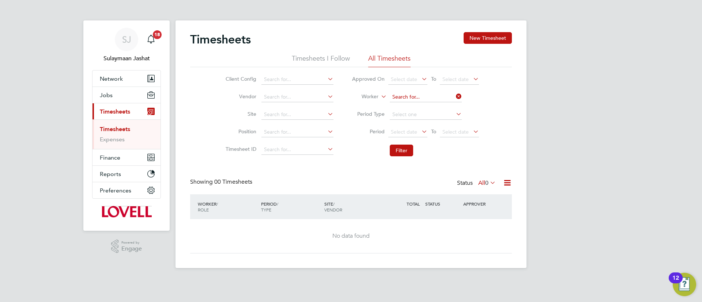
click at [426, 98] on input at bounding box center [426, 97] width 72 height 10
type input "thomas mull"
click at [340, 168] on div "Timesheets New Timesheet Timesheets I Follow All Timesheets Client Config Vendo…" at bounding box center [351, 143] width 322 height 222
click at [402, 98] on input at bounding box center [426, 97] width 72 height 10
click at [425, 109] on li "Zach ary Pre ece" at bounding box center [425, 107] width 73 height 10
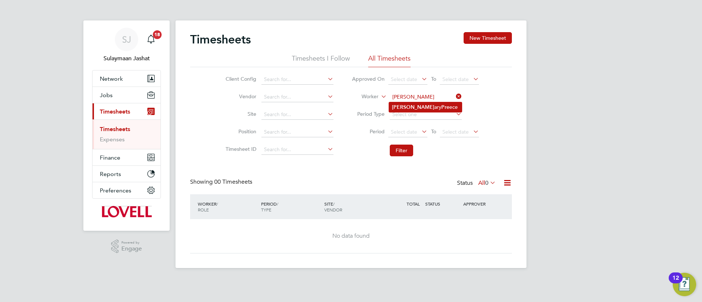
type input "Zachary Preece"
click at [393, 148] on button "Filter" at bounding box center [401, 151] width 23 height 12
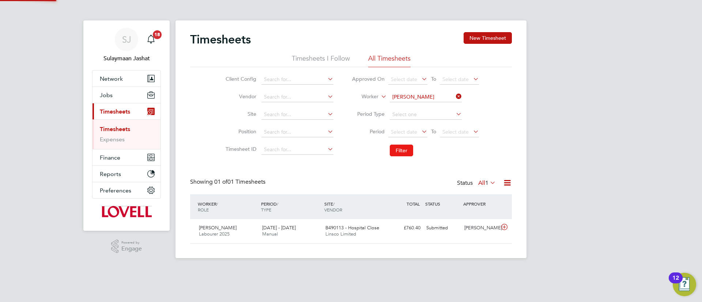
scroll to position [19, 64]
click at [434, 230] on div "Submitted" at bounding box center [443, 228] width 38 height 12
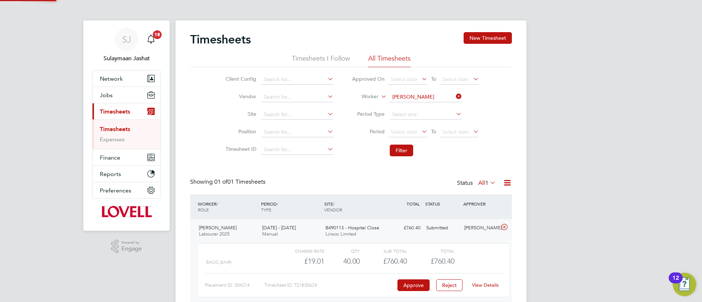
scroll to position [35, 0]
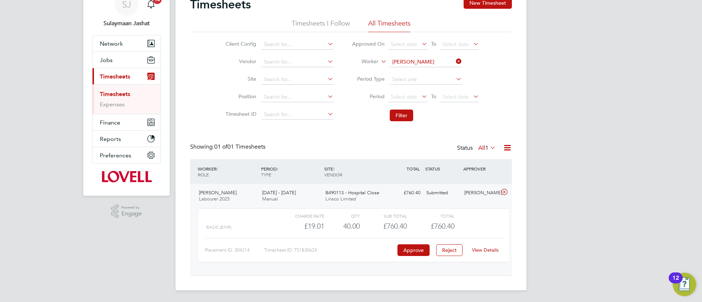
click at [482, 150] on label "All 1" at bounding box center [487, 147] width 18 height 7
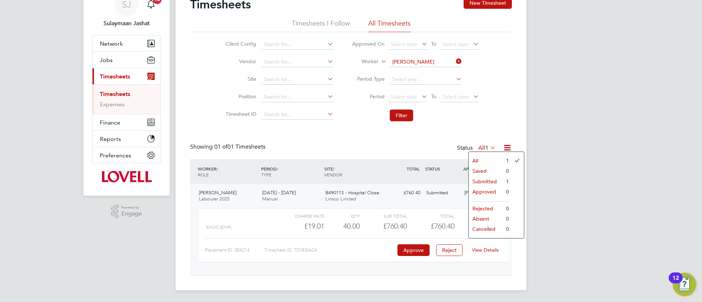
click at [482, 150] on label "All 1" at bounding box center [487, 147] width 18 height 7
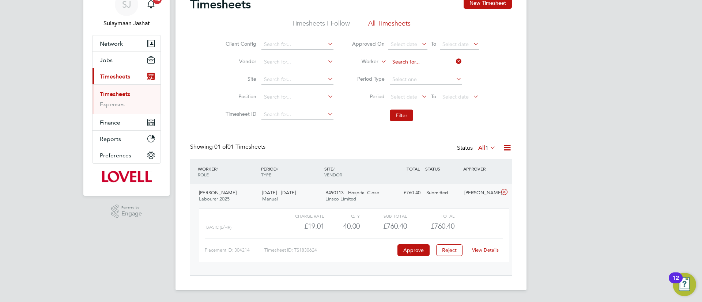
click at [410, 61] on input at bounding box center [426, 62] width 72 height 10
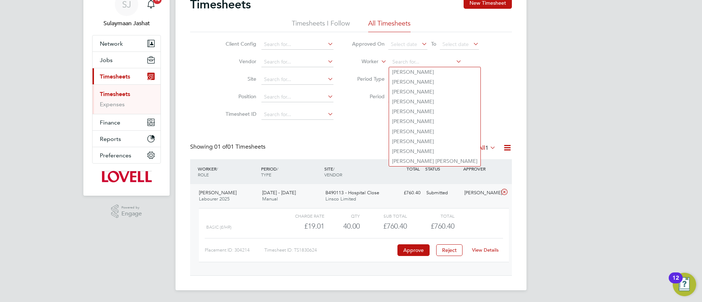
click at [305, 85] on li "Site" at bounding box center [278, 80] width 128 height 18
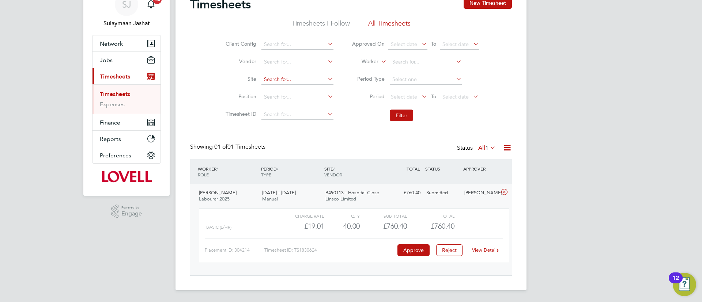
click at [310, 78] on input at bounding box center [298, 80] width 72 height 10
click at [305, 94] on li "B490113 - Hospital C lose" at bounding box center [297, 90] width 73 height 10
type input "B490113 - Hospital Close"
click at [391, 115] on button "Filter" at bounding box center [401, 116] width 23 height 12
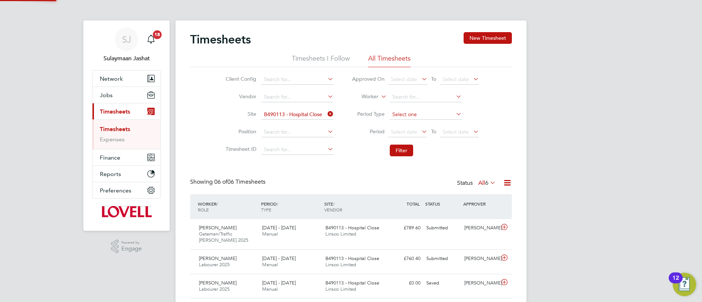
scroll to position [4, 4]
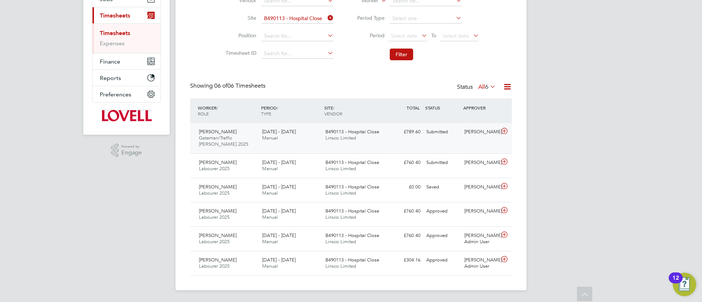
click at [326, 136] on span "Linsco Limited" at bounding box center [341, 138] width 31 height 6
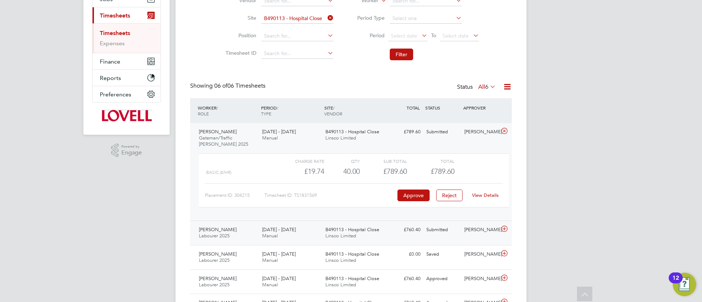
click at [294, 230] on span "20 - 26 Sep 2025" at bounding box center [279, 230] width 34 height 6
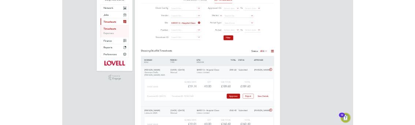
scroll to position [110, 0]
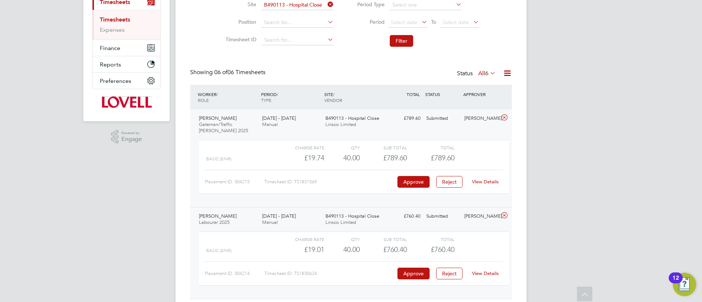
drag, startPoint x: 481, startPoint y: 176, endPoint x: 483, endPoint y: 179, distance: 4.2
click at [481, 176] on div "View Details" at bounding box center [485, 182] width 36 height 12
click at [484, 180] on link "View Details" at bounding box center [485, 182] width 27 height 6
click at [496, 273] on link "View Details" at bounding box center [485, 274] width 27 height 6
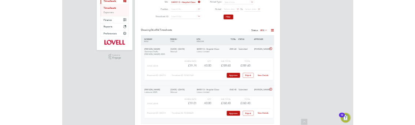
scroll to position [19, 53]
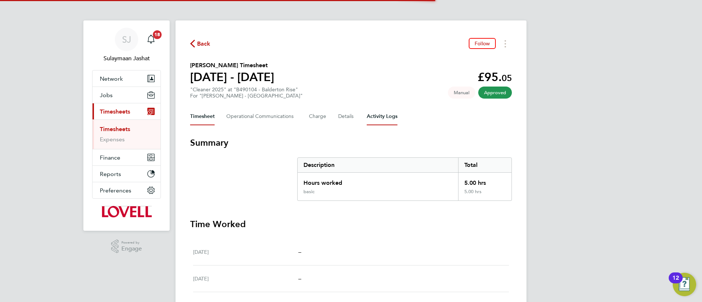
click at [384, 118] on Logs-tab "Activity Logs" at bounding box center [382, 117] width 31 height 18
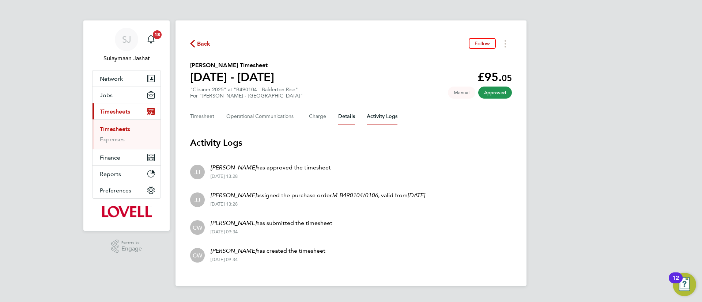
click at [342, 116] on button "Details" at bounding box center [346, 117] width 17 height 18
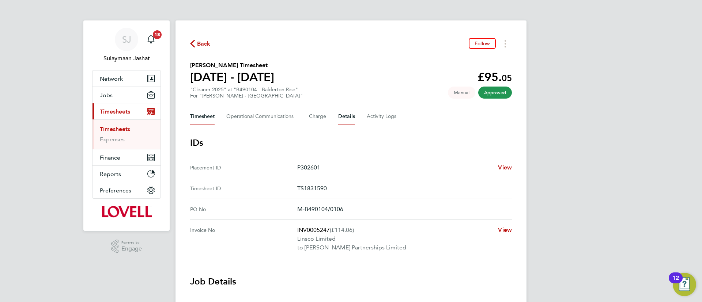
click at [199, 123] on button "Timesheet" at bounding box center [202, 117] width 25 height 18
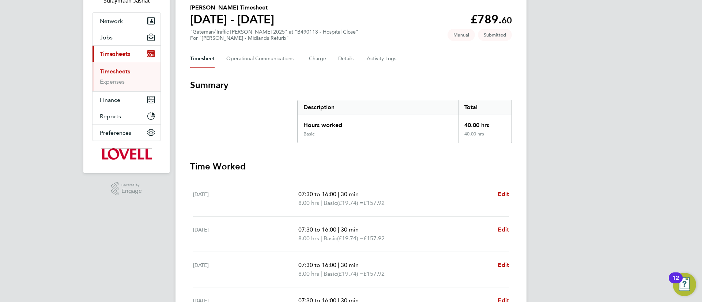
scroll to position [165, 0]
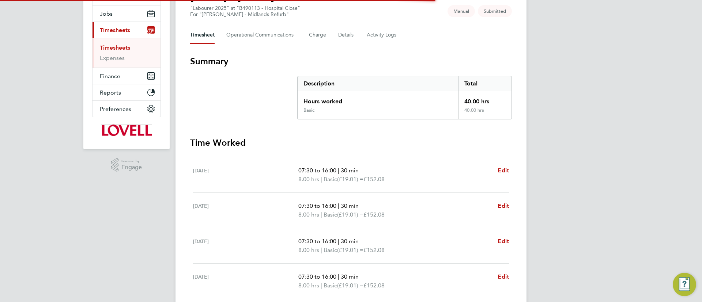
scroll to position [165, 0]
